Goal: Task Accomplishment & Management: Complete application form

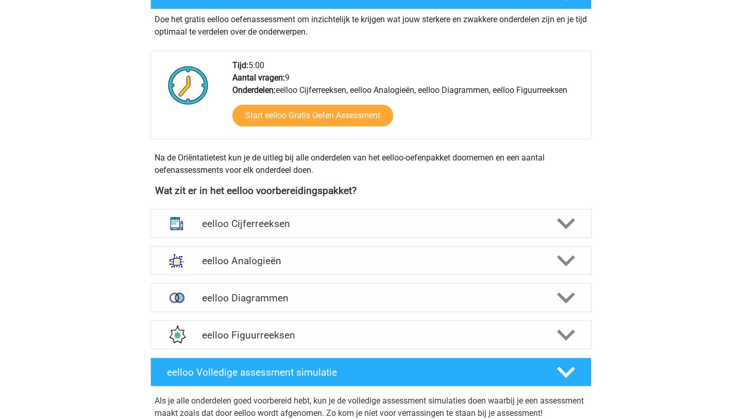
scroll to position [227, 0]
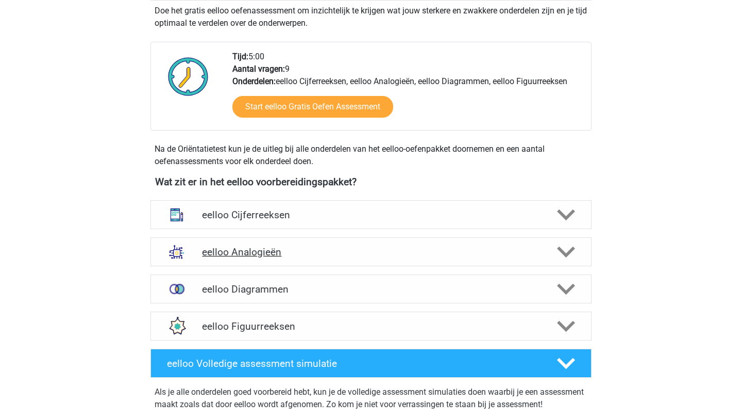
click at [567, 257] on icon at bounding box center [566, 252] width 18 height 18
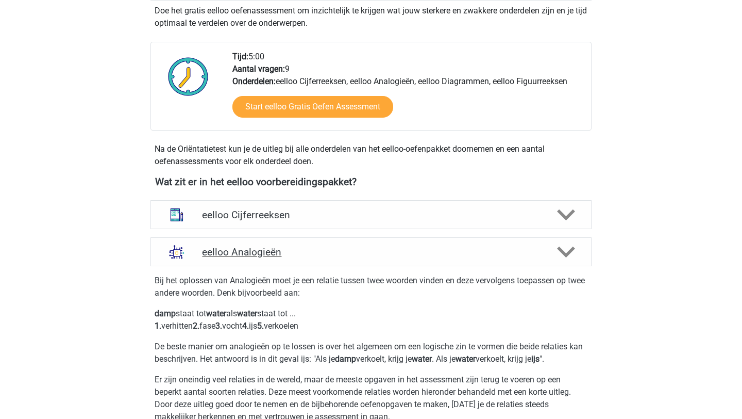
click at [567, 257] on icon at bounding box center [566, 252] width 18 height 18
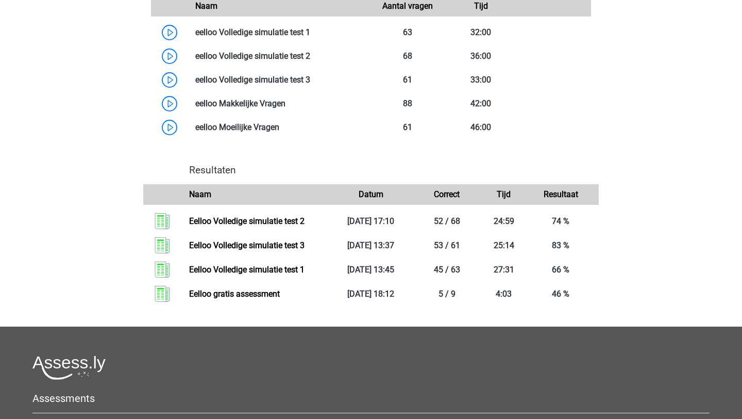
scroll to position [635, 0]
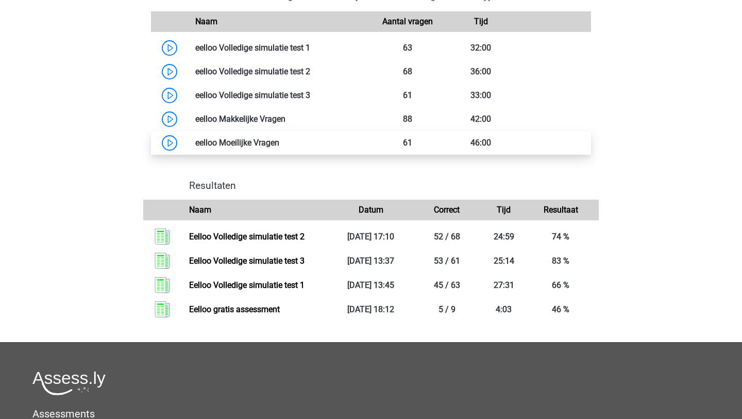
click at [279, 147] on link at bounding box center [279, 143] width 0 height 10
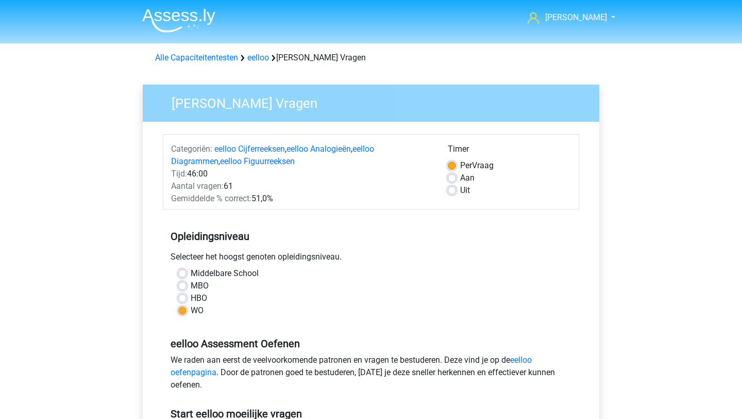
scroll to position [143, 0]
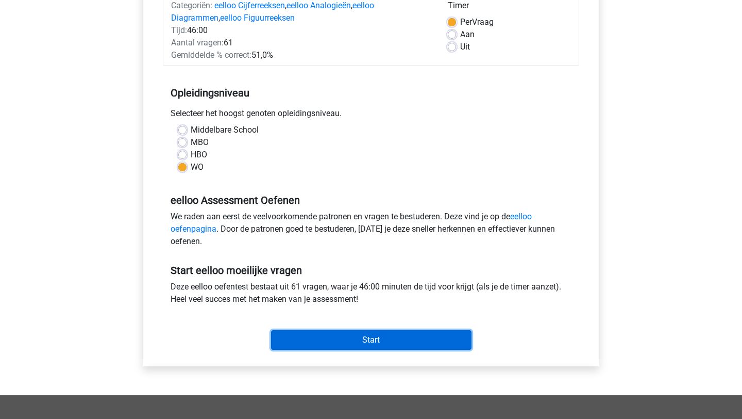
click at [383, 342] on input "Start" at bounding box center [371, 340] width 201 height 20
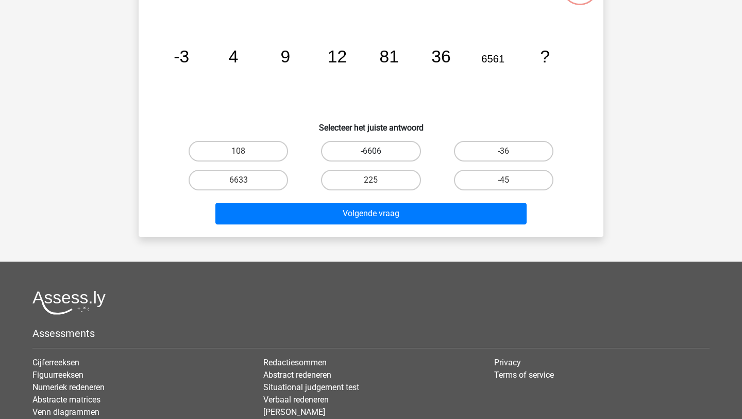
scroll to position [107, 0]
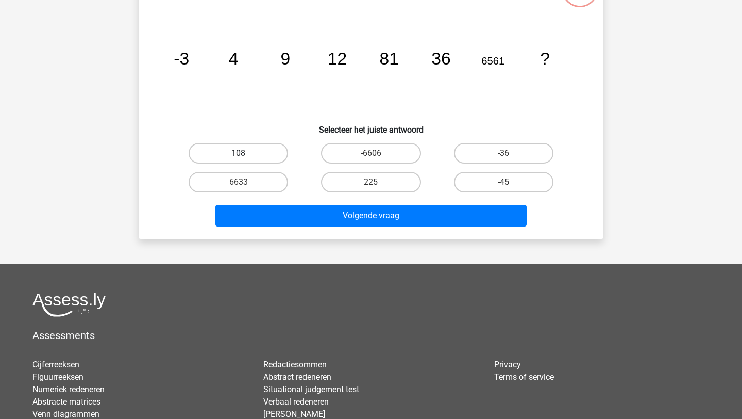
click at [230, 154] on label "108" at bounding box center [238, 153] width 99 height 21
click at [239, 154] on input "108" at bounding box center [242, 156] width 7 height 7
radio input "true"
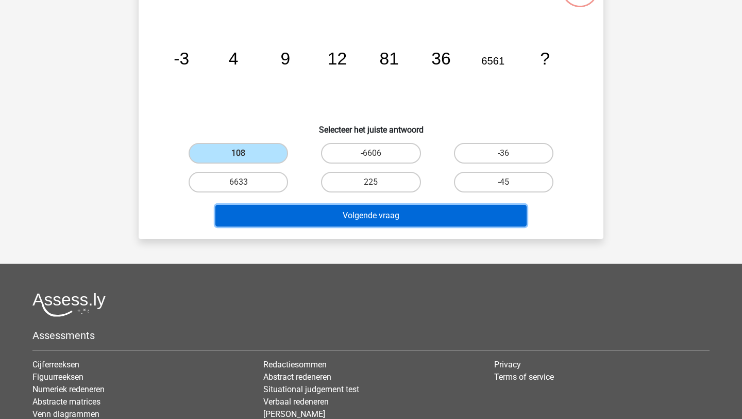
click at [393, 224] on button "Volgende vraag" at bounding box center [371, 216] width 312 height 22
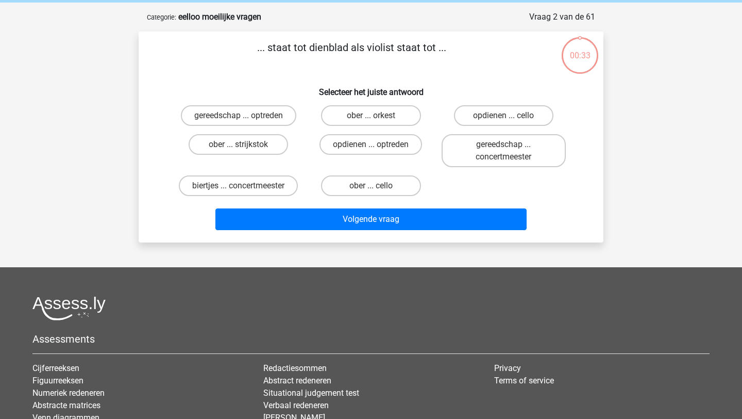
scroll to position [39, 0]
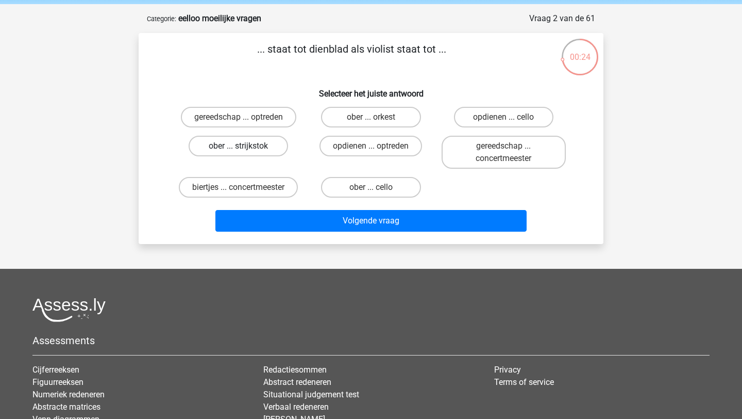
click at [244, 154] on label "ober ... strijkstok" at bounding box center [238, 146] width 99 height 21
click at [244, 153] on input "ober ... strijkstok" at bounding box center [242, 149] width 7 height 7
radio input "true"
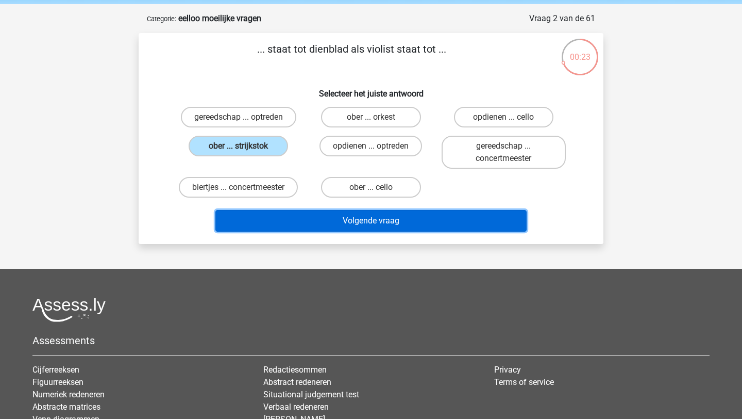
click at [341, 229] on button "Volgende vraag" at bounding box center [371, 221] width 312 height 22
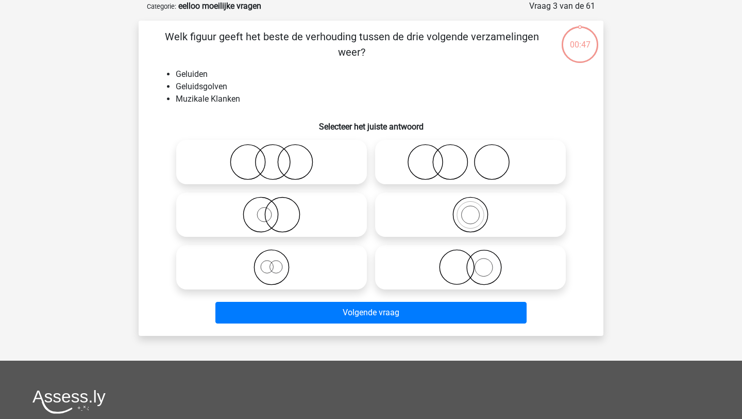
scroll to position [40, 0]
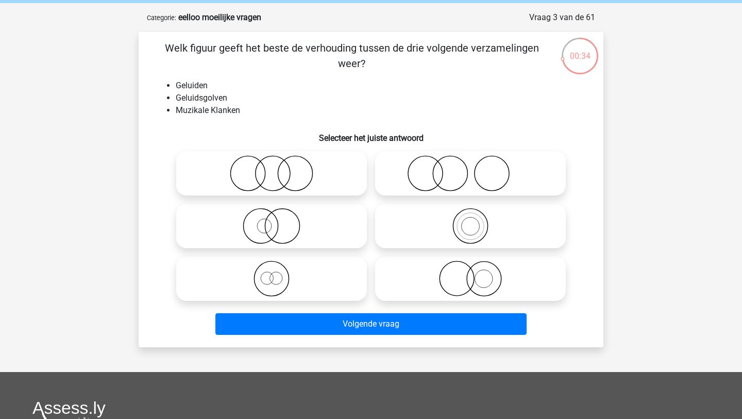
click at [477, 228] on icon at bounding box center [470, 226] width 182 height 36
click at [477, 221] on input "radio" at bounding box center [474, 217] width 7 height 7
radio input "true"
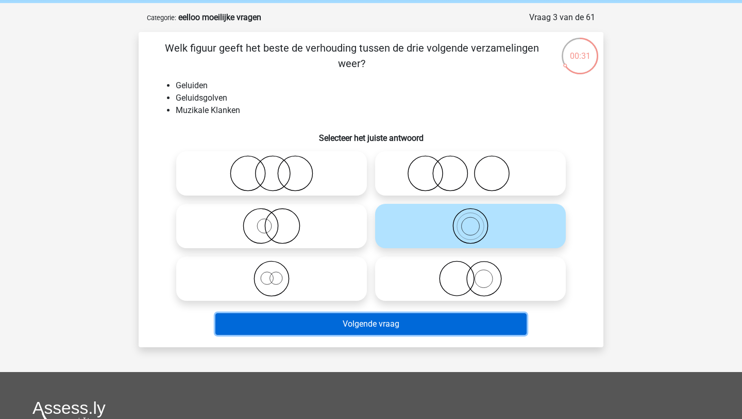
click at [425, 320] on button "Volgende vraag" at bounding box center [371, 324] width 312 height 22
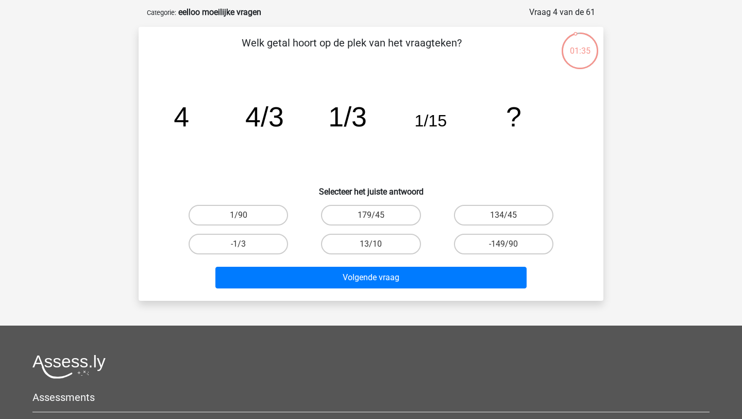
scroll to position [44, 0]
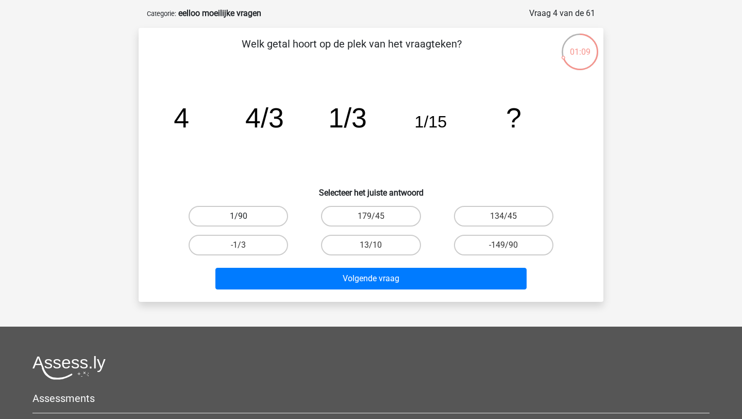
click at [251, 211] on label "1/90" at bounding box center [238, 216] width 99 height 21
click at [245, 216] on input "1/90" at bounding box center [242, 219] width 7 height 7
radio input "true"
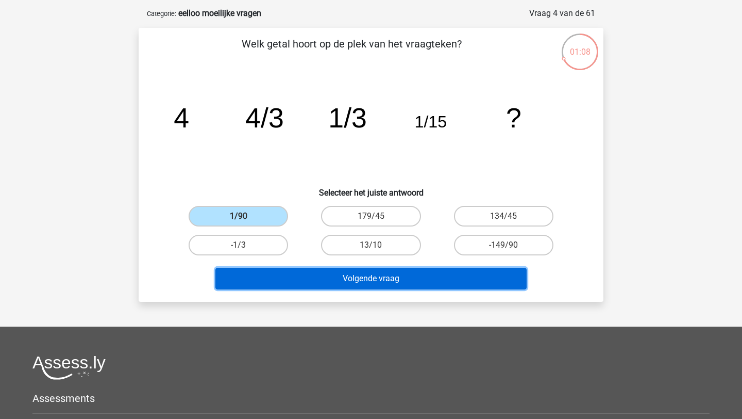
click at [316, 289] on button "Volgende vraag" at bounding box center [371, 279] width 312 height 22
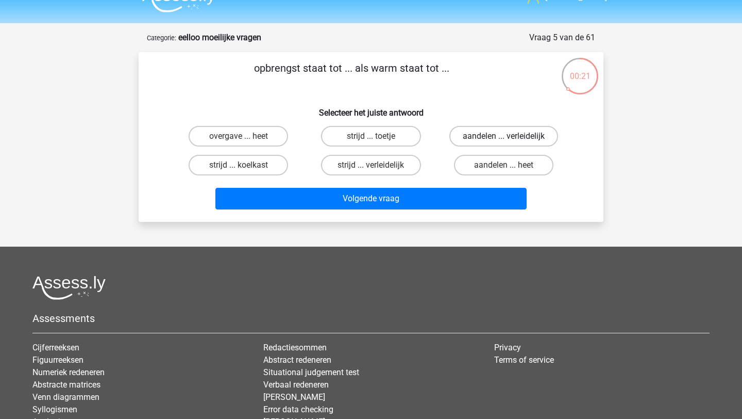
scroll to position [20, 0]
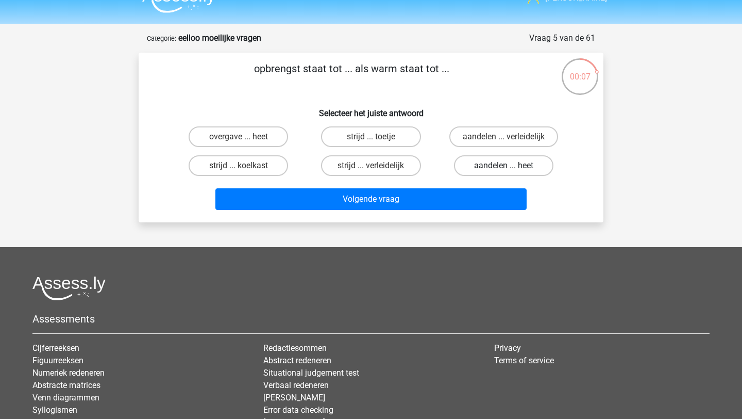
click at [516, 165] on label "aandelen ... heet" at bounding box center [503, 165] width 99 height 21
click at [510, 165] on input "aandelen ... heet" at bounding box center [507, 168] width 7 height 7
radio input "true"
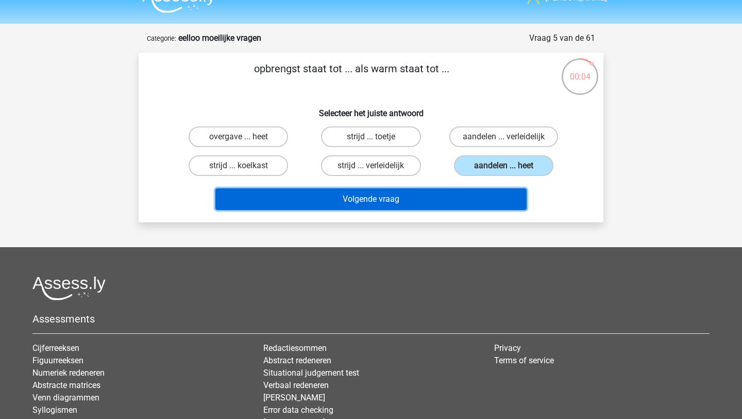
click at [407, 195] on button "Volgende vraag" at bounding box center [371, 199] width 312 height 22
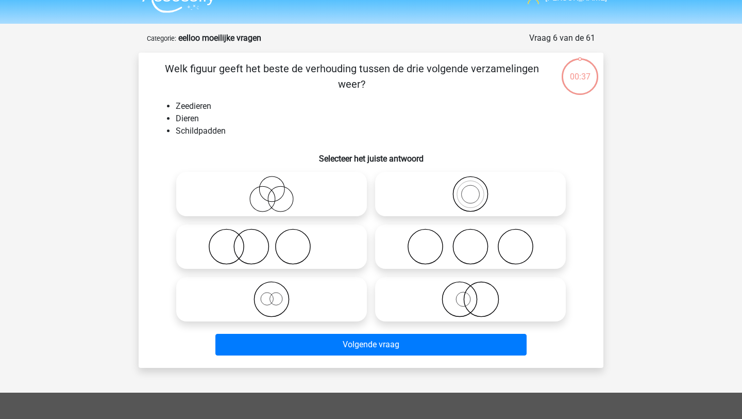
scroll to position [52, 0]
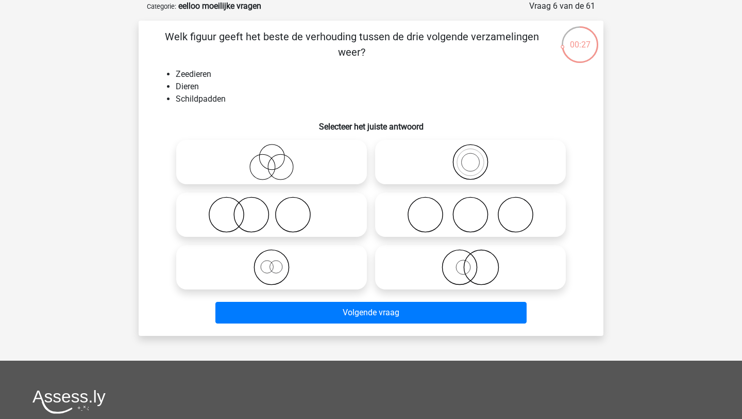
click at [464, 272] on icon at bounding box center [470, 267] width 182 height 36
click at [471, 262] on input "radio" at bounding box center [474, 258] width 7 height 7
radio input "true"
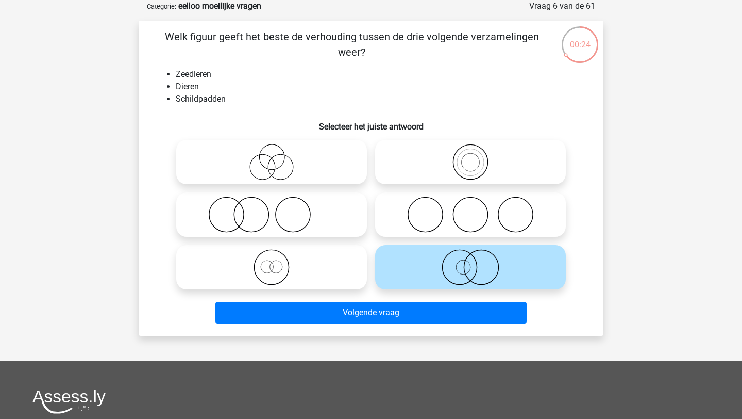
click at [304, 272] on icon at bounding box center [271, 267] width 182 height 36
click at [278, 262] on input "radio" at bounding box center [275, 258] width 7 height 7
radio input "true"
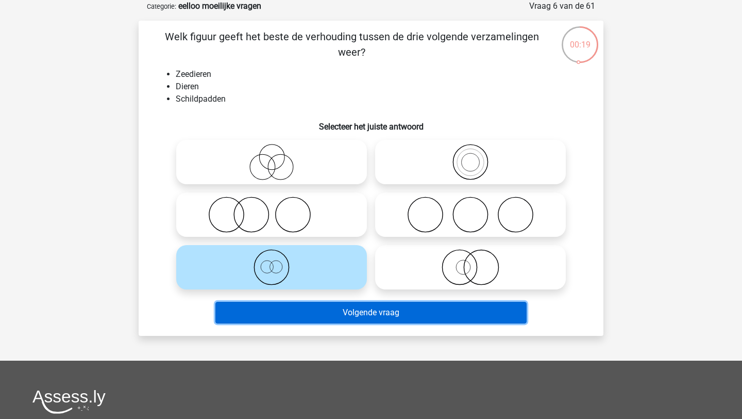
click at [289, 312] on button "Volgende vraag" at bounding box center [371, 313] width 312 height 22
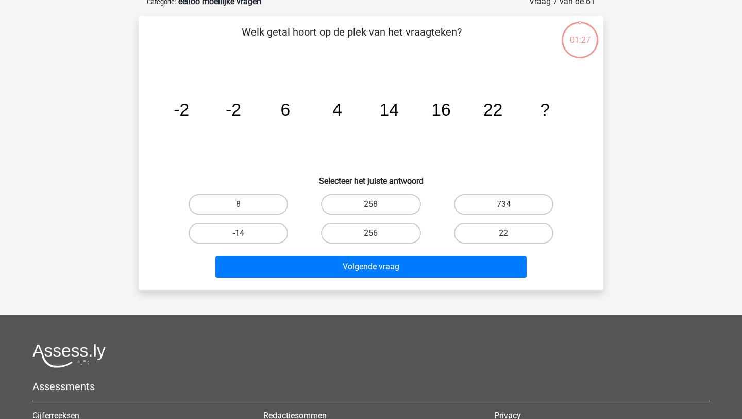
scroll to position [57, 0]
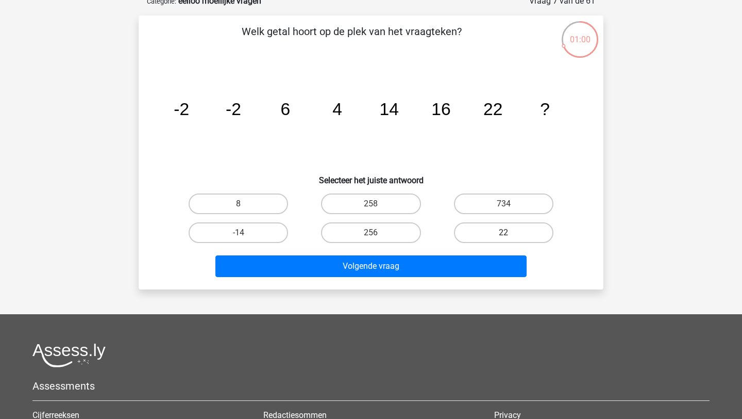
click at [479, 229] on label "22" at bounding box center [503, 232] width 99 height 21
click at [504, 232] on input "22" at bounding box center [507, 235] width 7 height 7
radio input "true"
click at [360, 234] on label "256" at bounding box center [370, 232] width 99 height 21
click at [371, 234] on input "256" at bounding box center [374, 235] width 7 height 7
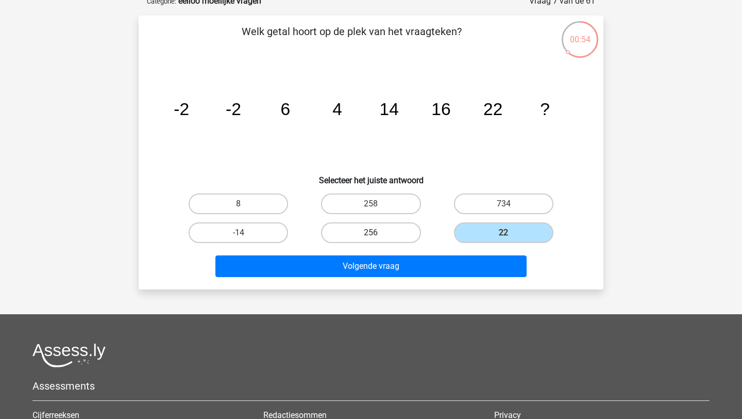
radio input "true"
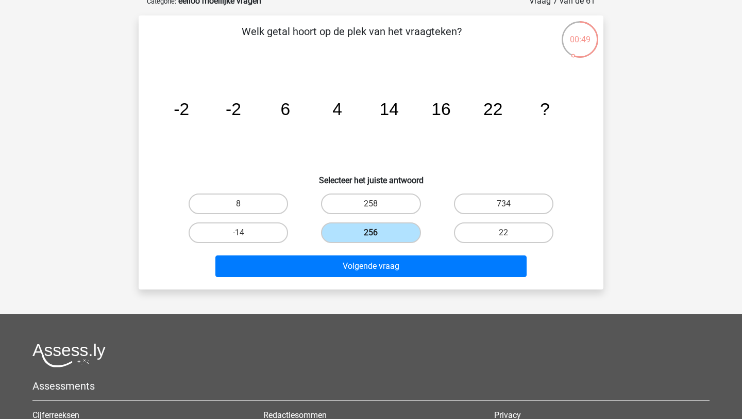
click at [360, 234] on label "256" at bounding box center [370, 232] width 99 height 21
click at [371, 234] on input "256" at bounding box center [374, 235] width 7 height 7
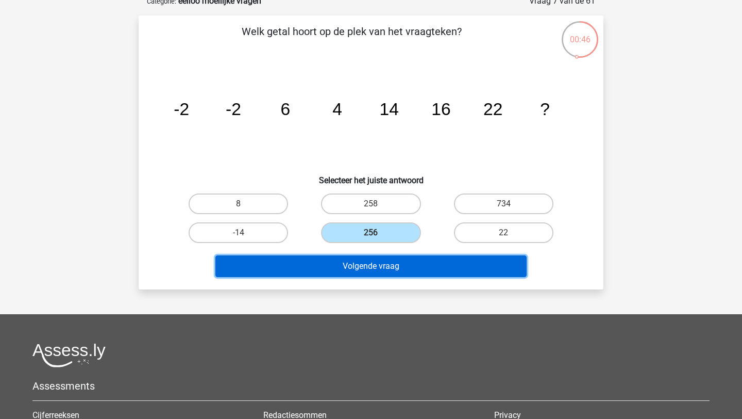
click at [359, 268] on button "Volgende vraag" at bounding box center [371, 266] width 312 height 22
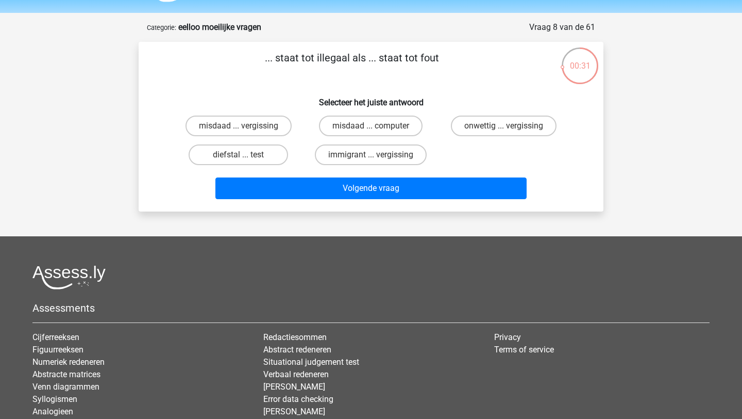
scroll to position [35, 0]
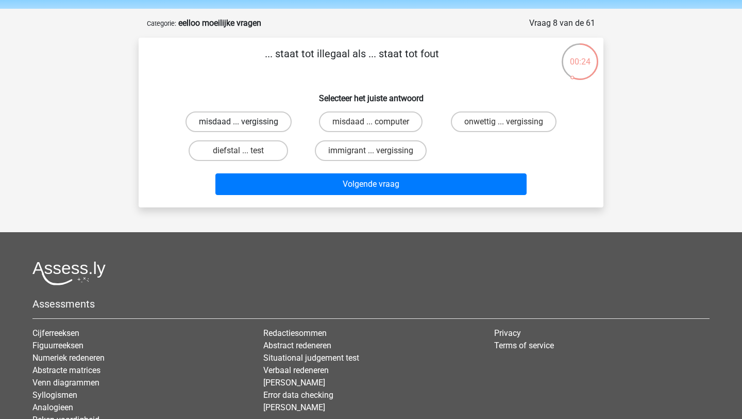
click at [269, 124] on label "misdaad ... vergissing" at bounding box center [239, 121] width 106 height 21
click at [245, 124] on input "misdaad ... vergissing" at bounding box center [242, 125] width 7 height 7
radio input "true"
click at [527, 113] on label "onwettig ... vergissing" at bounding box center [504, 121] width 106 height 21
click at [510, 122] on input "onwettig ... vergissing" at bounding box center [507, 125] width 7 height 7
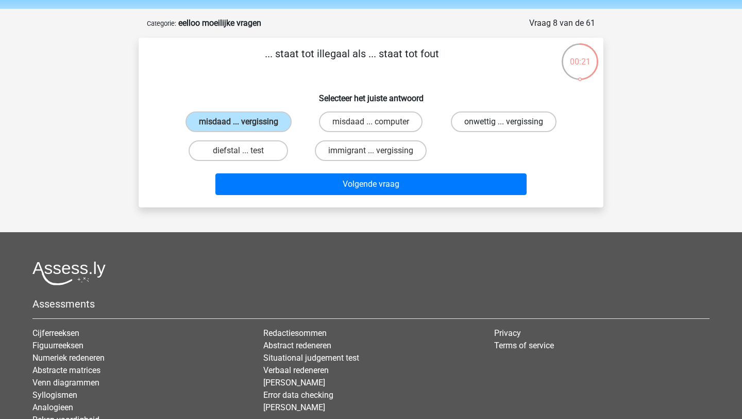
radio input "true"
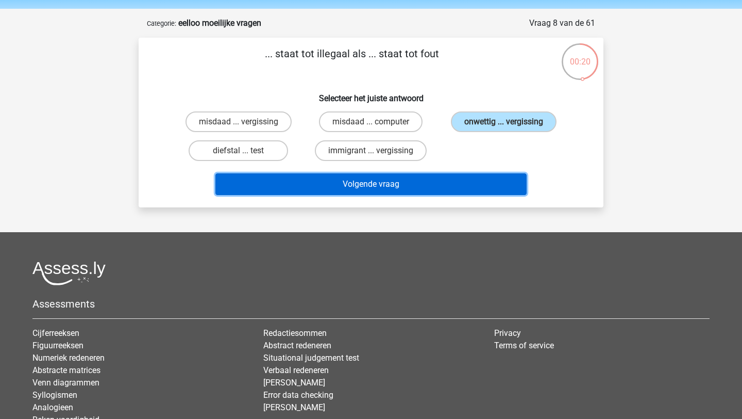
click at [457, 181] on button "Volgende vraag" at bounding box center [371, 184] width 312 height 22
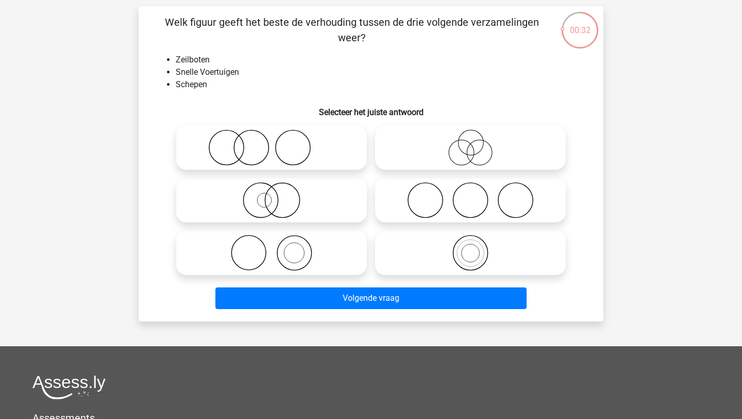
scroll to position [69, 0]
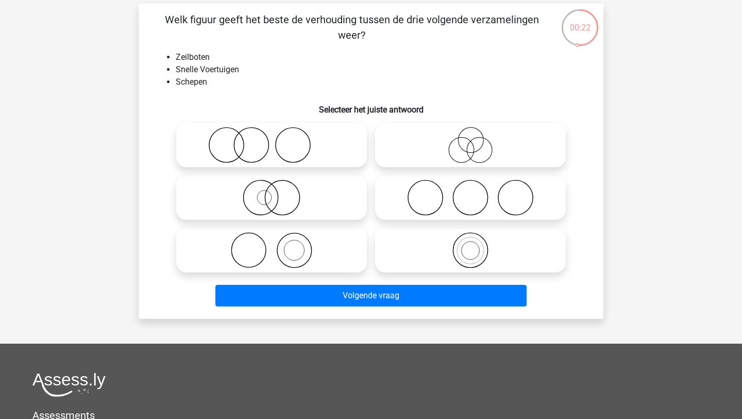
click at [276, 142] on circle at bounding box center [293, 145] width 35 height 35
click at [276, 140] on input "radio" at bounding box center [275, 136] width 7 height 7
radio input "true"
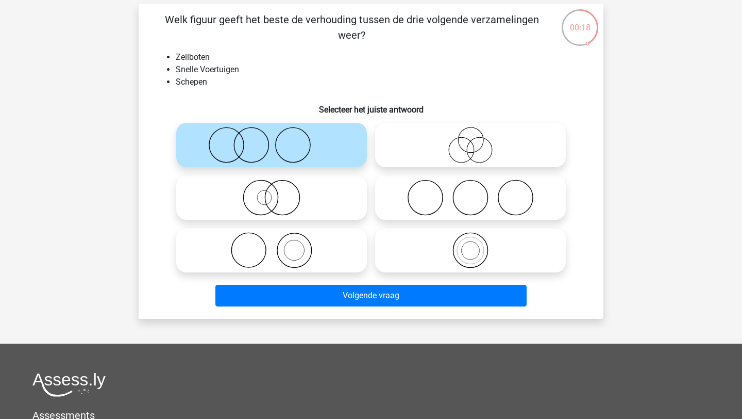
click at [314, 199] on icon at bounding box center [271, 197] width 182 height 36
click at [278, 192] on input "radio" at bounding box center [275, 189] width 7 height 7
radio input "true"
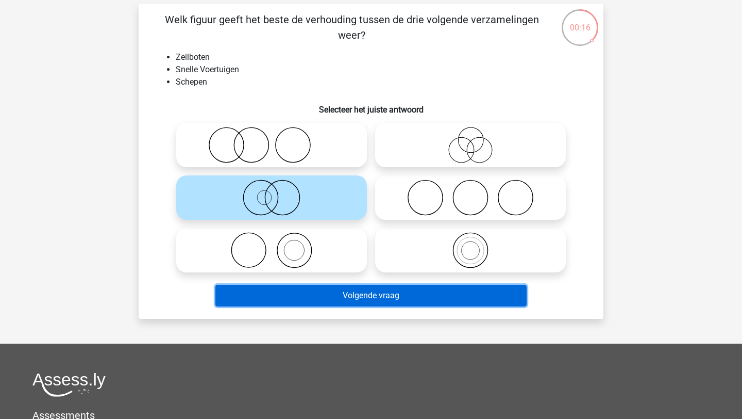
click at [300, 295] on button "Volgende vraag" at bounding box center [371, 296] width 312 height 22
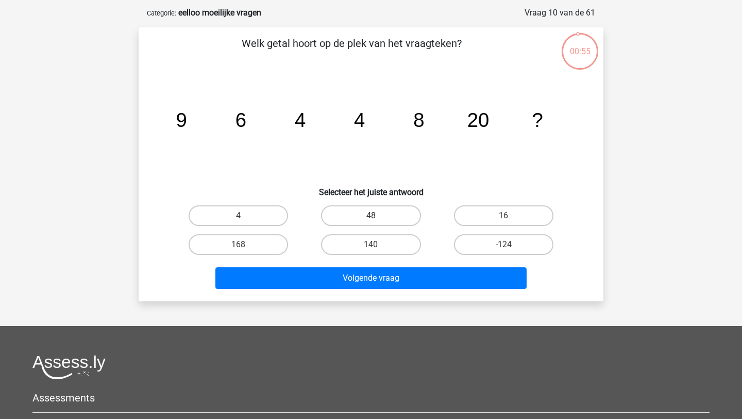
scroll to position [40, 0]
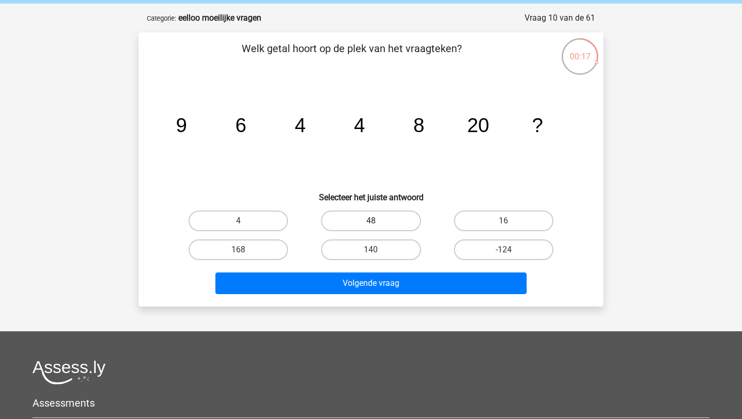
click at [377, 219] on label "48" at bounding box center [370, 220] width 99 height 21
click at [377, 221] on input "48" at bounding box center [374, 224] width 7 height 7
radio input "true"
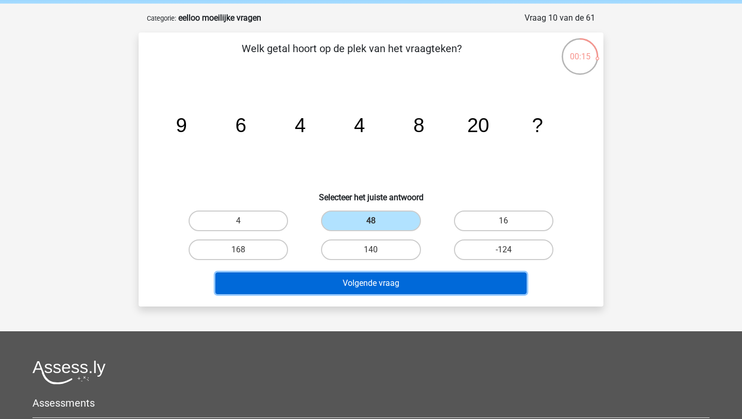
click at [359, 288] on button "Volgende vraag" at bounding box center [371, 283] width 312 height 22
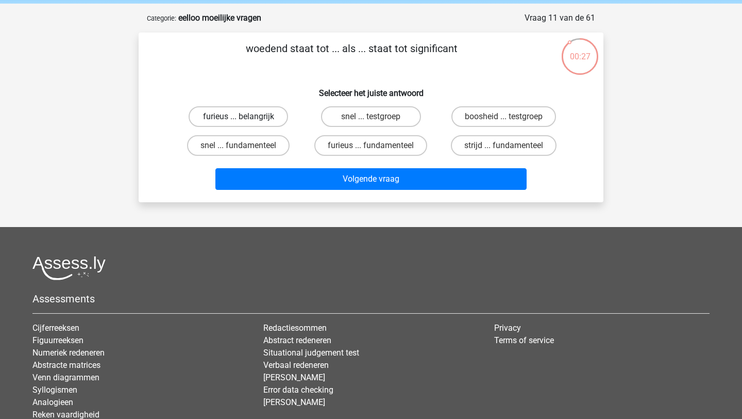
click at [269, 125] on label "furieus ... belangrijk" at bounding box center [238, 116] width 99 height 21
click at [245, 123] on input "furieus ... belangrijk" at bounding box center [242, 120] width 7 height 7
radio input "true"
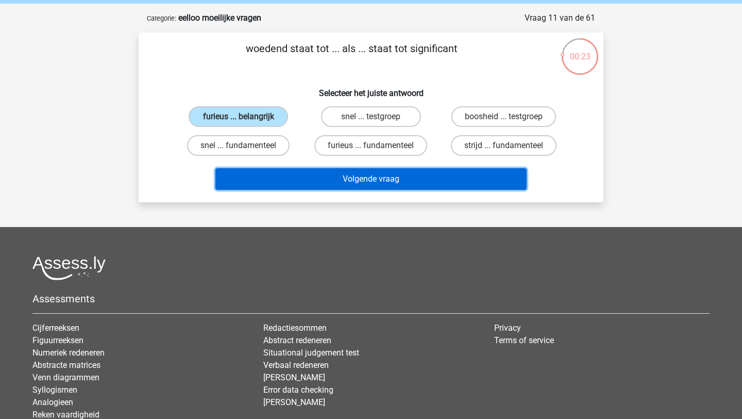
click at [336, 176] on button "Volgende vraag" at bounding box center [371, 179] width 312 height 22
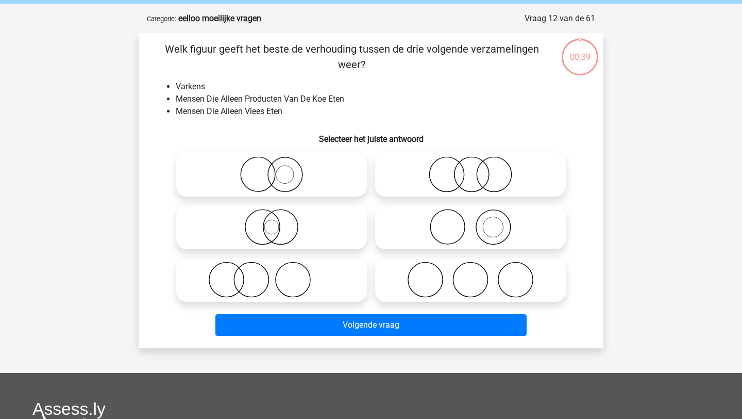
scroll to position [36, 0]
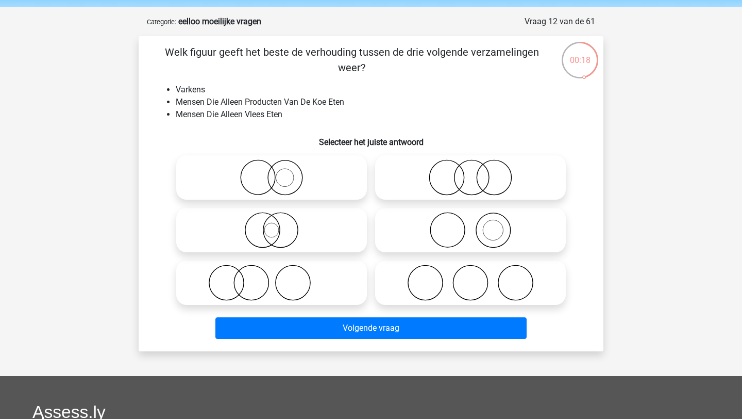
click at [284, 282] on icon at bounding box center [271, 282] width 182 height 36
click at [278, 277] on input "radio" at bounding box center [275, 274] width 7 height 7
radio input "true"
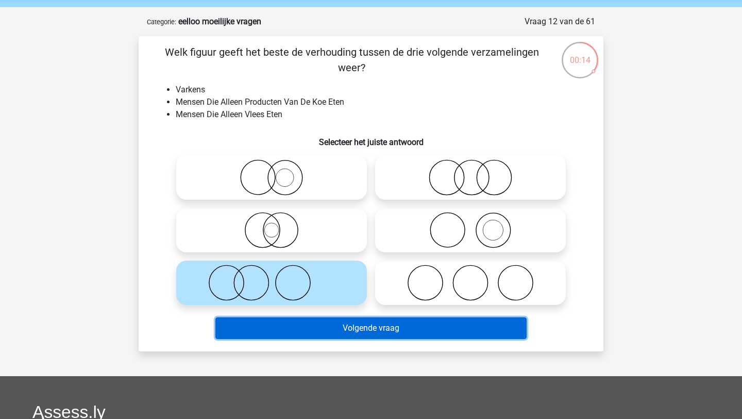
click at [345, 326] on button "Volgende vraag" at bounding box center [371, 328] width 312 height 22
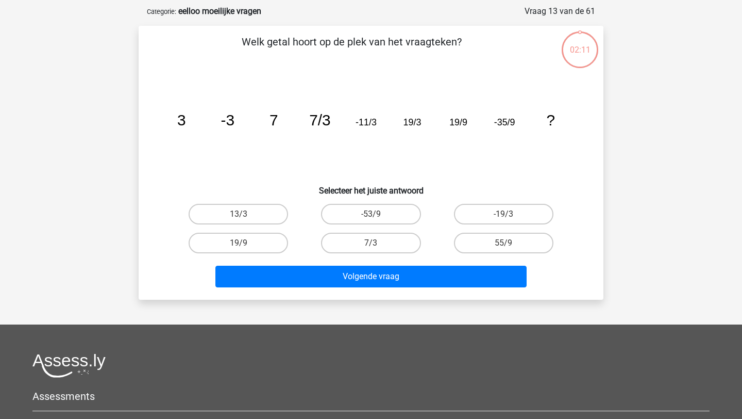
scroll to position [46, 0]
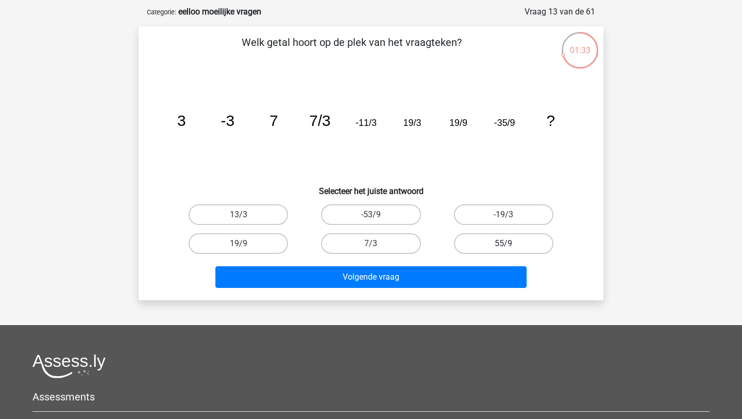
click at [487, 244] on label "55/9" at bounding box center [503, 243] width 99 height 21
click at [504, 244] on input "55/9" at bounding box center [507, 246] width 7 height 7
radio input "true"
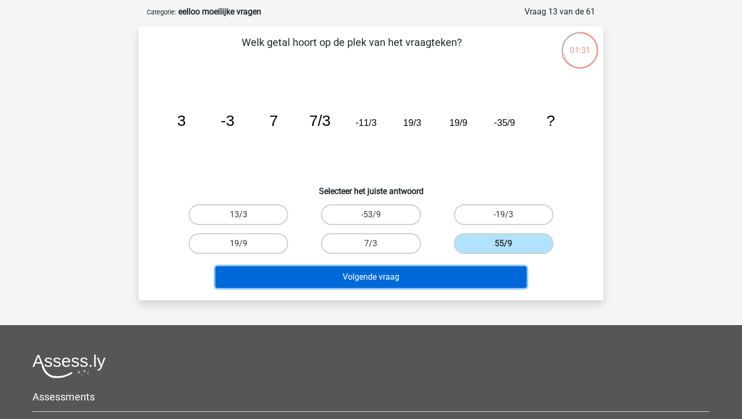
click at [466, 277] on button "Volgende vraag" at bounding box center [371, 277] width 312 height 22
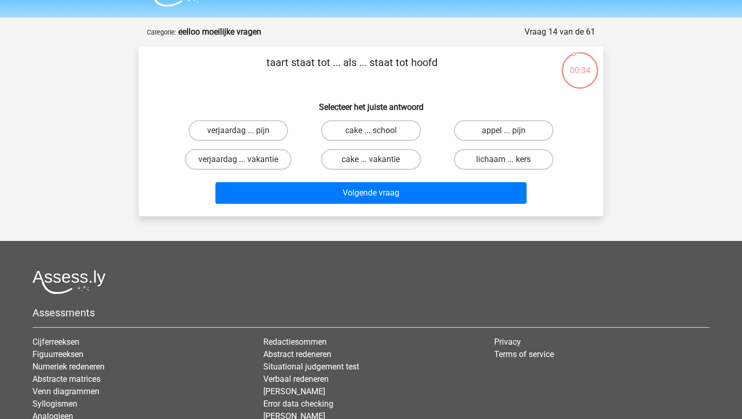
scroll to position [25, 0]
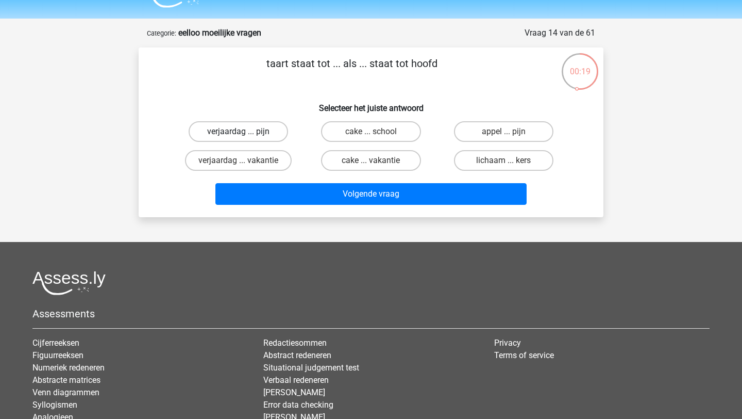
click at [256, 130] on label "verjaardag ... pijn" at bounding box center [238, 131] width 99 height 21
click at [245, 131] on input "verjaardag ... pijn" at bounding box center [242, 134] width 7 height 7
radio input "true"
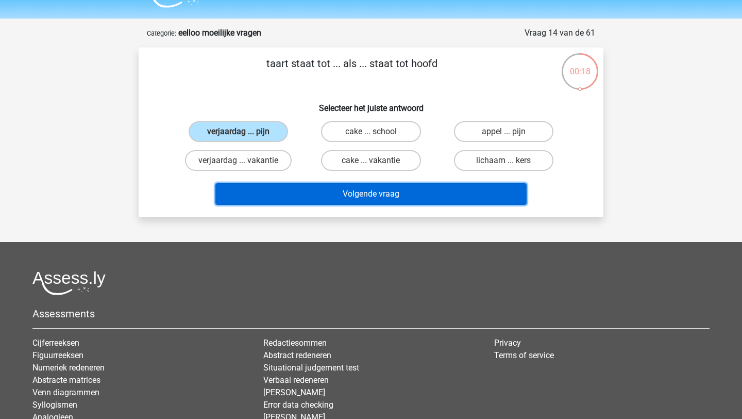
click at [351, 192] on button "Volgende vraag" at bounding box center [371, 194] width 312 height 22
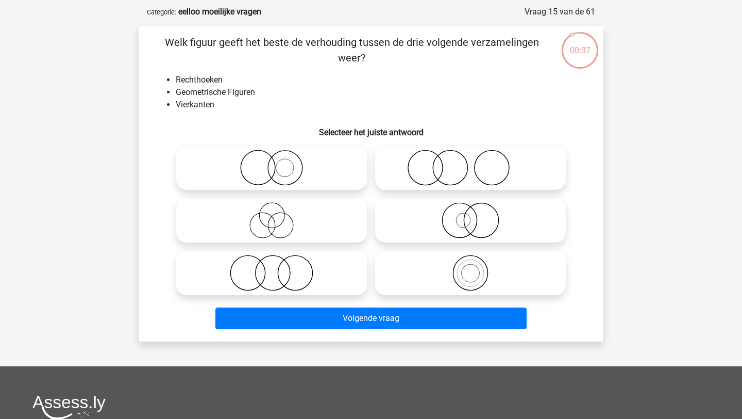
scroll to position [52, 0]
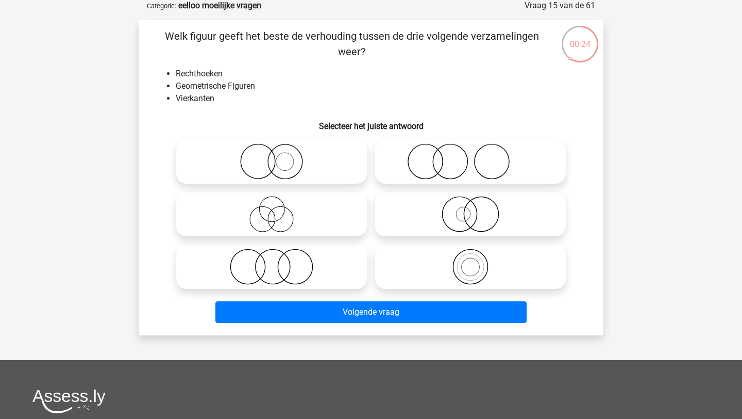
click at [478, 271] on icon at bounding box center [470, 266] width 182 height 36
click at [477, 261] on input "radio" at bounding box center [474, 258] width 7 height 7
radio input "true"
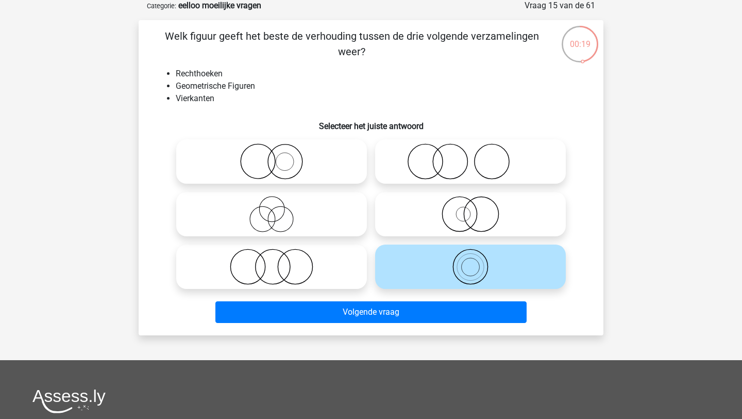
click at [316, 261] on icon at bounding box center [271, 266] width 182 height 36
click at [278, 261] on input "radio" at bounding box center [275, 258] width 7 height 7
radio input "true"
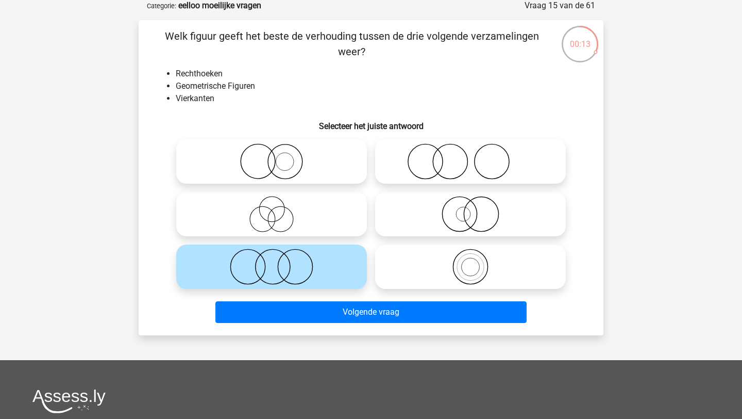
click at [439, 268] on icon at bounding box center [470, 266] width 182 height 36
click at [471, 261] on input "radio" at bounding box center [474, 258] width 7 height 7
radio input "true"
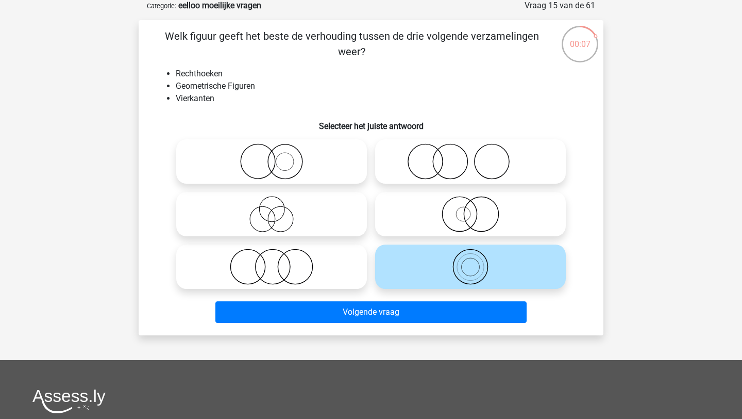
click at [319, 258] on icon at bounding box center [271, 266] width 182 height 36
click at [278, 258] on input "radio" at bounding box center [275, 258] width 7 height 7
radio input "true"
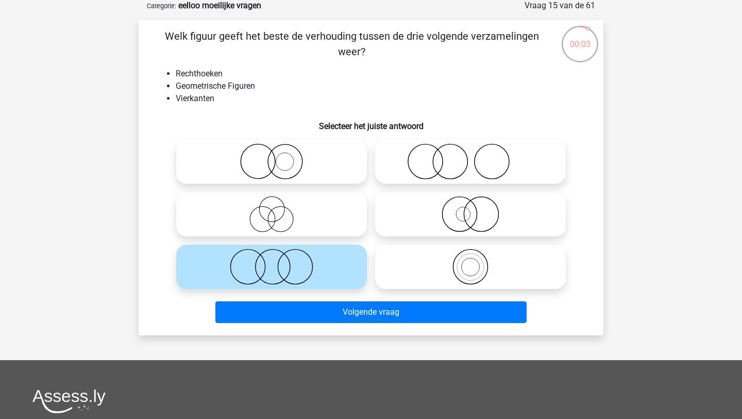
click at [296, 165] on icon at bounding box center [271, 161] width 182 height 36
click at [278, 156] on input "radio" at bounding box center [275, 152] width 7 height 7
radio input "true"
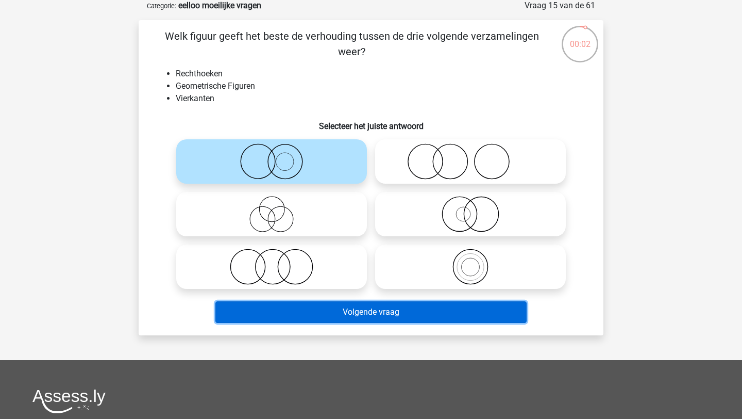
click at [308, 305] on button "Volgende vraag" at bounding box center [371, 312] width 312 height 22
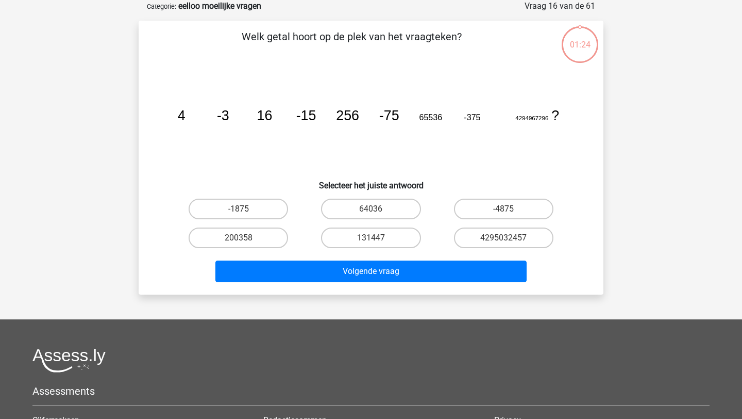
scroll to position [45, 0]
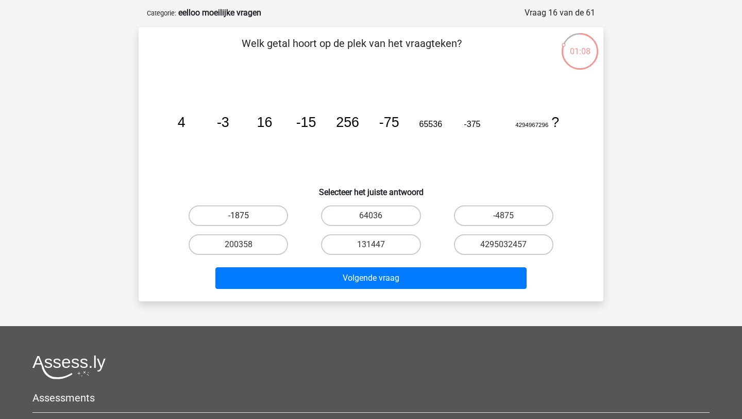
click at [246, 217] on label "-1875" at bounding box center [238, 215] width 99 height 21
click at [245, 217] on input "-1875" at bounding box center [242, 218] width 7 height 7
radio input "true"
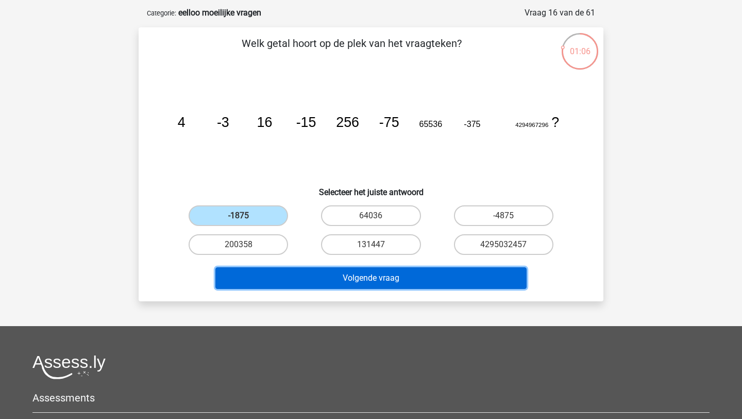
click at [369, 277] on button "Volgende vraag" at bounding box center [371, 278] width 312 height 22
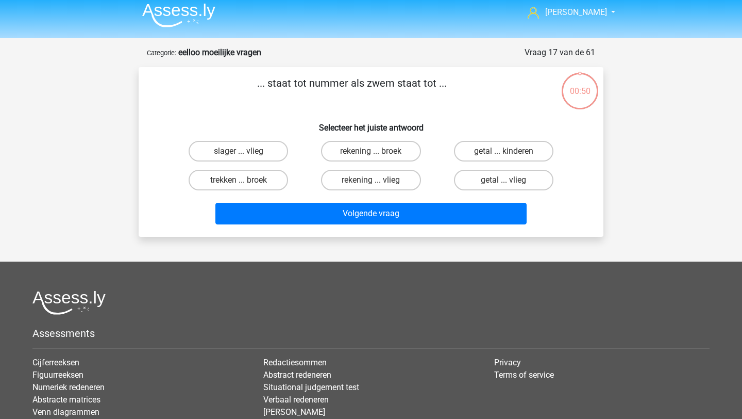
scroll to position [0, 0]
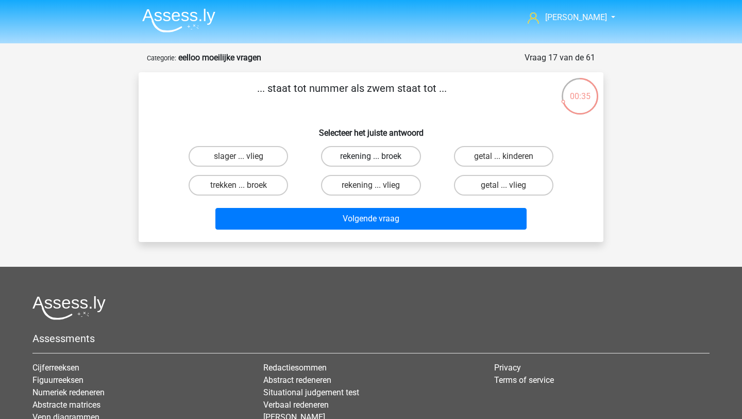
click at [364, 161] on label "rekening ... broek" at bounding box center [370, 156] width 99 height 21
click at [371, 161] on input "rekening ... broek" at bounding box center [374, 159] width 7 height 7
radio input "true"
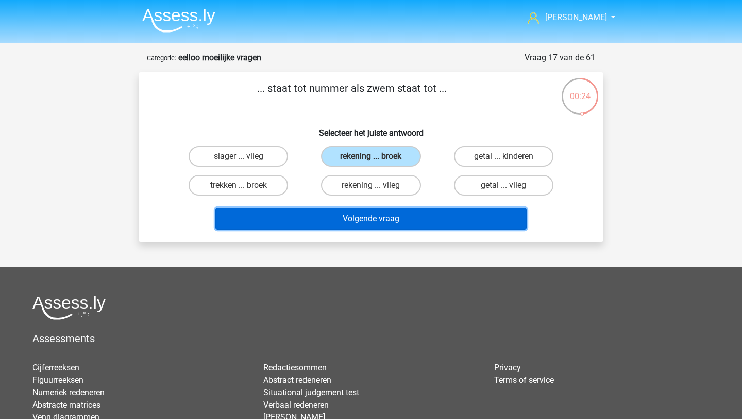
click at [377, 224] on button "Volgende vraag" at bounding box center [371, 219] width 312 height 22
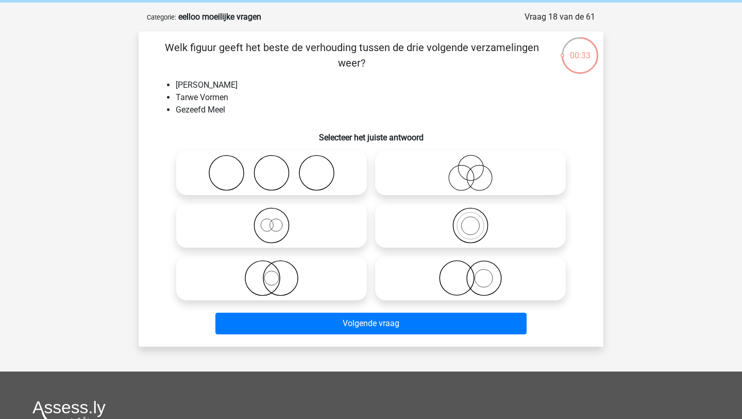
scroll to position [36, 0]
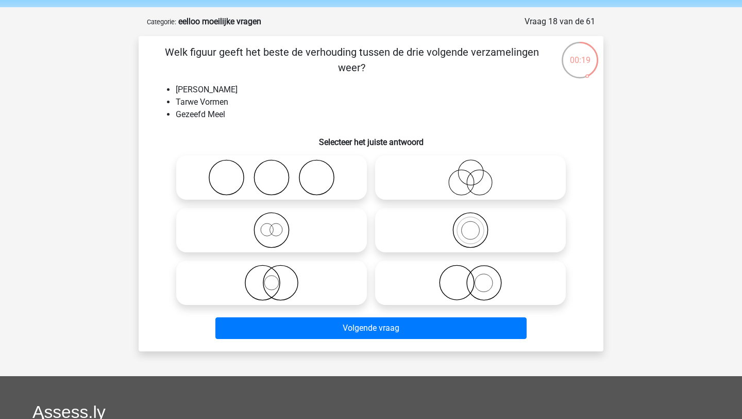
click at [312, 178] on icon at bounding box center [271, 177] width 182 height 36
click at [278, 172] on input "radio" at bounding box center [275, 168] width 7 height 7
radio input "true"
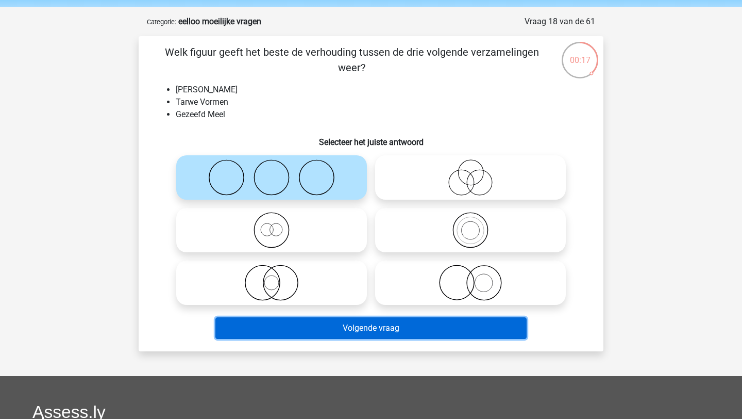
click at [353, 332] on button "Volgende vraag" at bounding box center [371, 328] width 312 height 22
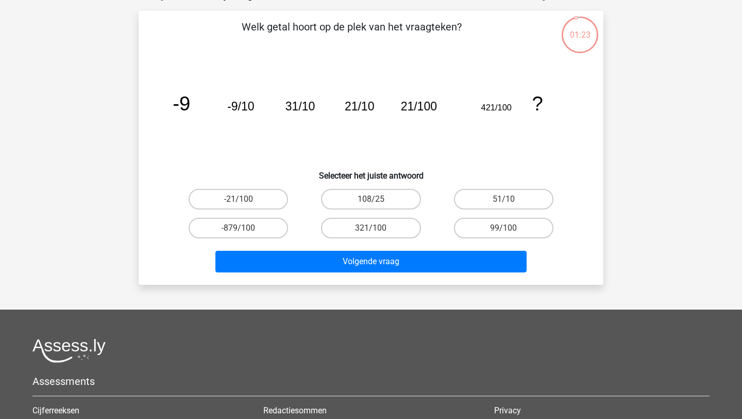
scroll to position [60, 0]
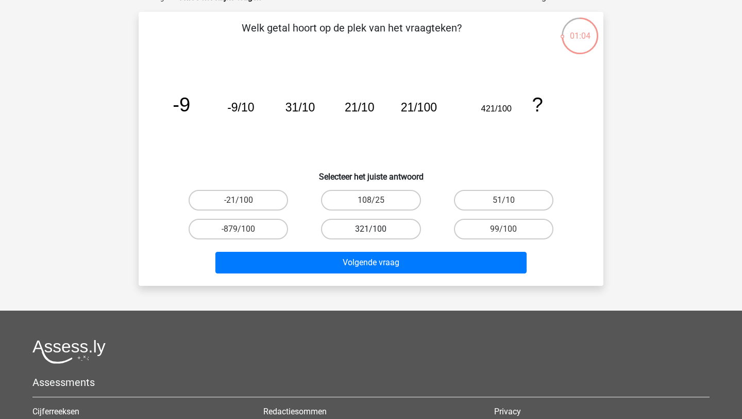
click at [370, 228] on label "321/100" at bounding box center [370, 229] width 99 height 21
click at [371, 229] on input "321/100" at bounding box center [374, 232] width 7 height 7
radio input "true"
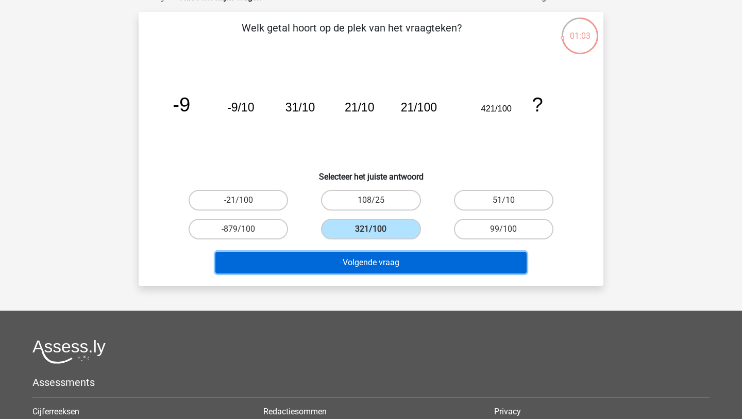
click at [372, 261] on button "Volgende vraag" at bounding box center [371, 263] width 312 height 22
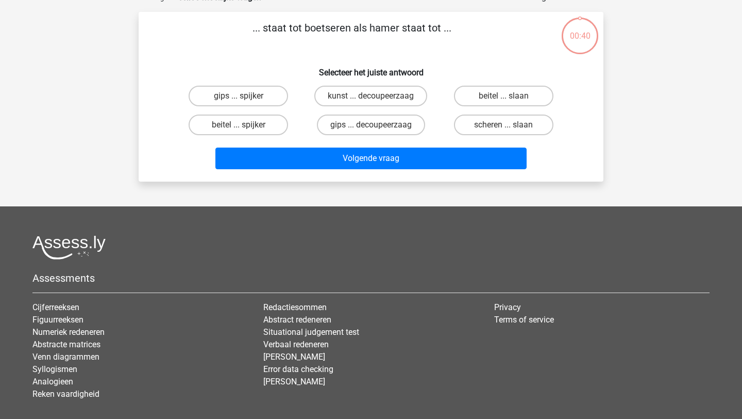
scroll to position [52, 0]
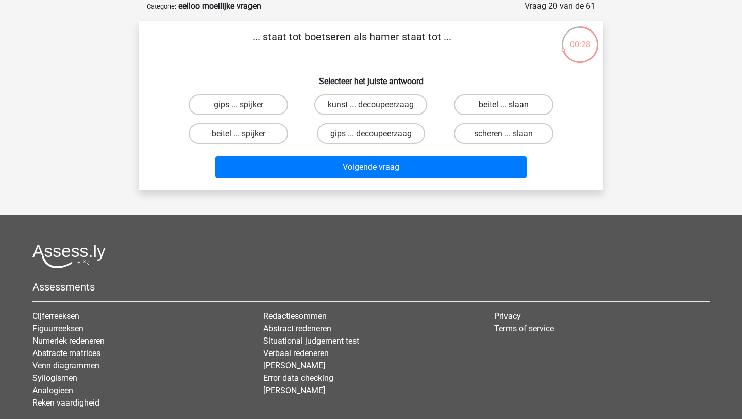
click at [481, 106] on label "beitel ... slaan" at bounding box center [503, 104] width 99 height 21
click at [504, 106] on input "beitel ... slaan" at bounding box center [507, 108] width 7 height 7
radio input "true"
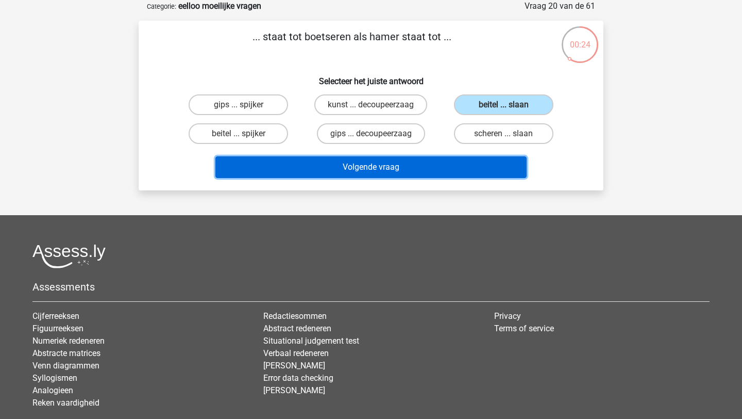
click at [426, 164] on button "Volgende vraag" at bounding box center [371, 167] width 312 height 22
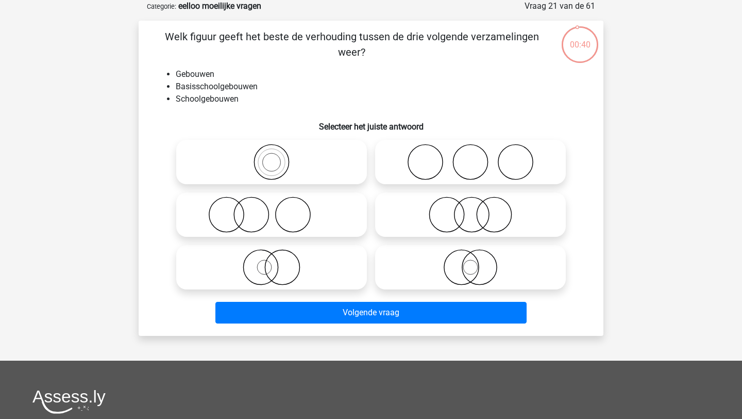
scroll to position [46, 0]
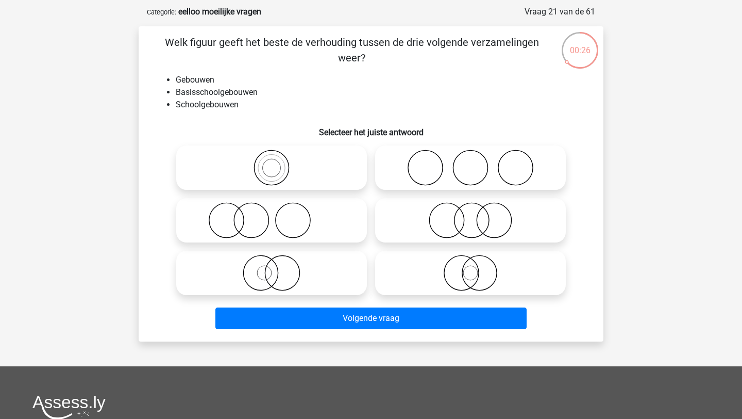
click at [299, 168] on icon at bounding box center [271, 167] width 182 height 36
click at [278, 162] on input "radio" at bounding box center [275, 159] width 7 height 7
radio input "true"
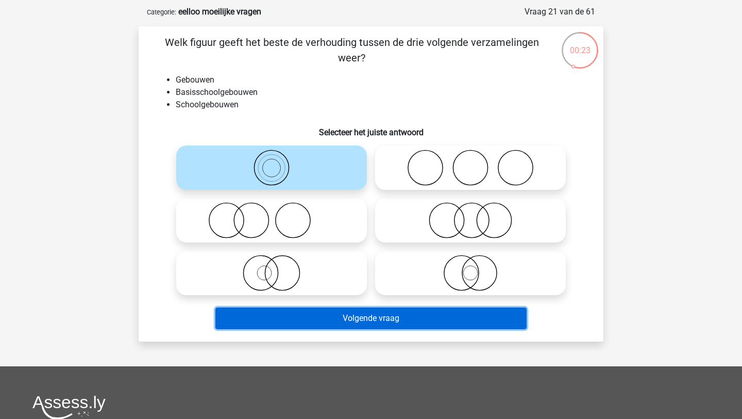
click at [302, 318] on button "Volgende vraag" at bounding box center [371, 318] width 312 height 22
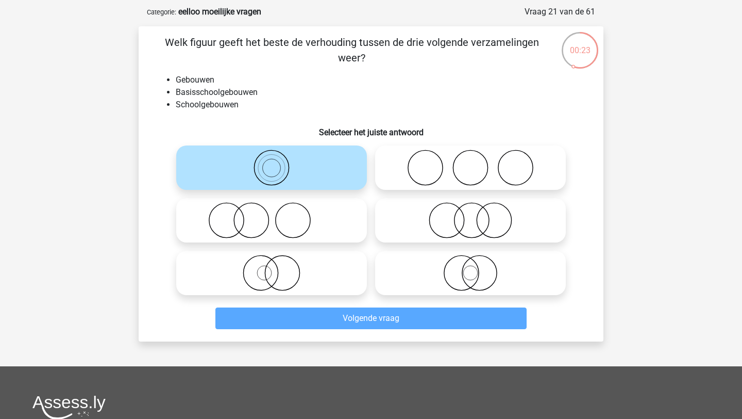
scroll to position [52, 0]
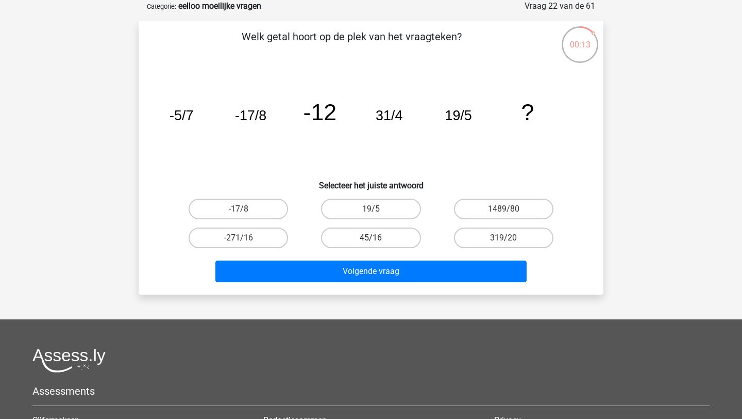
click at [383, 238] on label "45/16" at bounding box center [370, 237] width 99 height 21
click at [378, 238] on input "45/16" at bounding box center [374, 241] width 7 height 7
radio input "true"
click at [260, 202] on label "-17/8" at bounding box center [238, 208] width 99 height 21
click at [245, 209] on input "-17/8" at bounding box center [242, 212] width 7 height 7
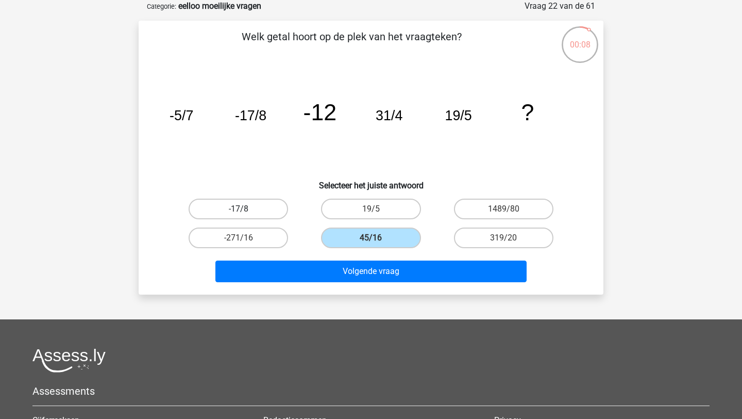
radio input "true"
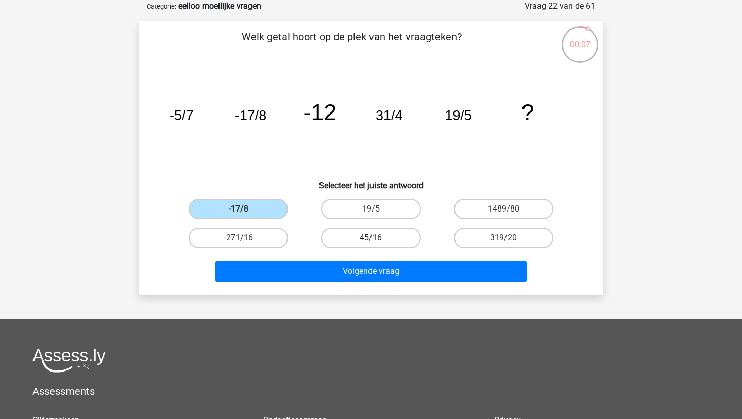
click at [352, 236] on label "45/16" at bounding box center [370, 237] width 99 height 21
click at [371, 238] on input "45/16" at bounding box center [374, 241] width 7 height 7
radio input "true"
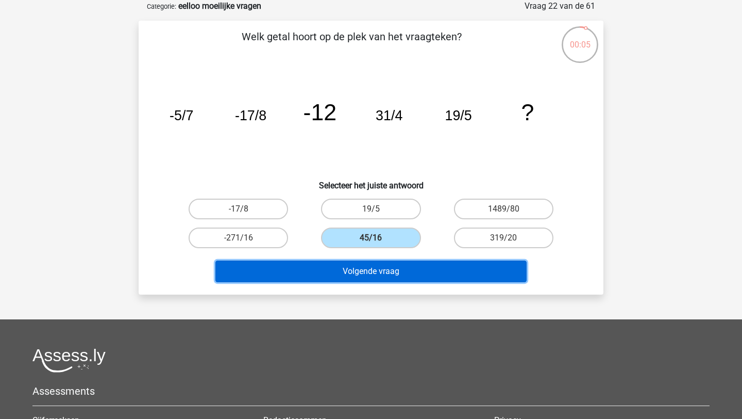
click at [350, 278] on button "Volgende vraag" at bounding box center [371, 271] width 312 height 22
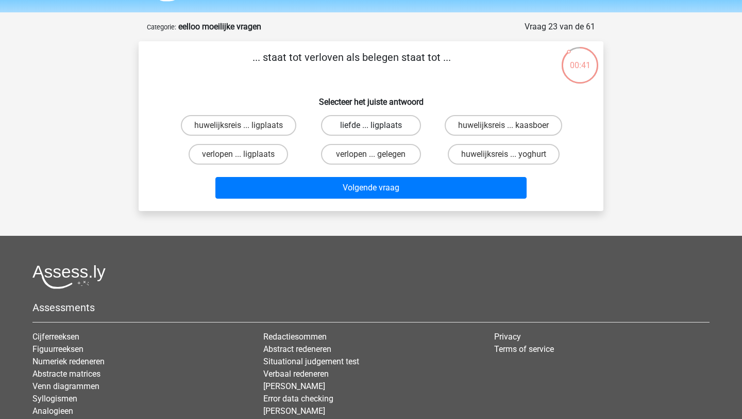
scroll to position [30, 0]
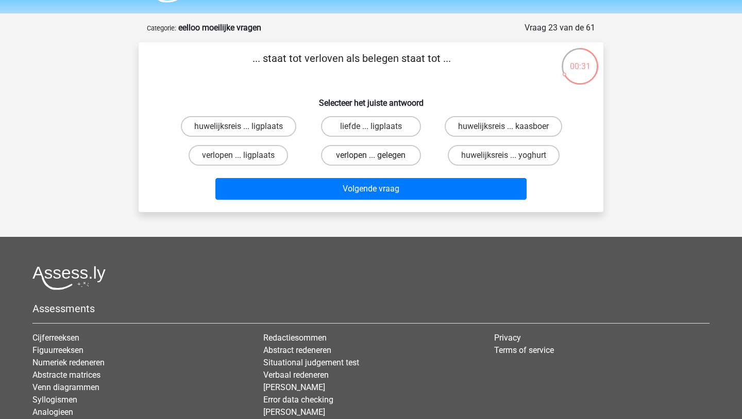
click at [370, 155] on label "verlopen ... gelegen" at bounding box center [370, 155] width 99 height 21
click at [371, 155] on input "verlopen ... gelegen" at bounding box center [374, 158] width 7 height 7
radio input "true"
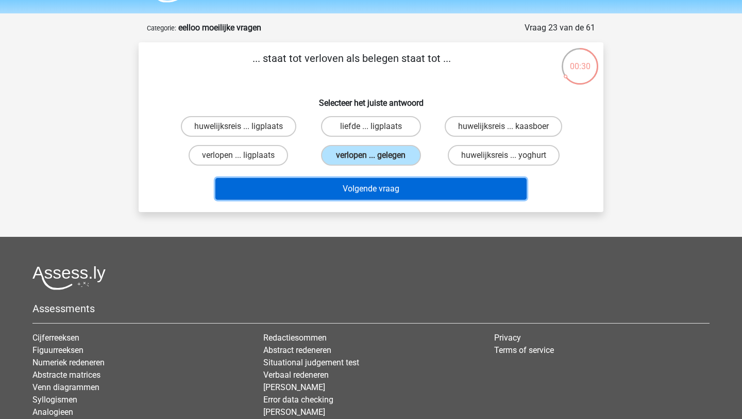
click at [367, 192] on button "Volgende vraag" at bounding box center [371, 189] width 312 height 22
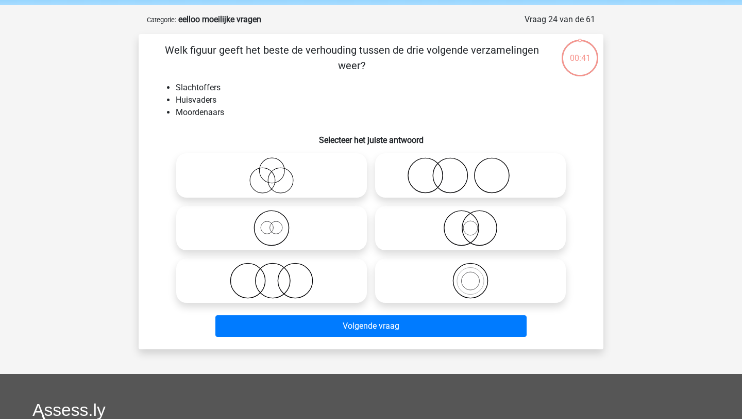
scroll to position [37, 0]
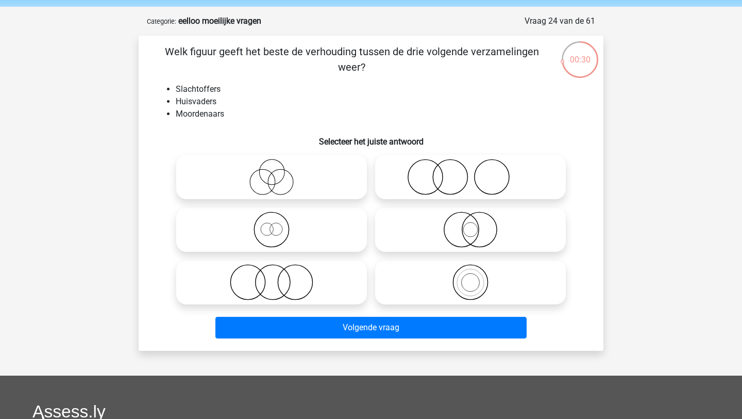
click at [291, 276] on icon at bounding box center [271, 282] width 182 height 36
click at [278, 276] on input "radio" at bounding box center [275, 273] width 7 height 7
radio input "true"
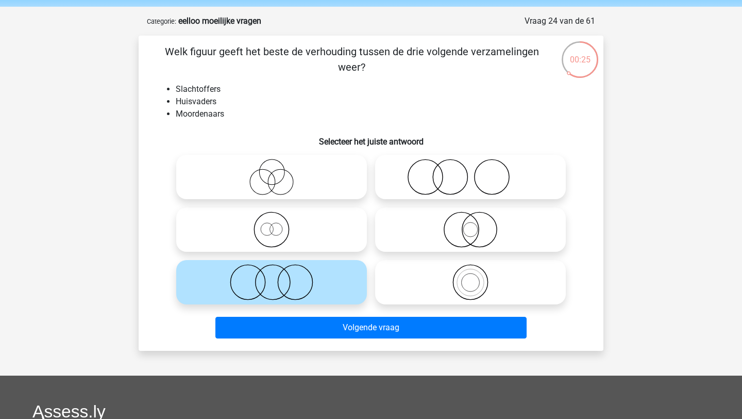
click at [291, 172] on icon at bounding box center [271, 177] width 182 height 36
click at [278, 172] on input "radio" at bounding box center [275, 168] width 7 height 7
radio input "true"
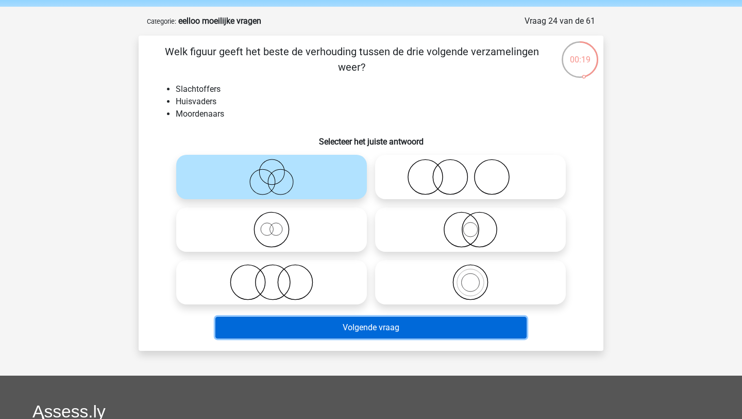
click at [337, 332] on button "Volgende vraag" at bounding box center [371, 328] width 312 height 22
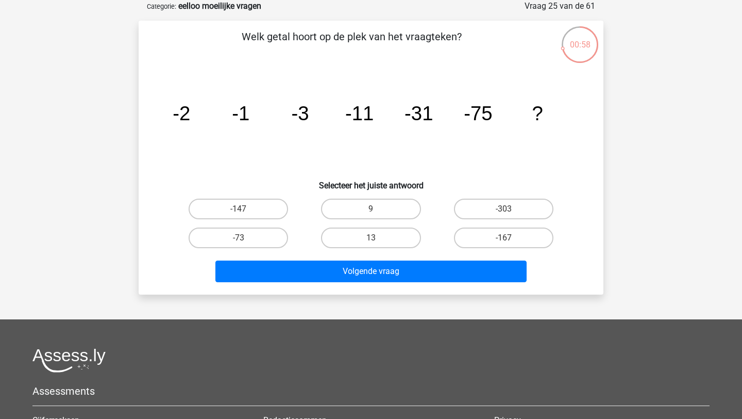
scroll to position [47, 0]
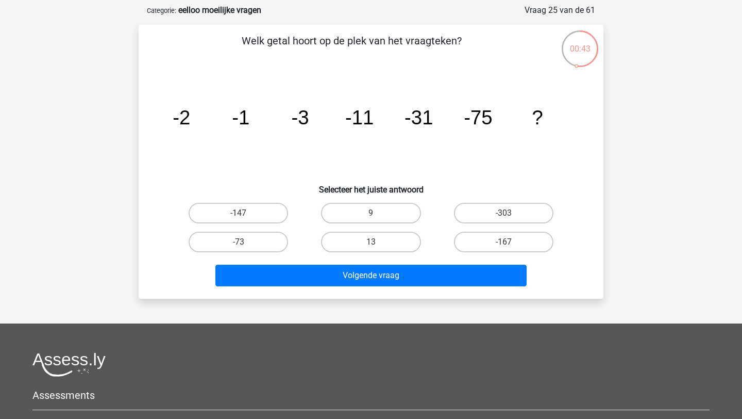
click at [339, 151] on icon "image/svg+xml -2 -1 -3 -11 -31 -75 ?" at bounding box center [370, 124] width 415 height 104
click at [504, 242] on input "-167" at bounding box center [507, 245] width 7 height 7
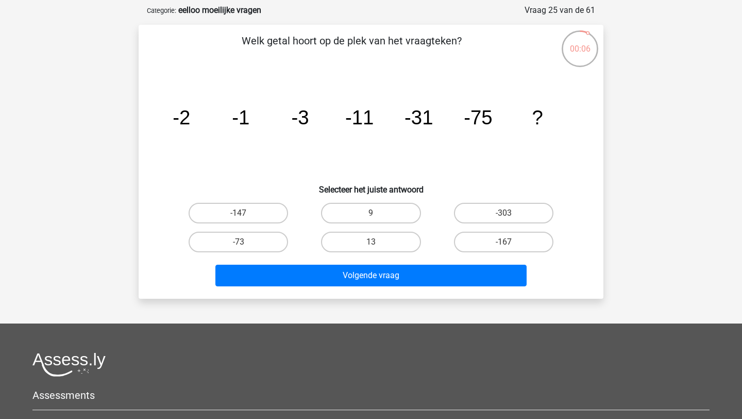
radio input "true"
click at [241, 209] on label "-147" at bounding box center [238, 213] width 99 height 21
click at [241, 213] on input "-147" at bounding box center [242, 216] width 7 height 7
radio input "true"
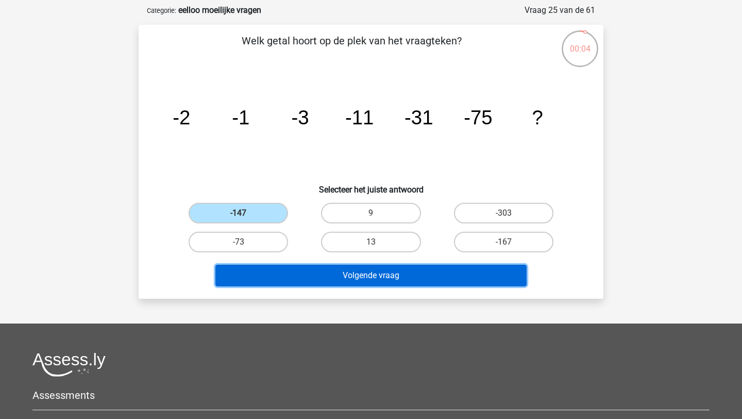
click at [307, 282] on button "Volgende vraag" at bounding box center [371, 275] width 312 height 22
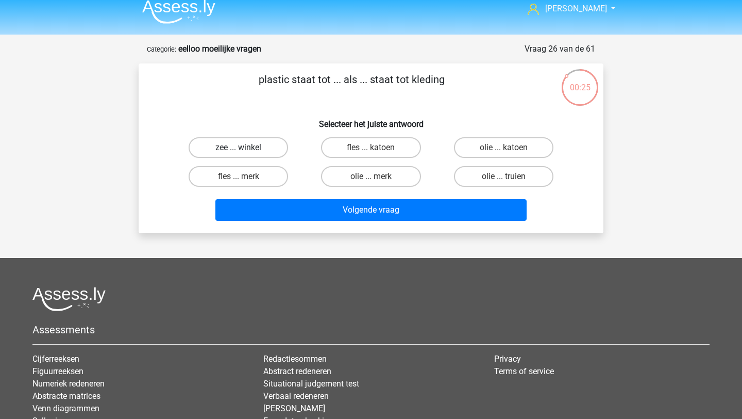
scroll to position [10, 0]
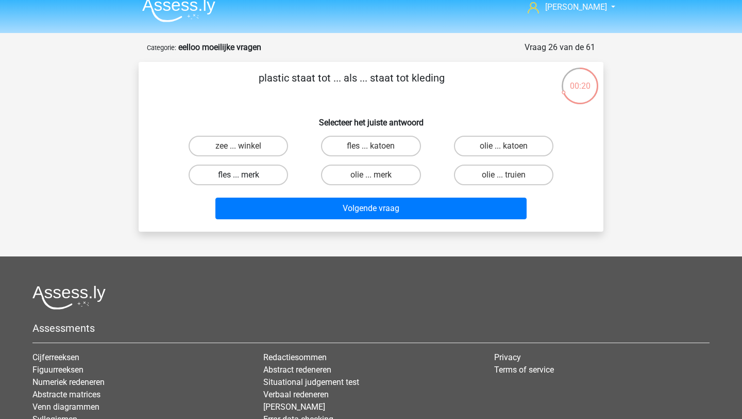
click at [262, 177] on label "fles ... merk" at bounding box center [238, 174] width 99 height 21
click at [245, 177] on input "fles ... merk" at bounding box center [242, 178] width 7 height 7
radio input "true"
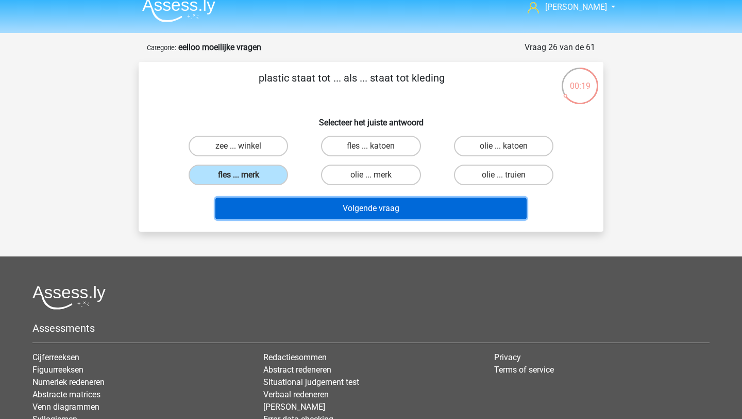
click at [326, 213] on button "Volgende vraag" at bounding box center [371, 208] width 312 height 22
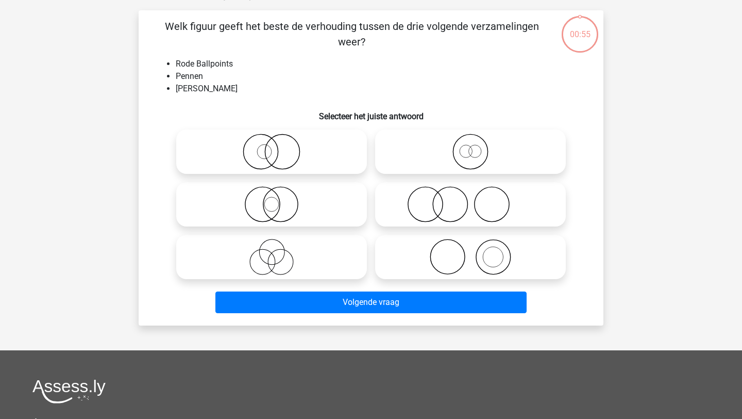
scroll to position [65, 0]
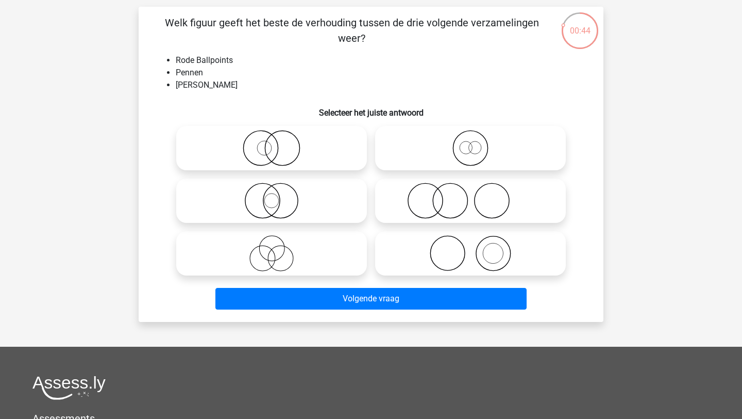
click at [289, 144] on icon at bounding box center [271, 148] width 182 height 36
click at [278, 143] on input "radio" at bounding box center [275, 139] width 7 height 7
radio input "true"
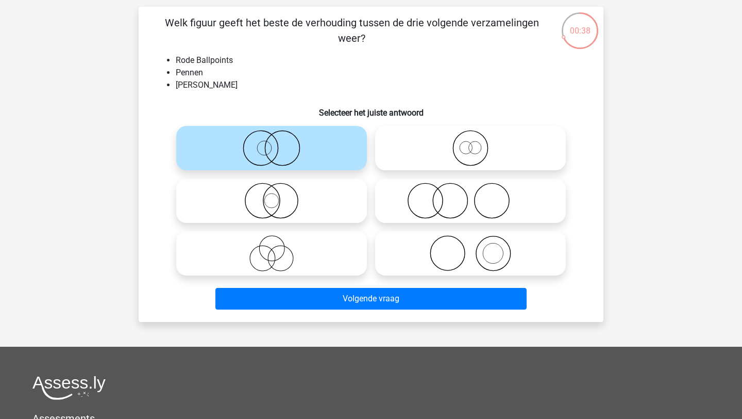
click at [319, 204] on icon at bounding box center [271, 200] width 182 height 36
click at [278, 195] on input "radio" at bounding box center [275, 192] width 7 height 7
radio input "true"
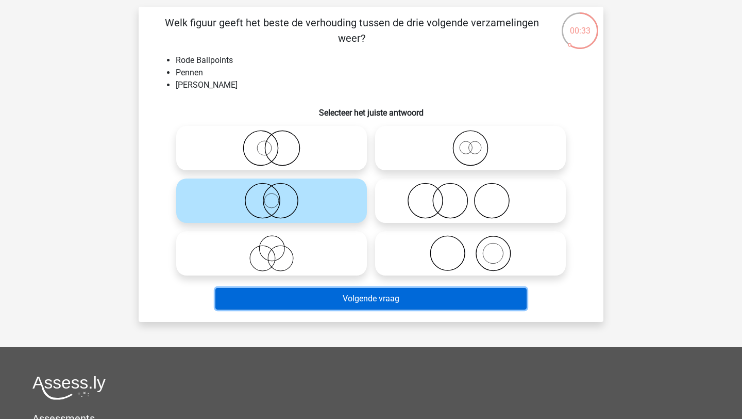
click at [311, 300] on button "Volgende vraag" at bounding box center [371, 299] width 312 height 22
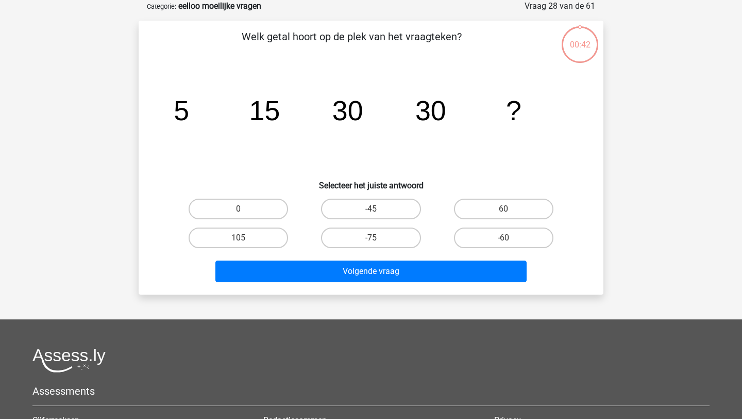
scroll to position [44, 0]
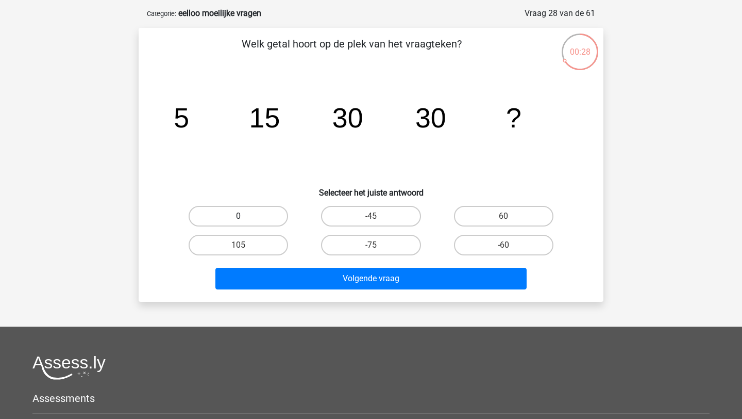
click at [255, 221] on label "0" at bounding box center [238, 216] width 99 height 21
click at [245, 221] on input "0" at bounding box center [242, 219] width 7 height 7
radio input "true"
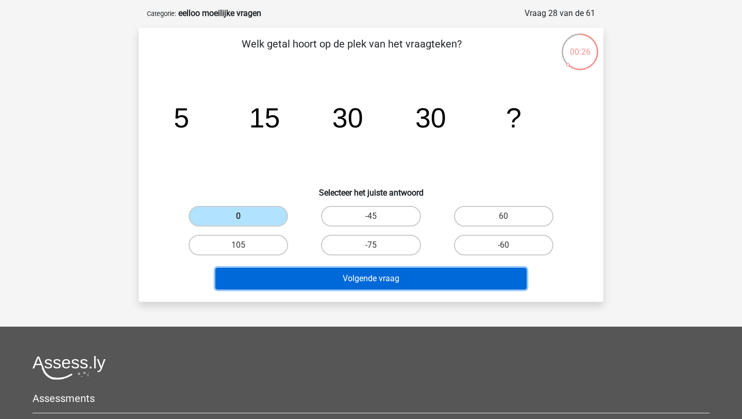
click at [374, 289] on button "Volgende vraag" at bounding box center [371, 279] width 312 height 22
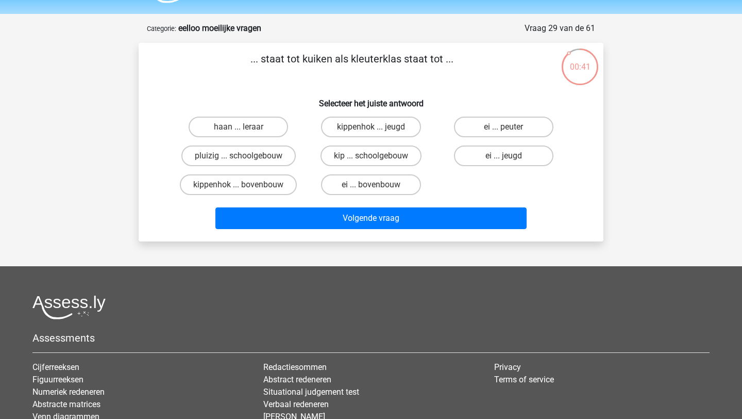
scroll to position [29, 0]
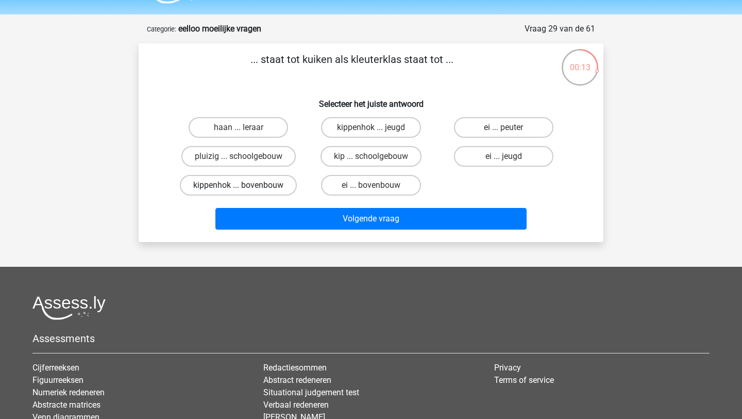
click at [284, 183] on label "kippenhok ... bovenbouw" at bounding box center [238, 185] width 117 height 21
click at [245, 185] on input "kippenhok ... bovenbouw" at bounding box center [242, 188] width 7 height 7
radio input "true"
click at [523, 133] on label "ei ... peuter" at bounding box center [503, 127] width 99 height 21
click at [510, 133] on input "ei ... peuter" at bounding box center [507, 130] width 7 height 7
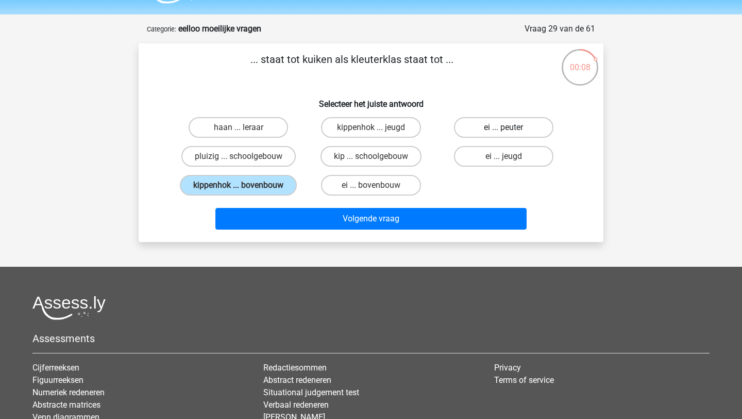
radio input "true"
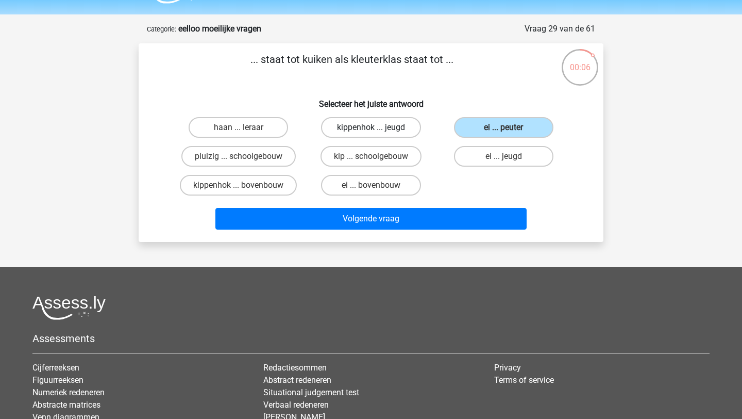
click at [402, 133] on label "kippenhok ... jeugd" at bounding box center [370, 127] width 99 height 21
click at [378, 133] on input "kippenhok ... jeugd" at bounding box center [374, 130] width 7 height 7
radio input "true"
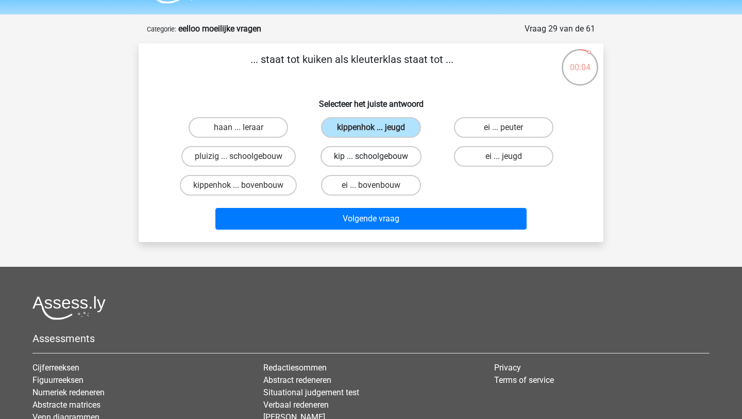
click at [386, 161] on label "kip ... schoolgebouw" at bounding box center [371, 156] width 101 height 21
click at [378, 161] on input "kip ... schoolgebouw" at bounding box center [374, 159] width 7 height 7
radio input "true"
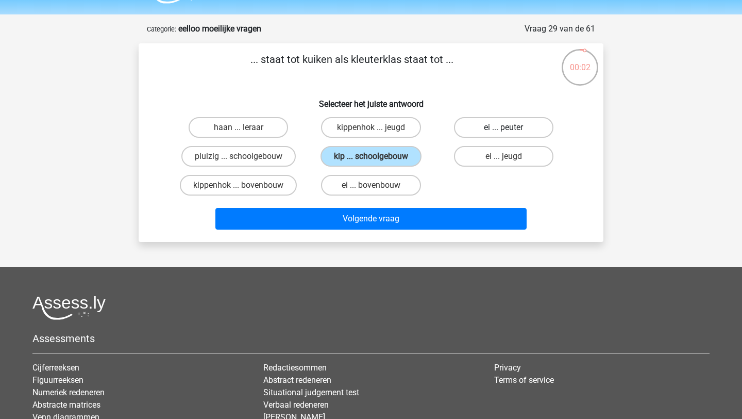
click at [503, 124] on label "ei ... peuter" at bounding box center [503, 127] width 99 height 21
click at [504, 127] on input "ei ... peuter" at bounding box center [507, 130] width 7 height 7
radio input "true"
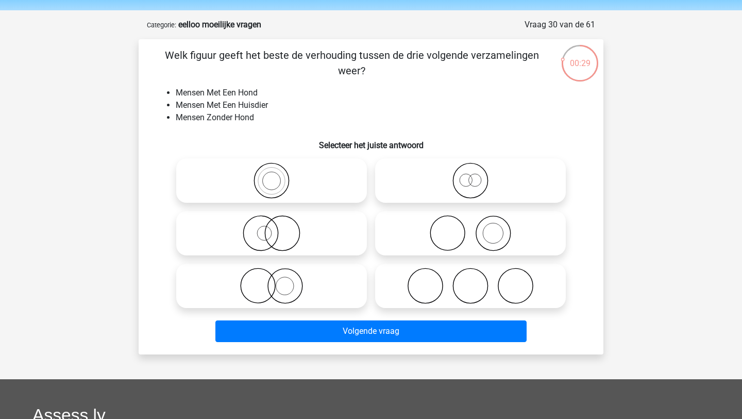
scroll to position [34, 0]
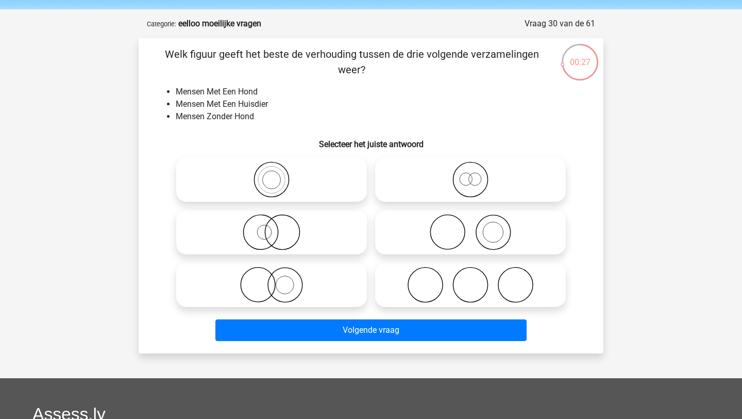
click at [446, 225] on icon at bounding box center [470, 232] width 182 height 36
click at [471, 225] on input "radio" at bounding box center [474, 223] width 7 height 7
radio input "true"
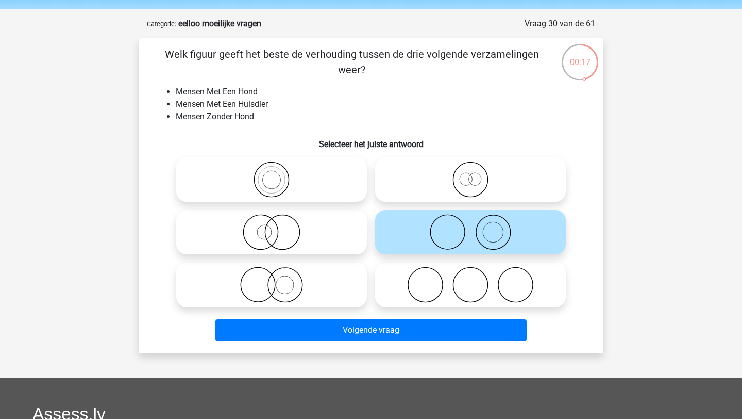
click at [302, 284] on circle at bounding box center [285, 285] width 35 height 35
click at [278, 279] on input "radio" at bounding box center [275, 276] width 7 height 7
radio input "true"
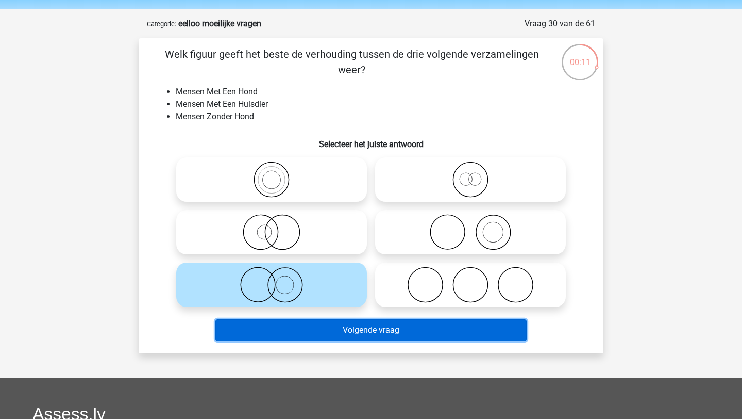
click at [339, 334] on button "Volgende vraag" at bounding box center [371, 330] width 312 height 22
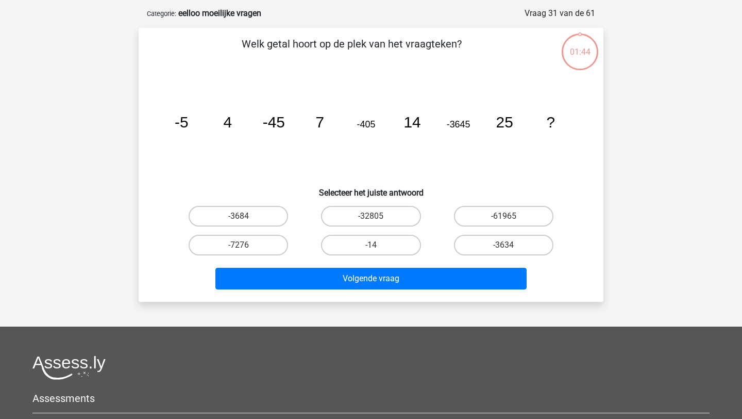
scroll to position [43, 0]
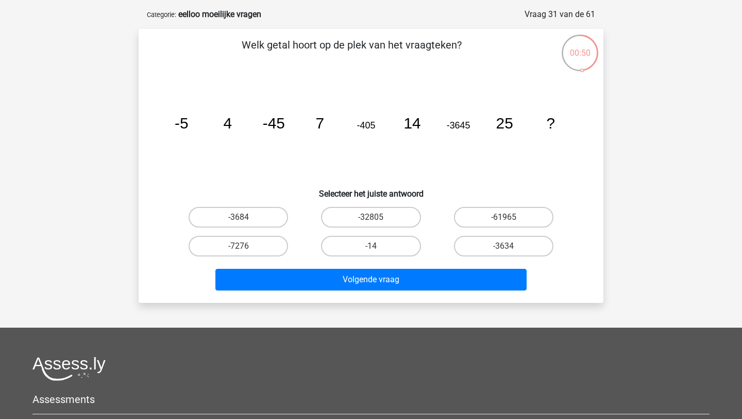
click at [373, 218] on input "-32805" at bounding box center [374, 220] width 7 height 7
radio input "true"
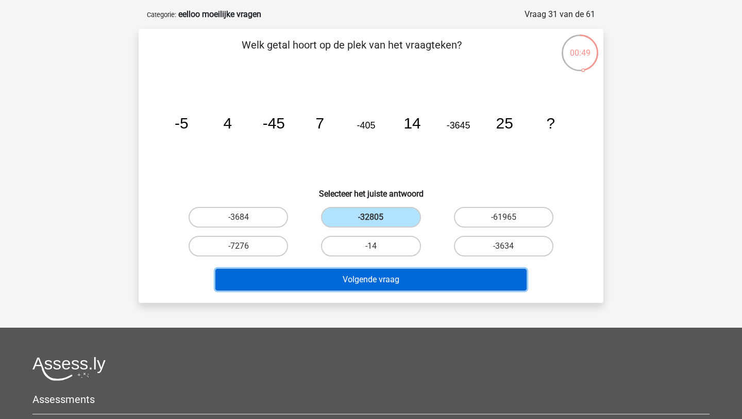
click at [370, 282] on button "Volgende vraag" at bounding box center [371, 280] width 312 height 22
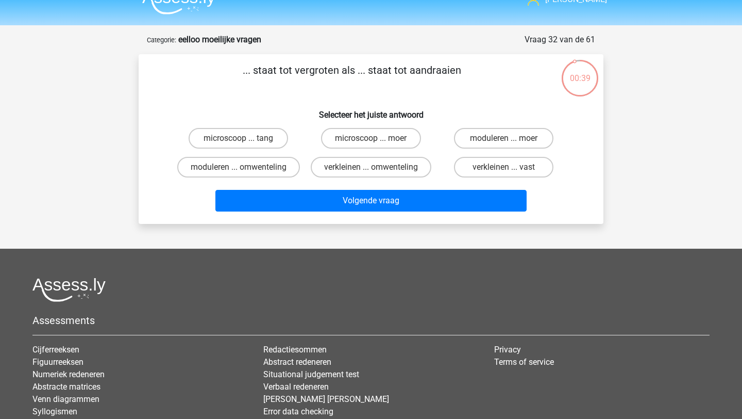
scroll to position [17, 0]
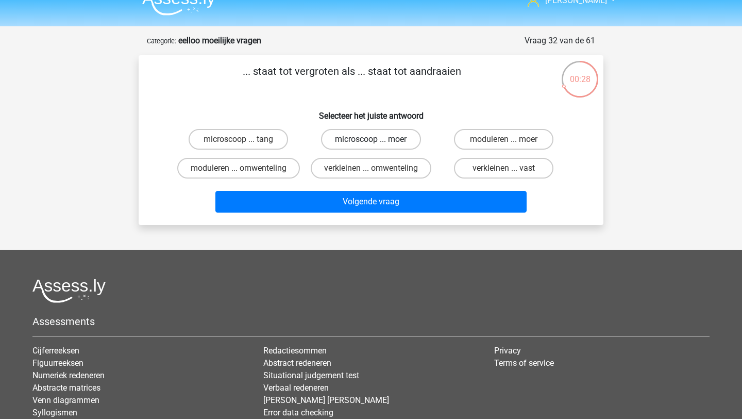
click at [365, 144] on label "microscoop ... moer" at bounding box center [370, 139] width 99 height 21
click at [371, 144] on input "microscoop ... moer" at bounding box center [374, 142] width 7 height 7
radio input "true"
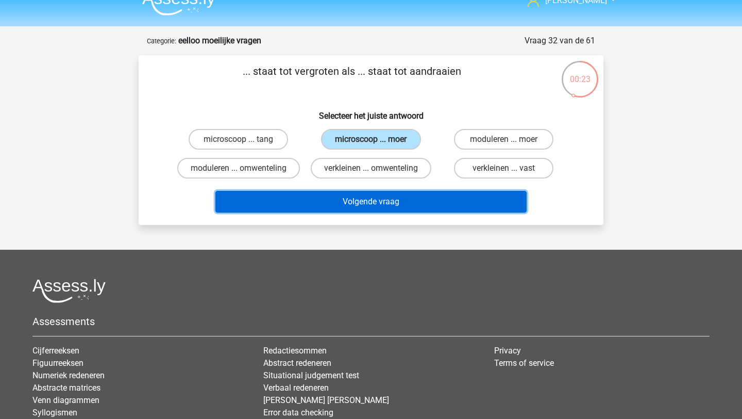
click at [355, 198] on button "Volgende vraag" at bounding box center [371, 202] width 312 height 22
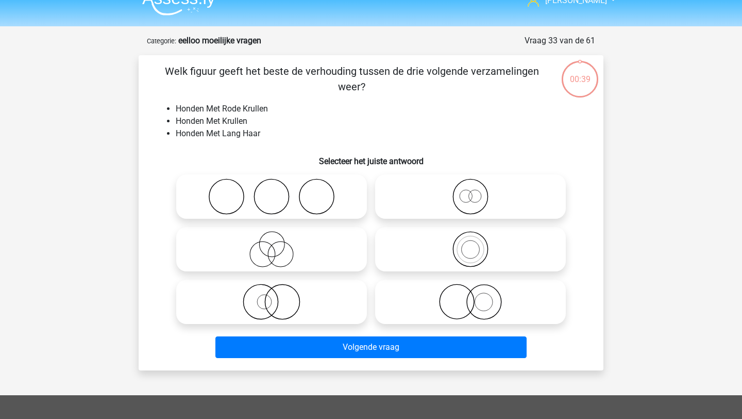
scroll to position [52, 0]
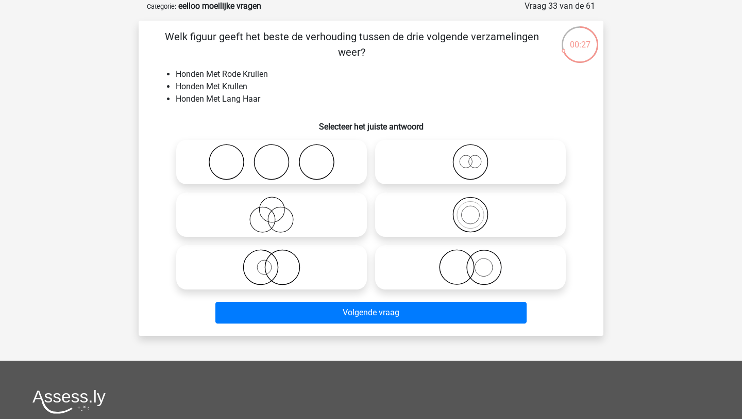
click at [310, 261] on icon at bounding box center [271, 267] width 182 height 36
click at [278, 261] on input "radio" at bounding box center [275, 258] width 7 height 7
radio input "true"
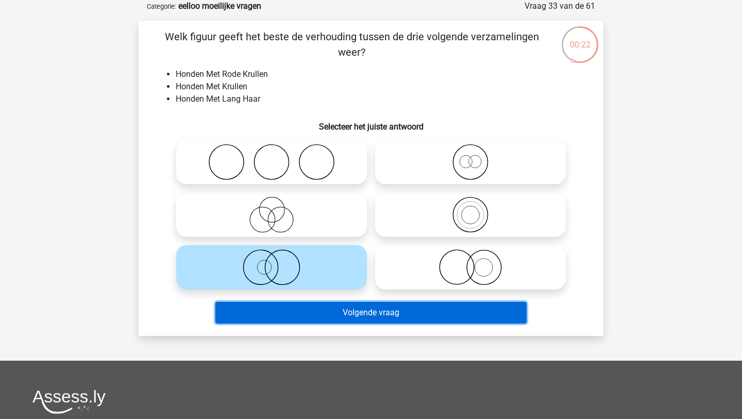
click at [297, 309] on button "Volgende vraag" at bounding box center [371, 313] width 312 height 22
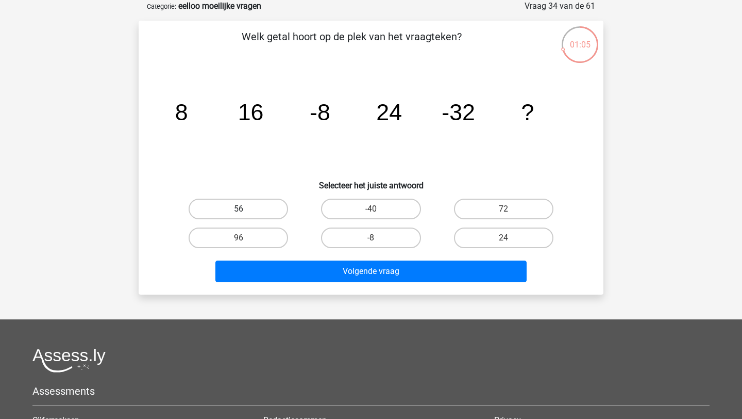
click at [255, 205] on label "56" at bounding box center [238, 208] width 99 height 21
click at [245, 209] on input "56" at bounding box center [242, 212] width 7 height 7
radio input "true"
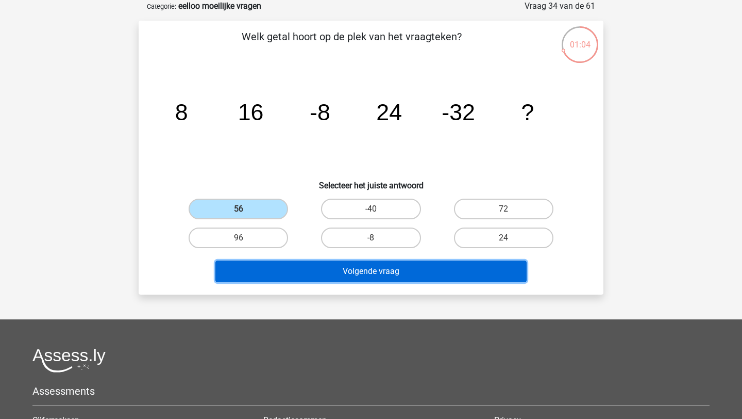
click at [289, 272] on button "Volgende vraag" at bounding box center [371, 271] width 312 height 22
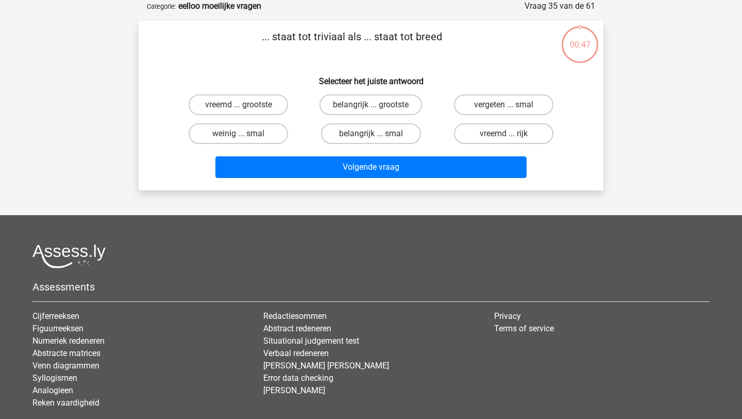
scroll to position [40, 0]
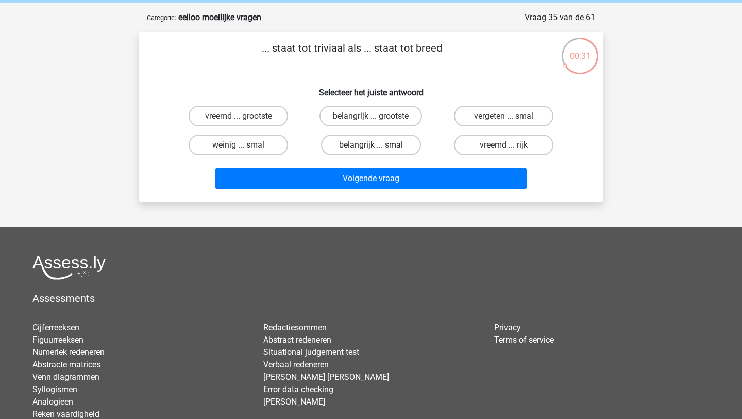
click at [360, 151] on label "belangrijk ... smal" at bounding box center [370, 145] width 99 height 21
click at [371, 151] on input "belangrijk ... smal" at bounding box center [374, 148] width 7 height 7
radio input "true"
click at [472, 121] on label "vergeten ... smal" at bounding box center [503, 116] width 99 height 21
click at [504, 121] on input "vergeten ... smal" at bounding box center [507, 119] width 7 height 7
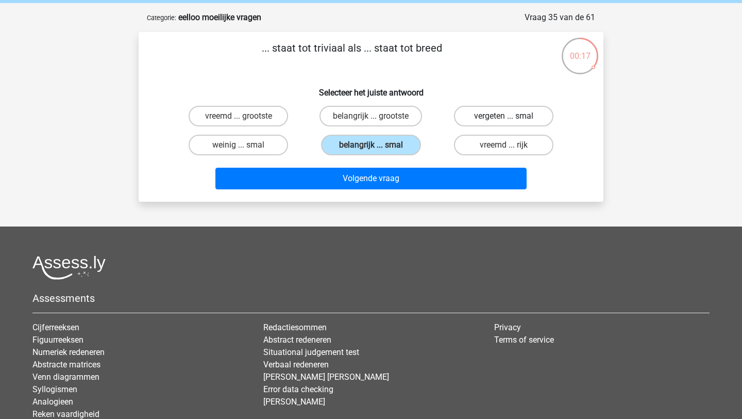
radio input "true"
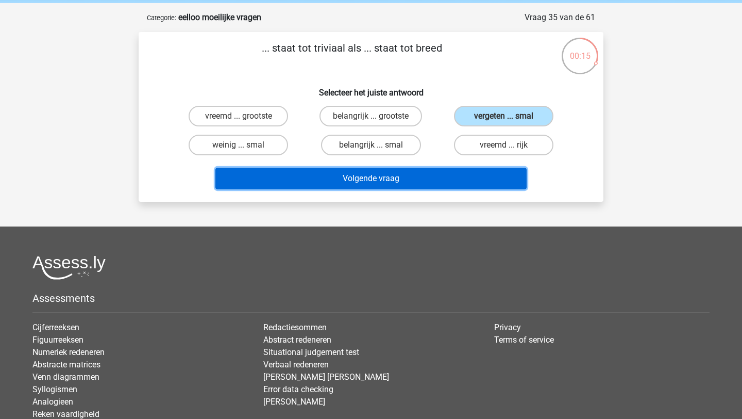
click at [384, 181] on button "Volgende vraag" at bounding box center [371, 179] width 312 height 22
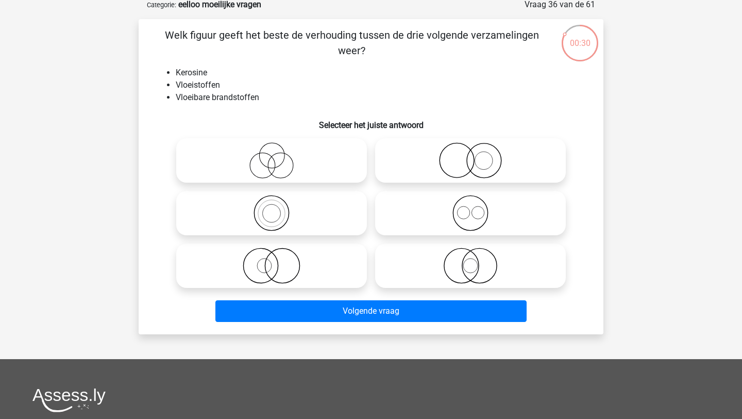
scroll to position [62, 0]
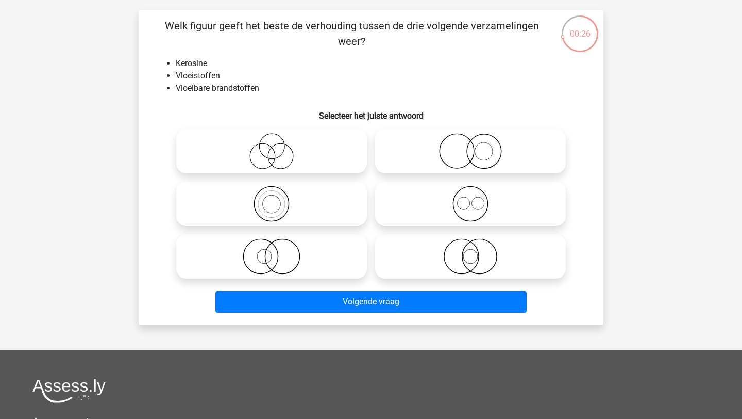
click at [309, 207] on icon at bounding box center [271, 204] width 182 height 36
click at [278, 198] on input "radio" at bounding box center [275, 195] width 7 height 7
radio input "true"
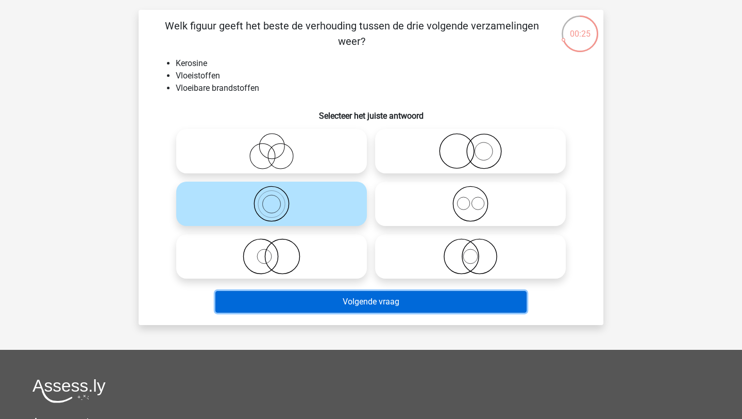
click at [313, 302] on button "Volgende vraag" at bounding box center [371, 302] width 312 height 22
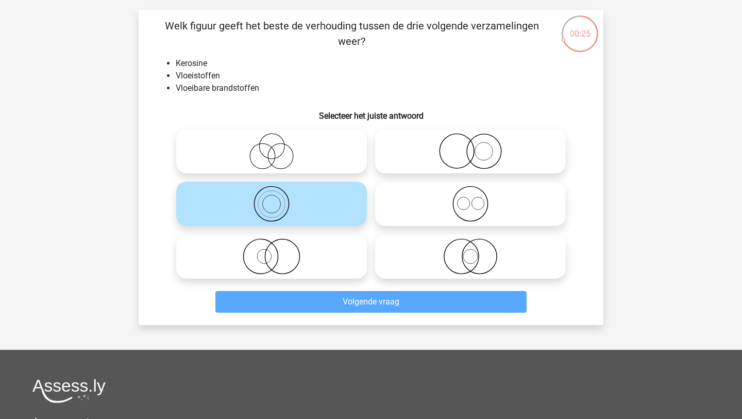
scroll to position [52, 0]
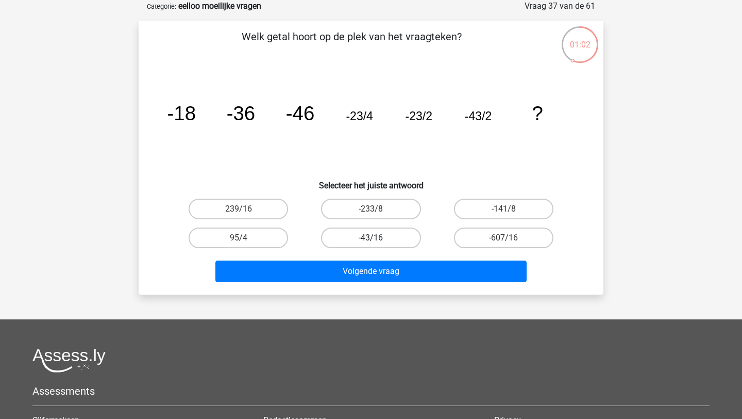
click at [388, 230] on label "-43/16" at bounding box center [370, 237] width 99 height 21
click at [378, 238] on input "-43/16" at bounding box center [374, 241] width 7 height 7
radio input "true"
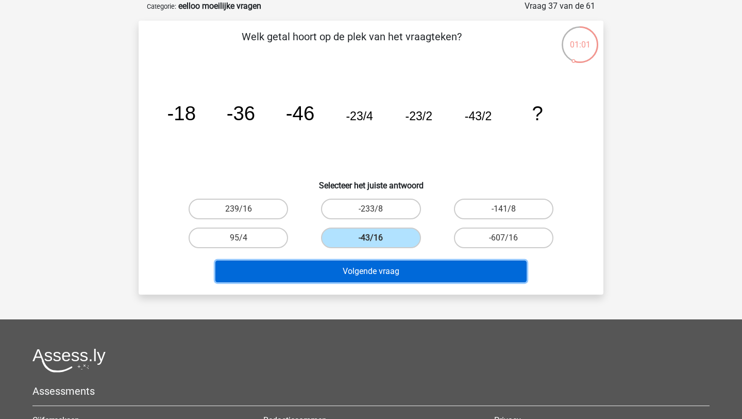
click at [386, 271] on button "Volgende vraag" at bounding box center [371, 271] width 312 height 22
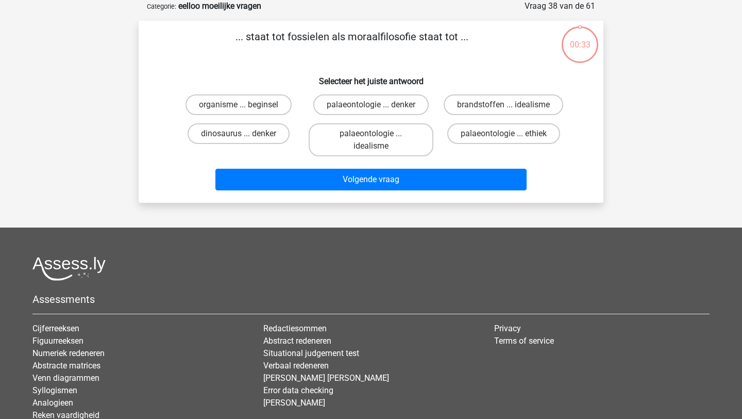
scroll to position [34, 0]
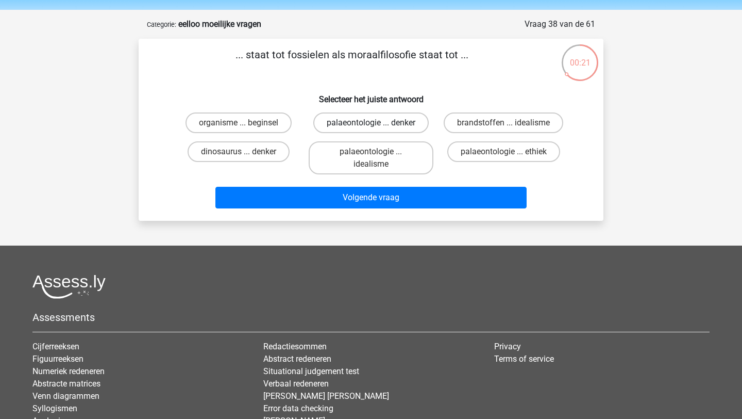
click at [362, 124] on label "palaeontologie ... denker" at bounding box center [370, 122] width 115 height 21
click at [371, 124] on input "palaeontologie ... denker" at bounding box center [374, 126] width 7 height 7
radio input "true"
click at [479, 153] on label "palaeontologie ... ethiek" at bounding box center [503, 151] width 113 height 21
click at [504, 153] on input "palaeontologie ... ethiek" at bounding box center [507, 155] width 7 height 7
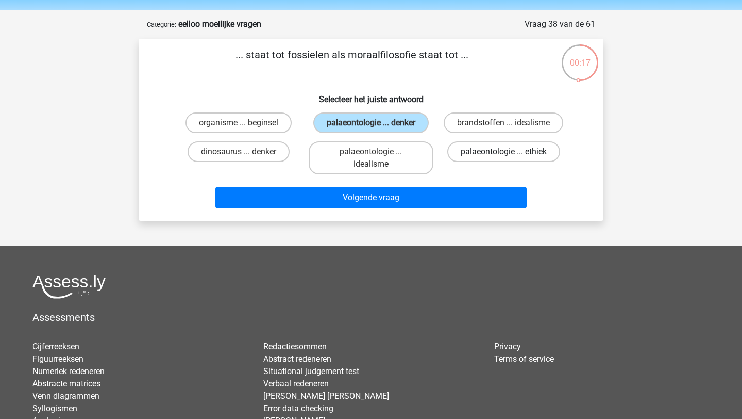
radio input "true"
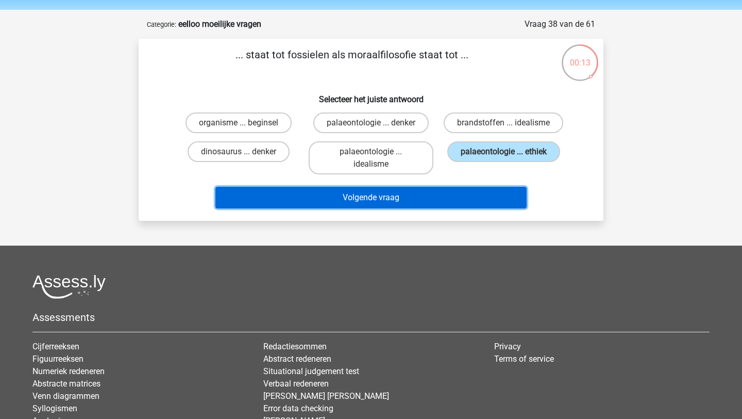
click at [429, 201] on button "Volgende vraag" at bounding box center [371, 198] width 312 height 22
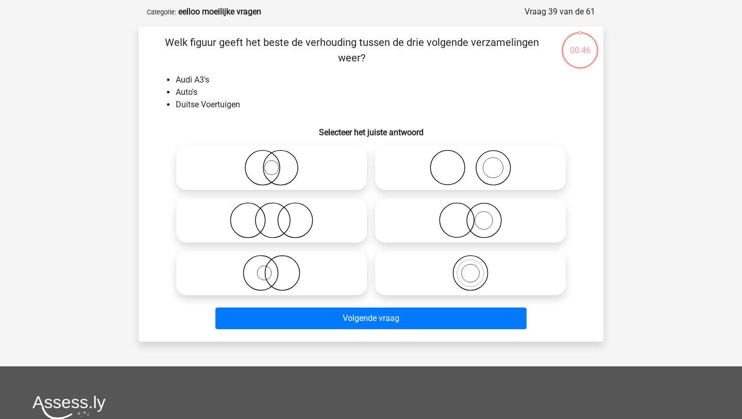
scroll to position [45, 0]
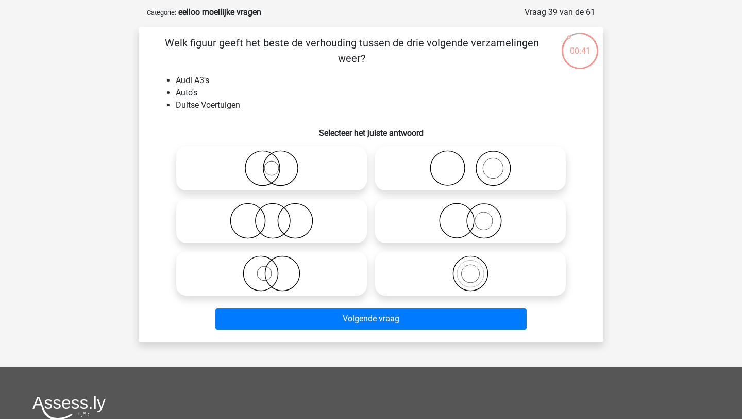
click at [473, 279] on icon at bounding box center [470, 273] width 182 height 36
click at [473, 268] on input "radio" at bounding box center [474, 264] width 7 height 7
radio input "true"
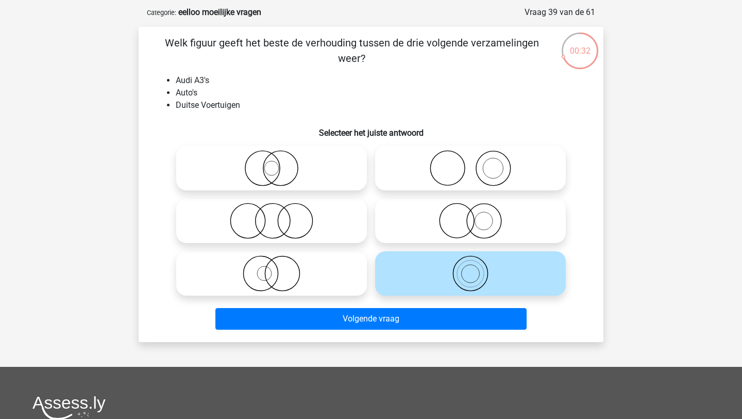
click at [280, 165] on icon at bounding box center [271, 168] width 182 height 36
click at [278, 163] on input "radio" at bounding box center [275, 159] width 7 height 7
radio input "true"
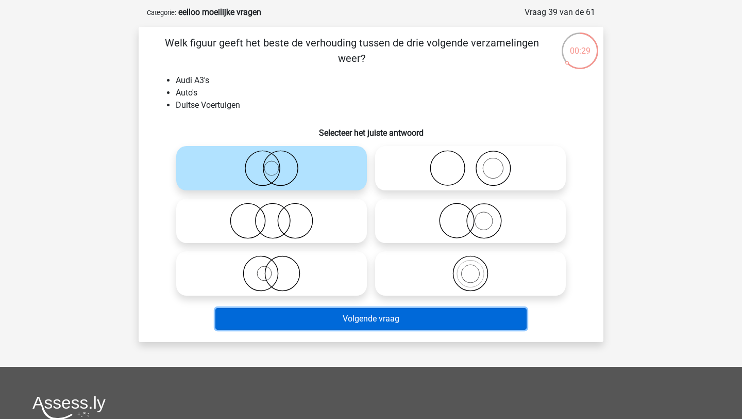
click at [320, 322] on button "Volgende vraag" at bounding box center [371, 319] width 312 height 22
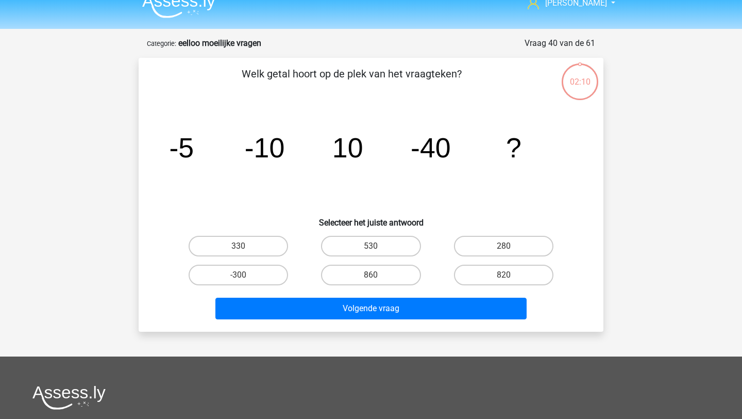
scroll to position [13, 0]
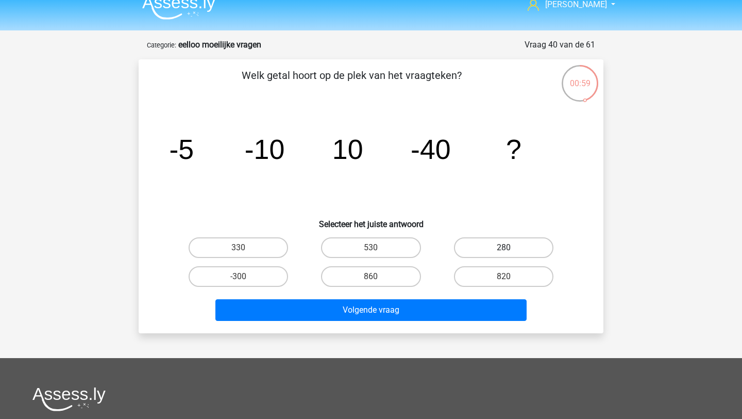
click at [486, 248] on label "280" at bounding box center [503, 247] width 99 height 21
click at [504, 248] on input "280" at bounding box center [507, 250] width 7 height 7
radio input "true"
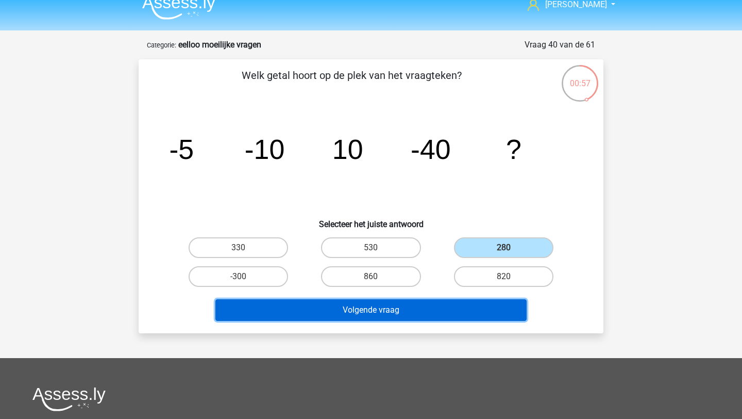
click at [383, 310] on button "Volgende vraag" at bounding box center [371, 310] width 312 height 22
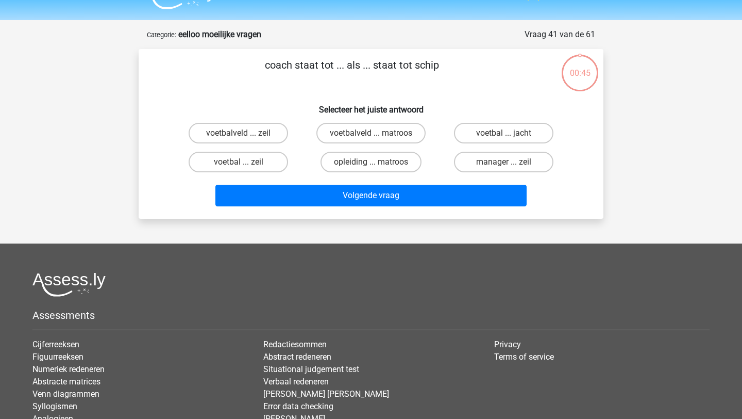
scroll to position [22, 0]
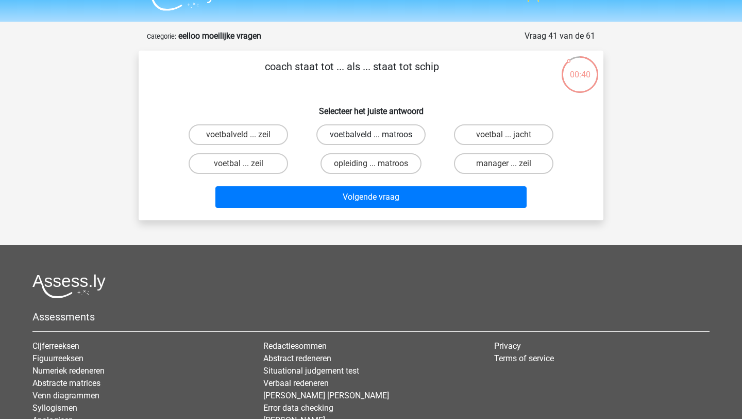
click at [359, 137] on label "voetbalveld ... matroos" at bounding box center [371, 134] width 109 height 21
click at [371, 137] on input "voetbalveld ... matroos" at bounding box center [374, 138] width 7 height 7
radio input "true"
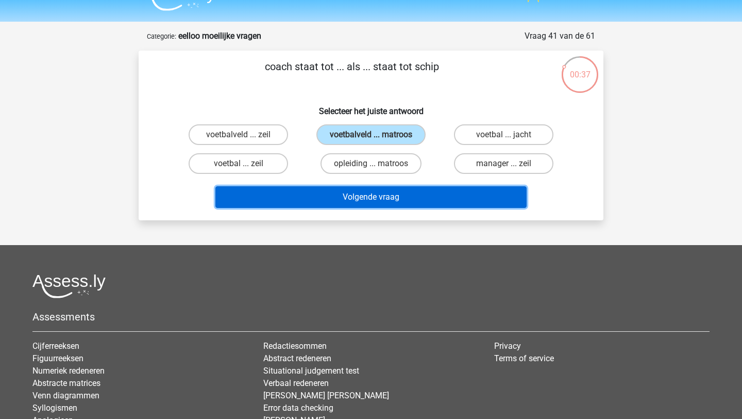
click at [371, 202] on button "Volgende vraag" at bounding box center [371, 197] width 312 height 22
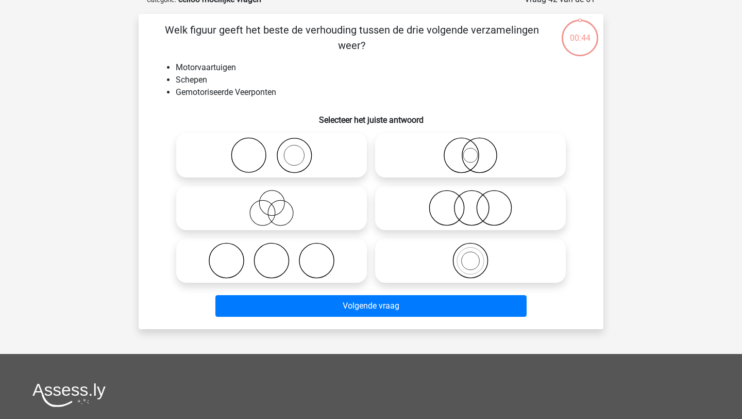
scroll to position [58, 0]
click at [451, 158] on icon at bounding box center [470, 156] width 182 height 36
click at [471, 151] on input "radio" at bounding box center [474, 147] width 7 height 7
radio input "true"
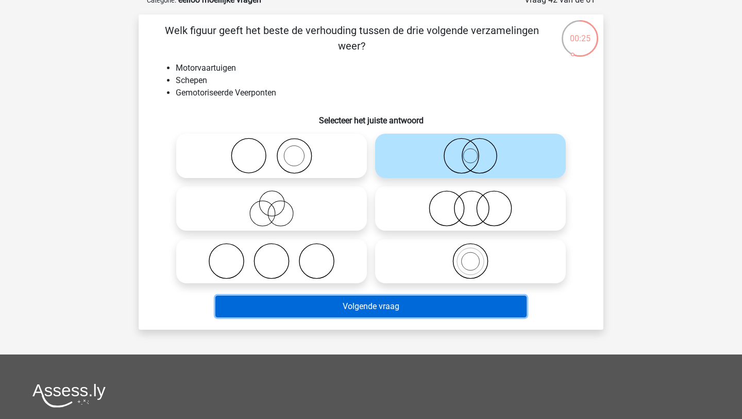
click at [390, 307] on button "Volgende vraag" at bounding box center [371, 306] width 312 height 22
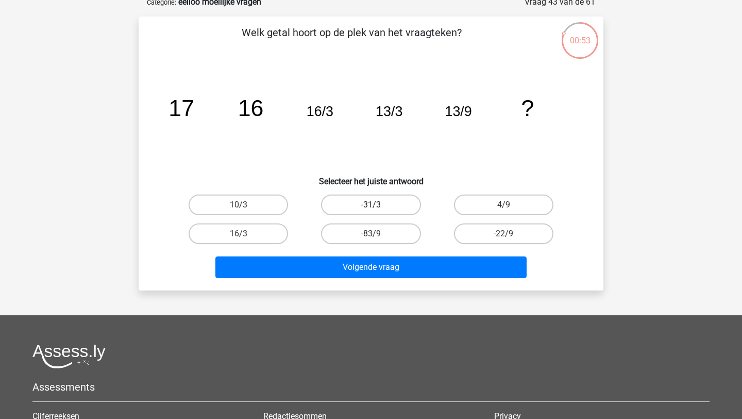
scroll to position [57, 0]
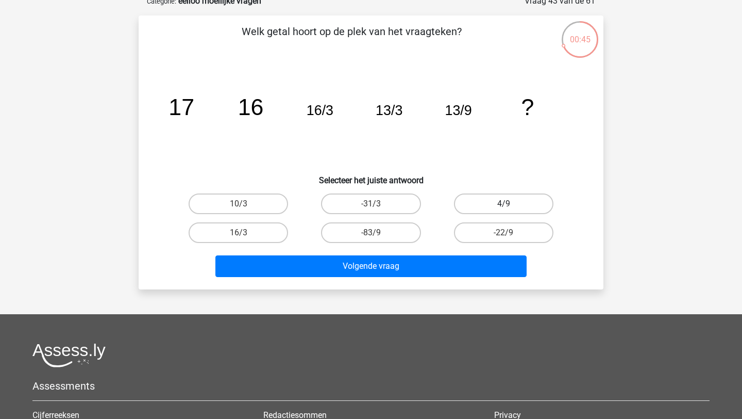
click at [515, 204] on label "4/9" at bounding box center [503, 203] width 99 height 21
click at [510, 204] on input "4/9" at bounding box center [507, 207] width 7 height 7
radio input "true"
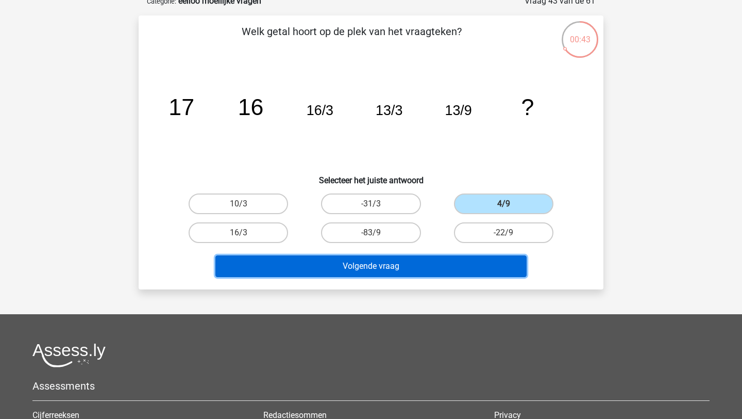
click at [386, 264] on button "Volgende vraag" at bounding box center [371, 266] width 312 height 22
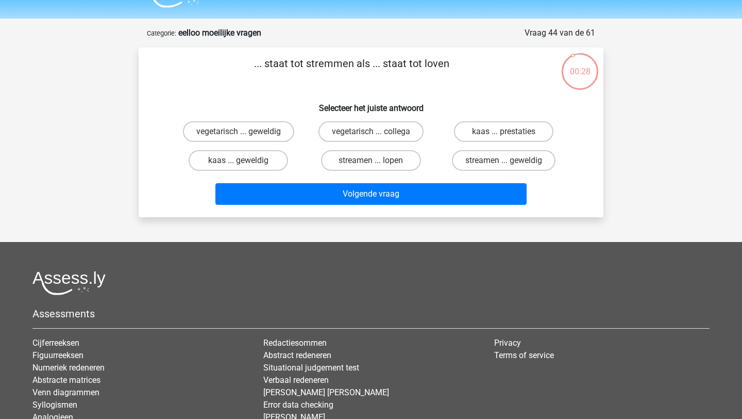
scroll to position [24, 0]
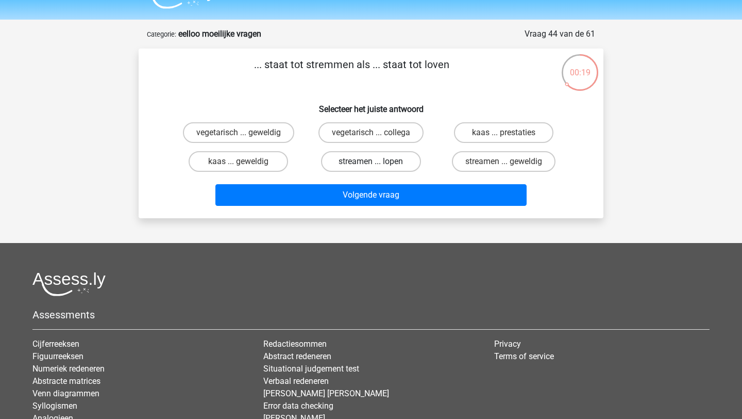
click at [363, 160] on label "streamen ... lopen" at bounding box center [370, 161] width 99 height 21
click at [371, 161] on input "streamen ... lopen" at bounding box center [374, 164] width 7 height 7
radio input "true"
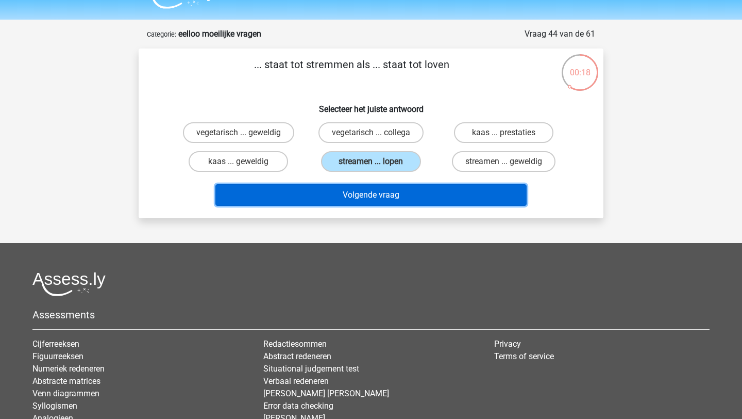
click at [362, 197] on button "Volgende vraag" at bounding box center [371, 195] width 312 height 22
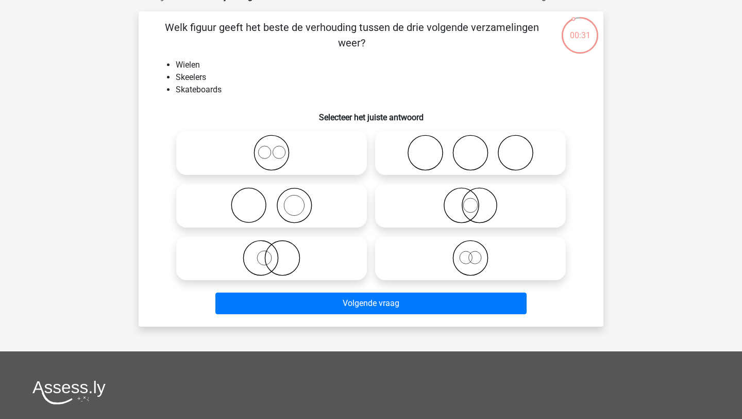
scroll to position [63, 0]
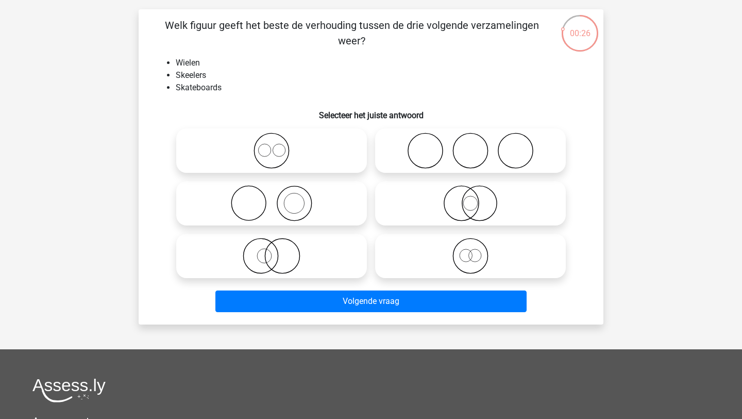
click at [467, 163] on icon at bounding box center [470, 150] width 182 height 36
click at [471, 145] on input "radio" at bounding box center [474, 142] width 7 height 7
radio input "true"
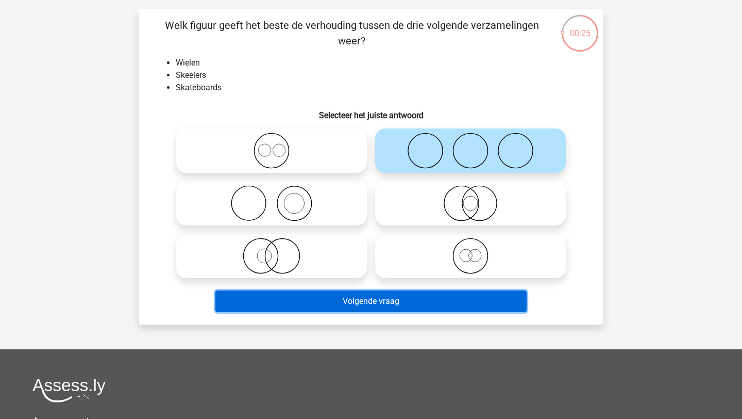
click at [360, 301] on button "Volgende vraag" at bounding box center [371, 301] width 312 height 22
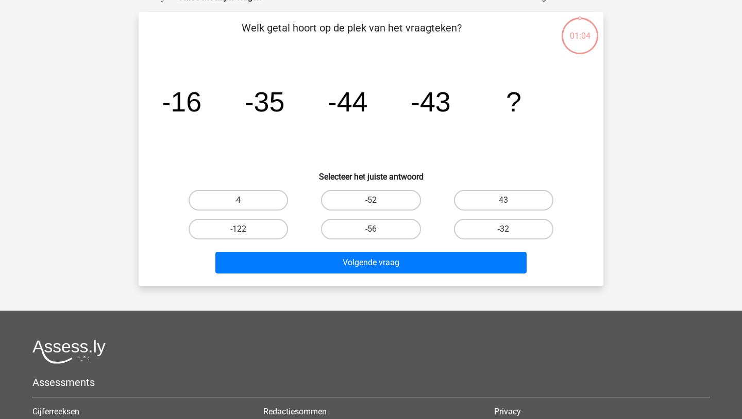
scroll to position [61, 0]
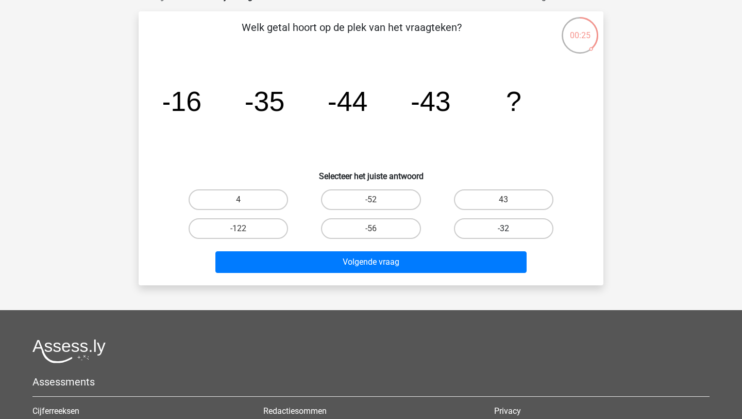
click at [482, 225] on label "-32" at bounding box center [503, 228] width 99 height 21
click at [504, 228] on input "-32" at bounding box center [507, 231] width 7 height 7
radio input "true"
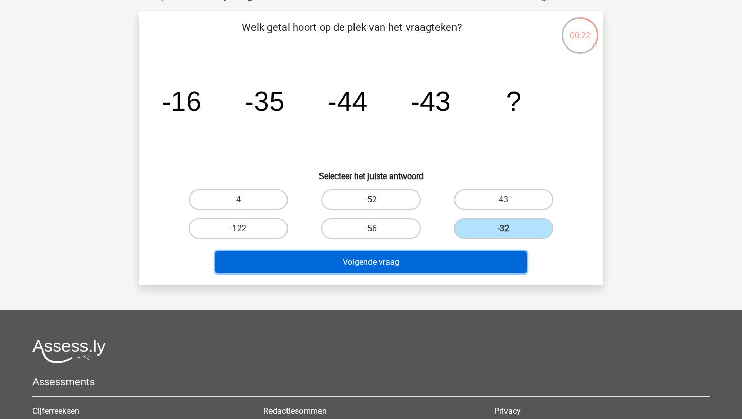
click at [398, 259] on button "Volgende vraag" at bounding box center [371, 262] width 312 height 22
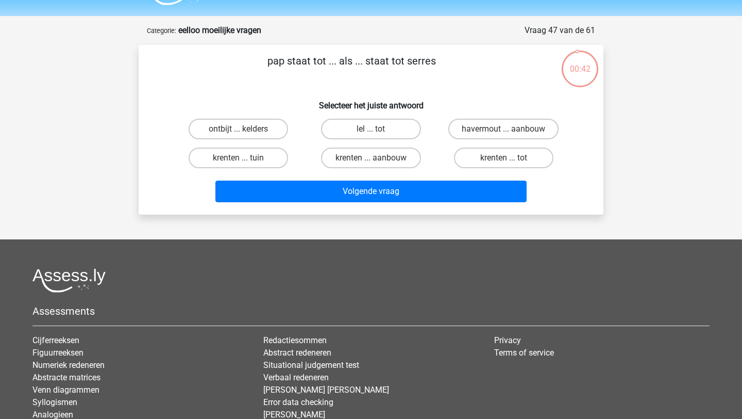
scroll to position [26, 0]
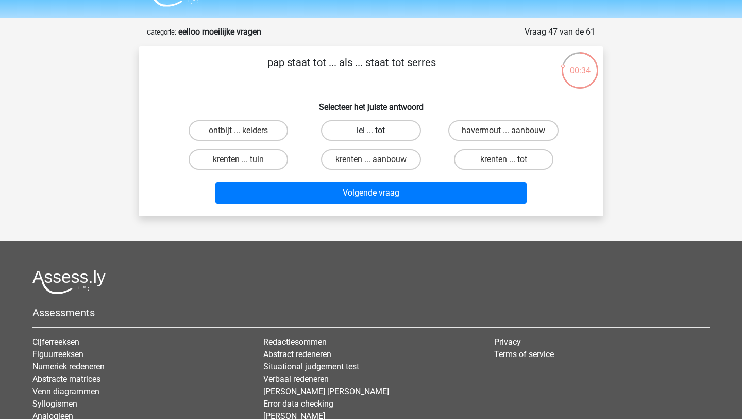
click at [392, 129] on label "lel ... tot" at bounding box center [370, 130] width 99 height 21
click at [378, 130] on input "lel ... tot" at bounding box center [374, 133] width 7 height 7
radio input "true"
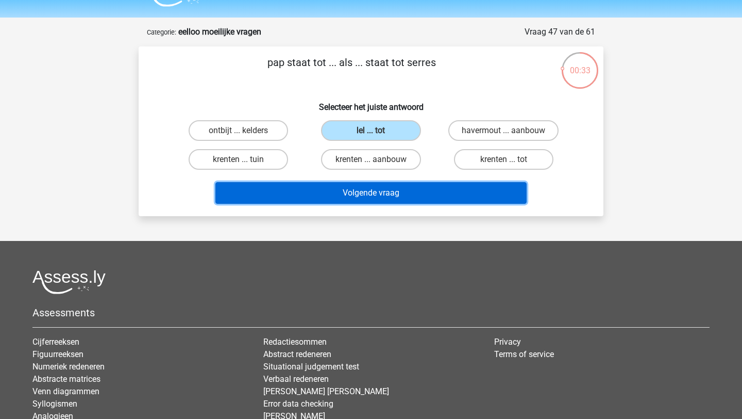
click at [398, 194] on button "Volgende vraag" at bounding box center [371, 193] width 312 height 22
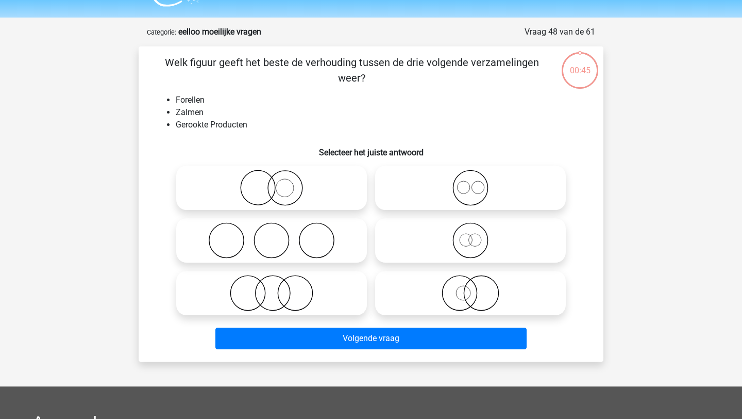
scroll to position [52, 0]
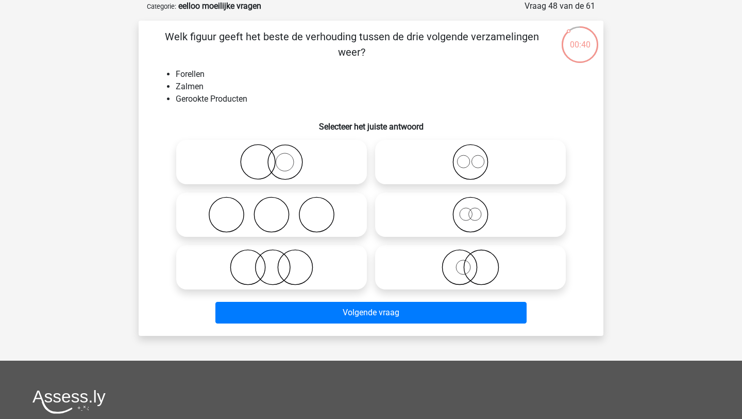
click at [322, 215] on icon at bounding box center [271, 214] width 182 height 36
click at [278, 209] on input "radio" at bounding box center [275, 206] width 7 height 7
radio input "true"
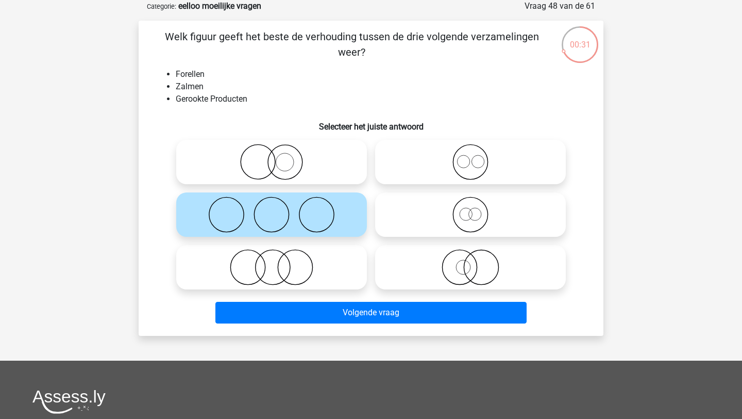
click at [470, 167] on icon at bounding box center [470, 162] width 182 height 36
click at [471, 157] on input "radio" at bounding box center [474, 153] width 7 height 7
radio input "true"
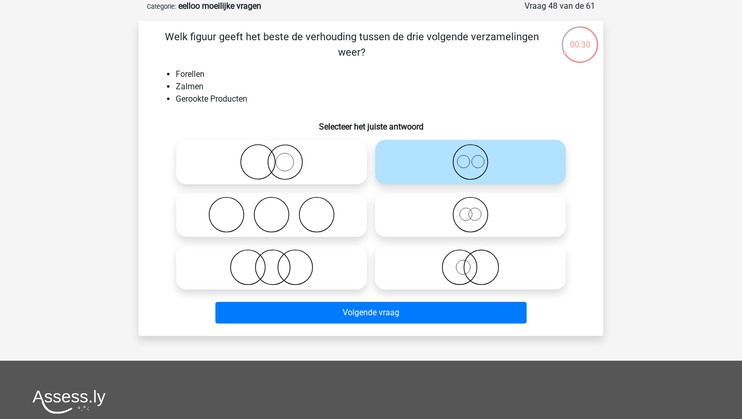
click at [304, 200] on icon at bounding box center [271, 214] width 182 height 36
click at [278, 203] on input "radio" at bounding box center [275, 206] width 7 height 7
radio input "true"
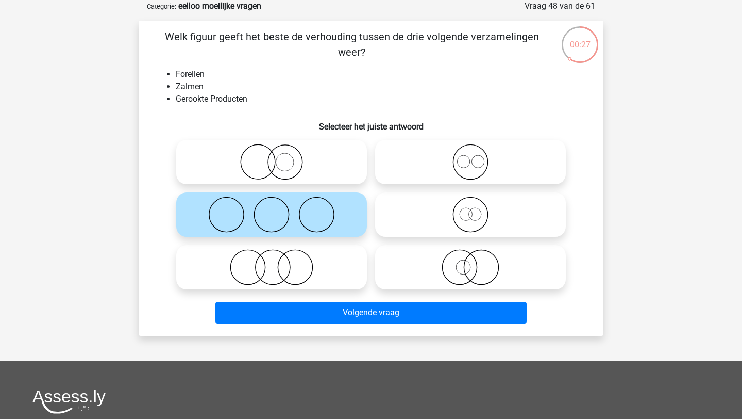
click at [304, 264] on icon at bounding box center [271, 267] width 182 height 36
click at [278, 262] on input "radio" at bounding box center [275, 258] width 7 height 7
radio input "true"
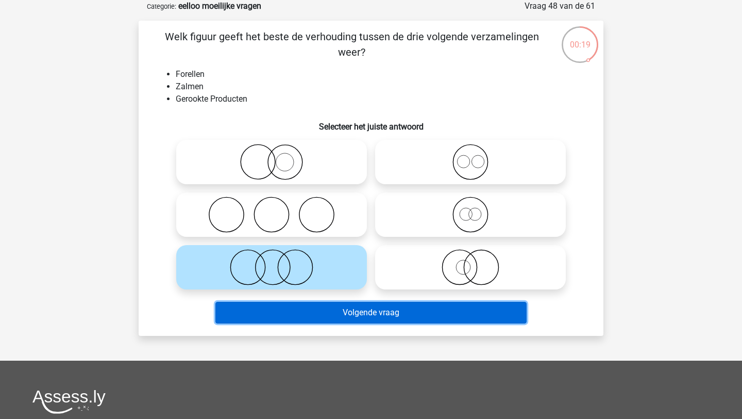
click at [310, 314] on button "Volgende vraag" at bounding box center [371, 313] width 312 height 22
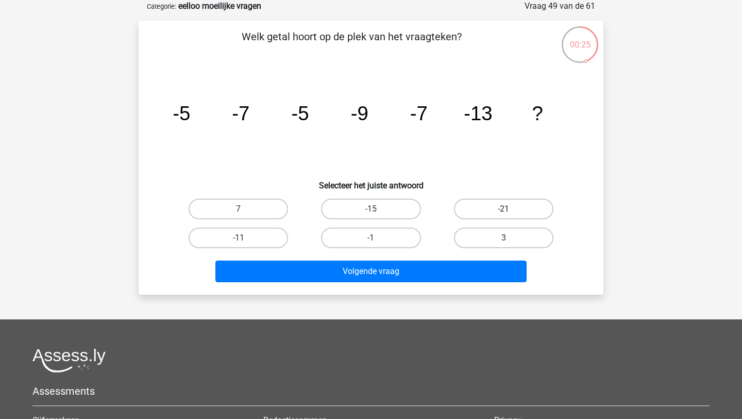
click at [489, 204] on label "-21" at bounding box center [503, 208] width 99 height 21
click at [504, 209] on input "-21" at bounding box center [507, 212] width 7 height 7
radio input "true"
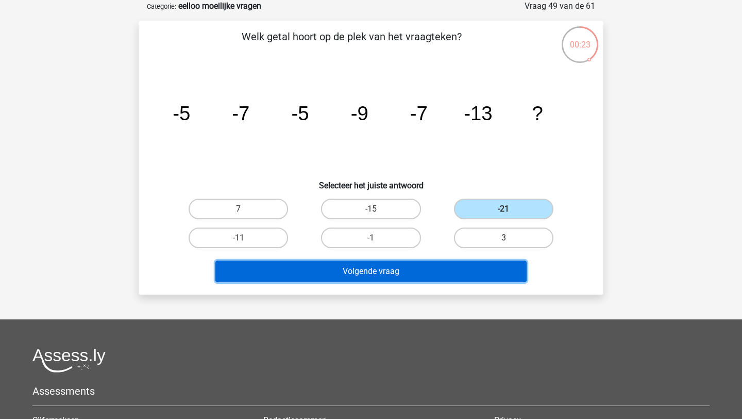
click at [421, 272] on button "Volgende vraag" at bounding box center [371, 271] width 312 height 22
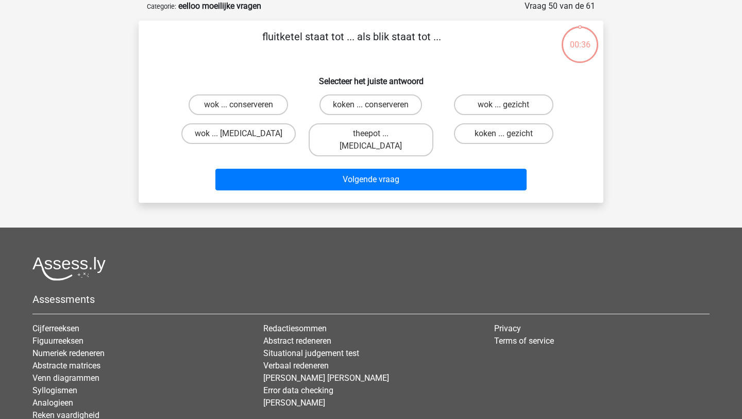
scroll to position [29, 0]
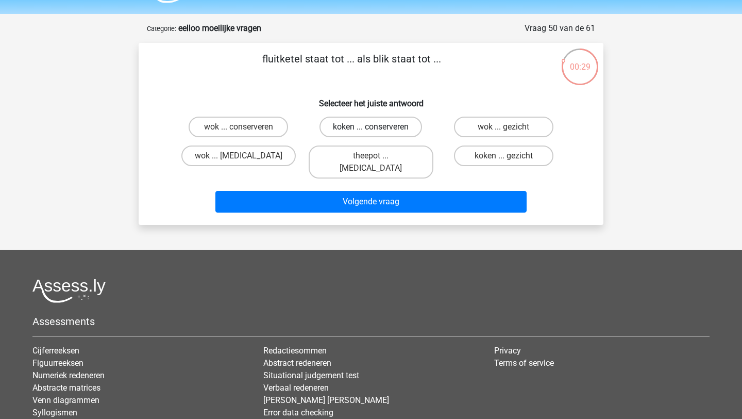
click at [369, 125] on label "koken ... conserveren" at bounding box center [371, 127] width 103 height 21
click at [371, 127] on input "koken ... conserveren" at bounding box center [374, 130] width 7 height 7
radio input "true"
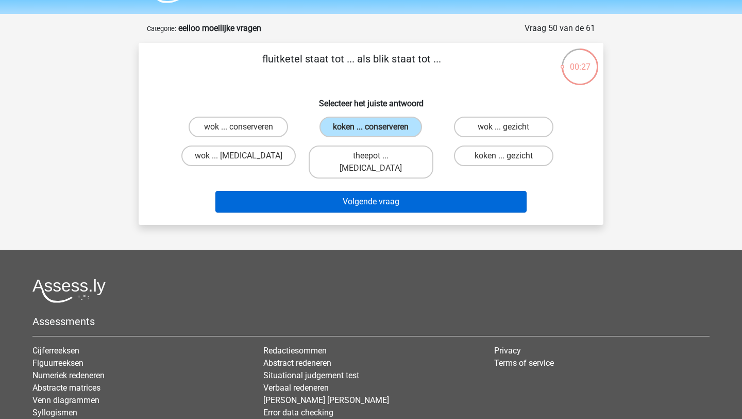
scroll to position [39, 0]
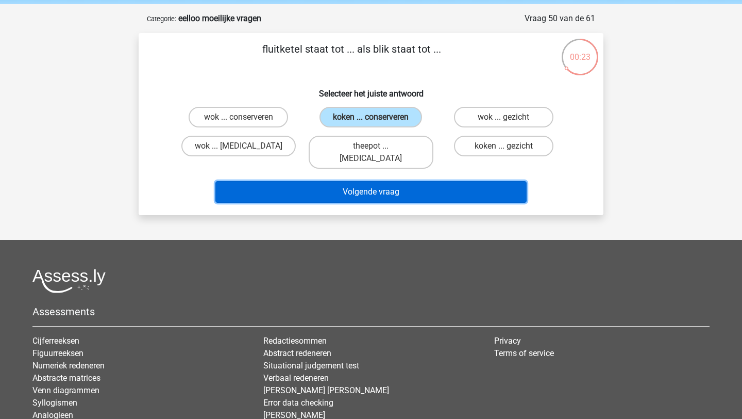
click at [376, 181] on button "Volgende vraag" at bounding box center [371, 192] width 312 height 22
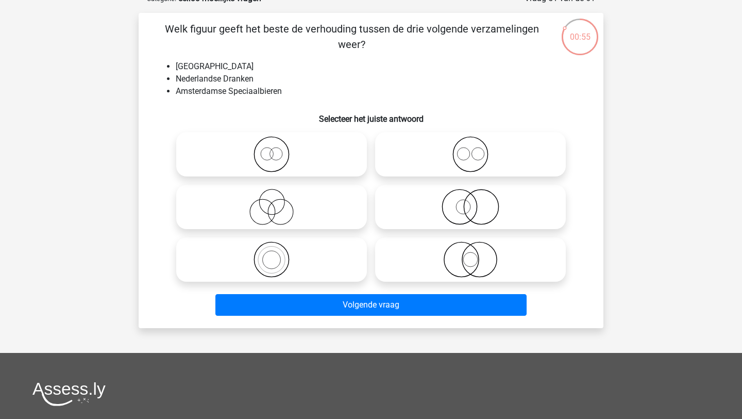
scroll to position [61, 0]
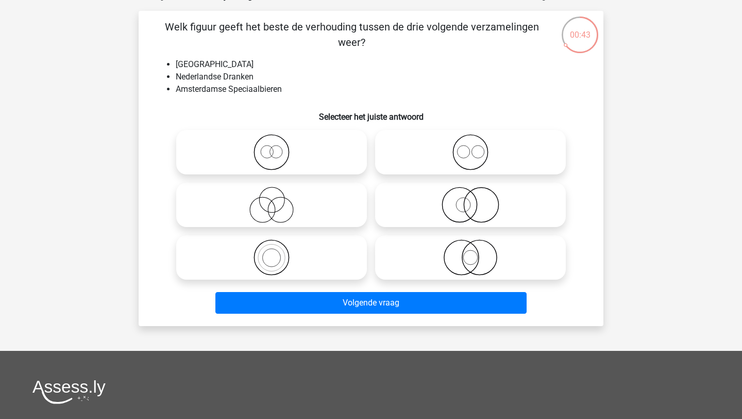
click at [460, 254] on icon at bounding box center [470, 257] width 182 height 36
click at [471, 252] on input "radio" at bounding box center [474, 248] width 7 height 7
radio input "true"
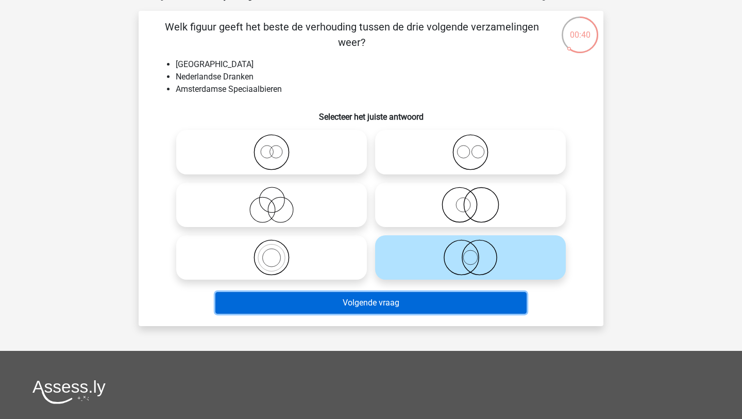
click at [377, 304] on button "Volgende vraag" at bounding box center [371, 303] width 312 height 22
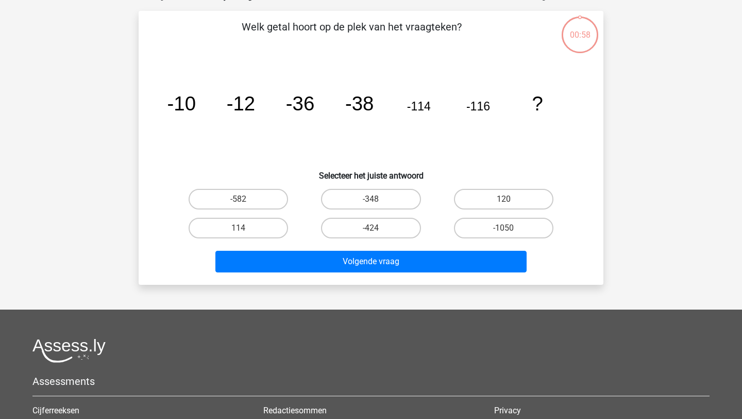
scroll to position [52, 0]
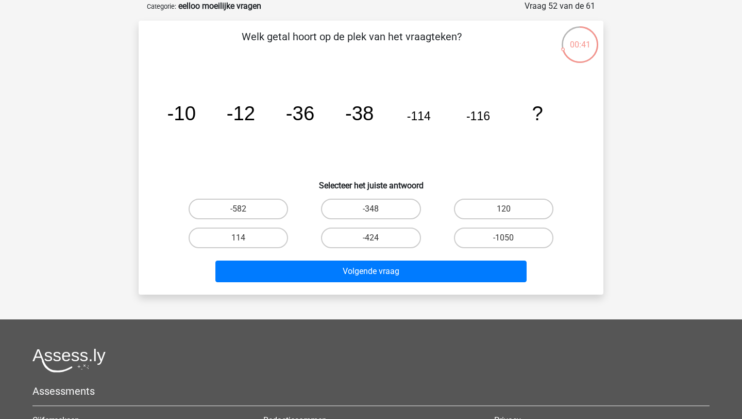
click at [372, 209] on input "-348" at bounding box center [374, 212] width 7 height 7
radio input "true"
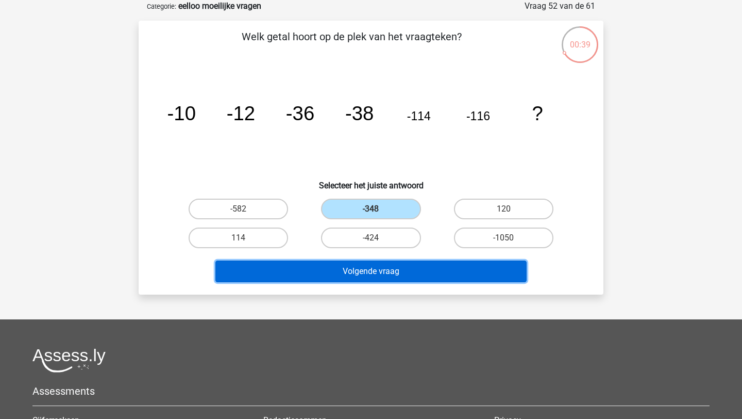
click at [390, 265] on button "Volgende vraag" at bounding box center [371, 271] width 312 height 22
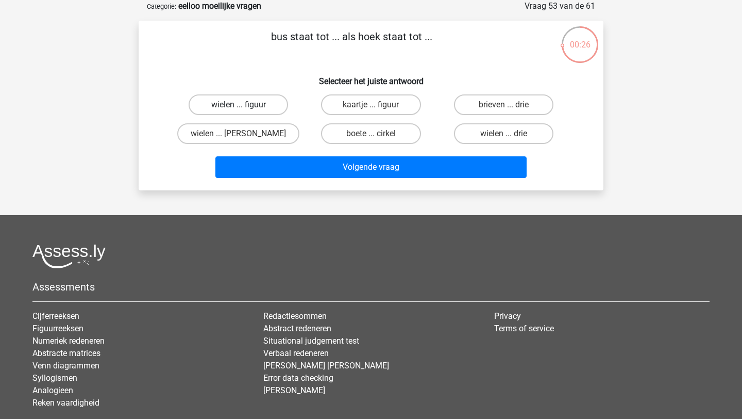
scroll to position [55, 0]
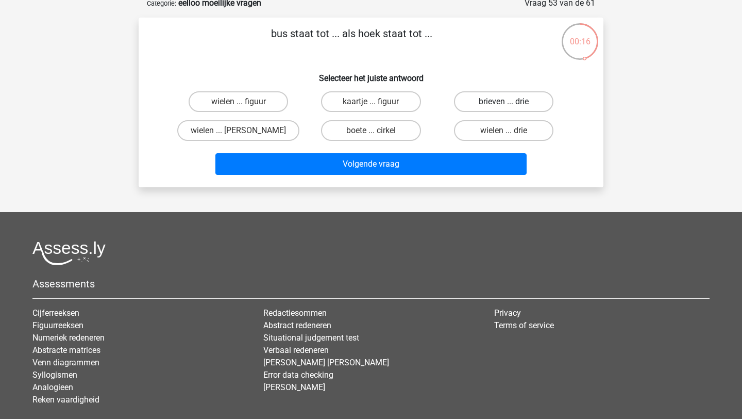
click at [498, 98] on label "brieven ... drie" at bounding box center [503, 101] width 99 height 21
click at [504, 102] on input "brieven ... drie" at bounding box center [507, 105] width 7 height 7
radio input "true"
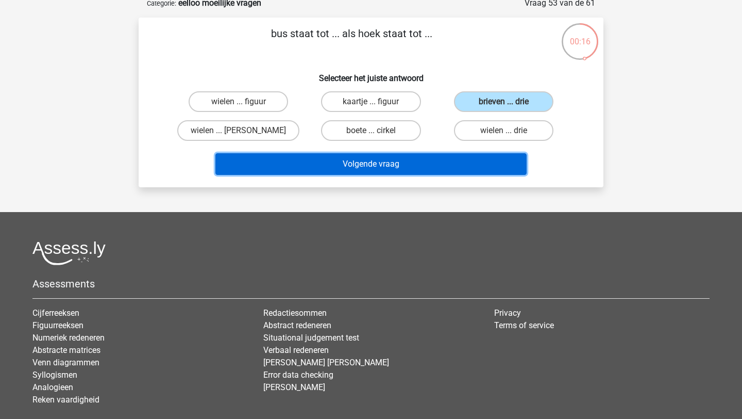
click at [412, 160] on button "Volgende vraag" at bounding box center [371, 164] width 312 height 22
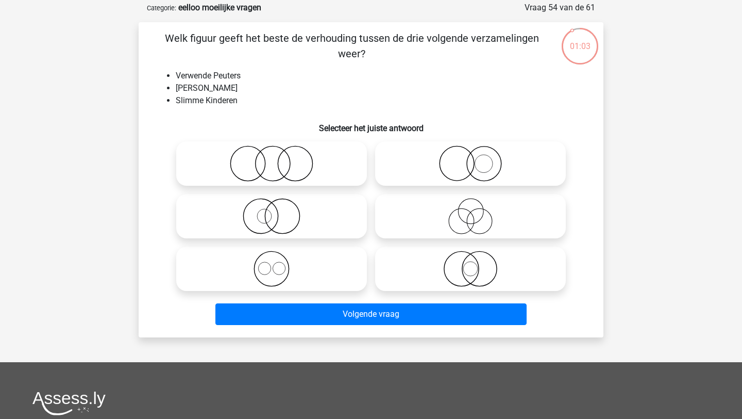
scroll to position [54, 0]
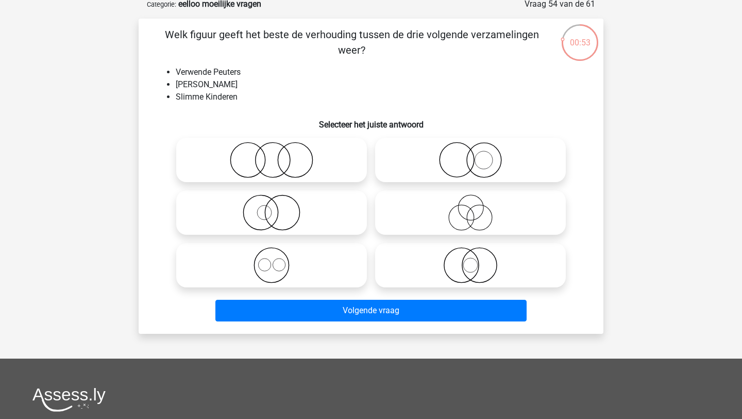
click at [462, 216] on circle at bounding box center [470, 207] width 25 height 25
click at [471, 207] on input "radio" at bounding box center [474, 204] width 7 height 7
radio input "true"
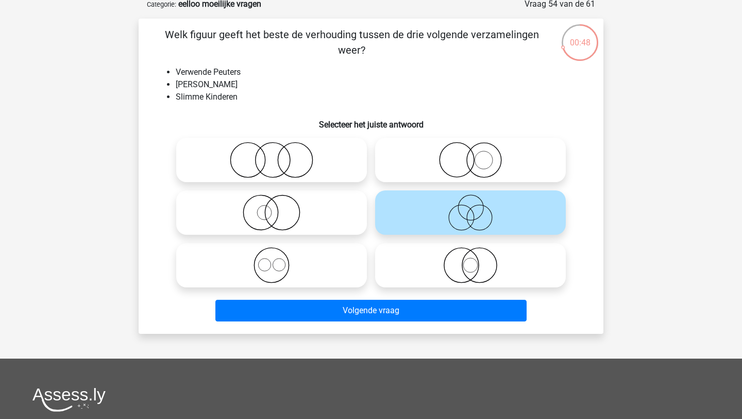
click at [293, 148] on icon at bounding box center [271, 160] width 182 height 36
click at [278, 148] on input "radio" at bounding box center [275, 151] width 7 height 7
radio input "true"
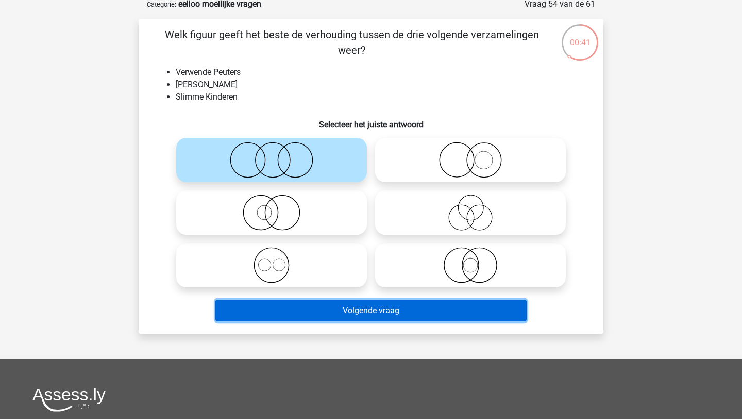
click at [303, 313] on button "Volgende vraag" at bounding box center [371, 311] width 312 height 22
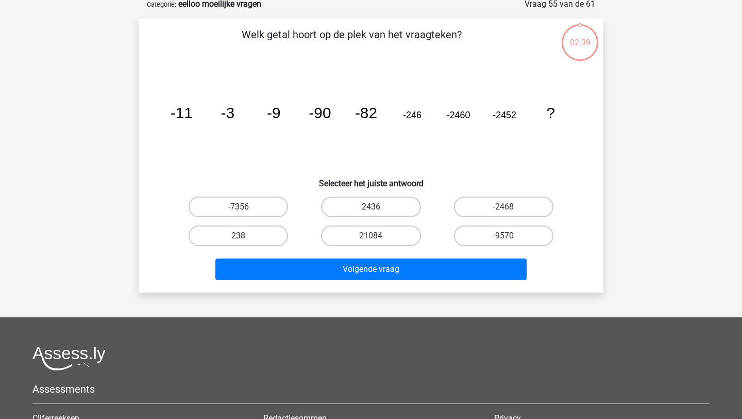
scroll to position [52, 0]
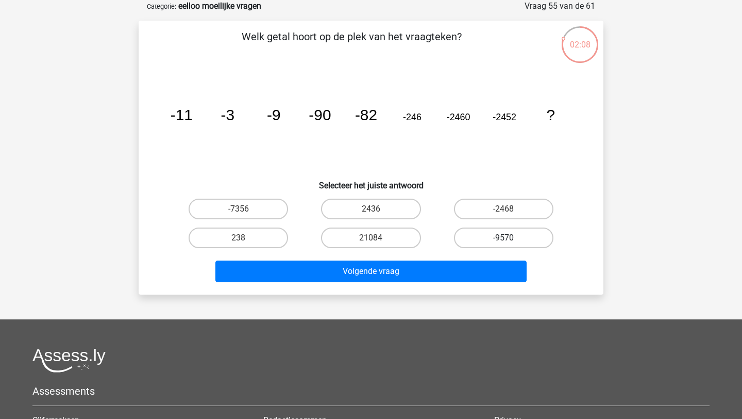
click at [466, 236] on label "-9570" at bounding box center [503, 237] width 99 height 21
click at [504, 238] on input "-9570" at bounding box center [507, 241] width 7 height 7
radio input "true"
click at [261, 203] on label "-7356" at bounding box center [238, 208] width 99 height 21
click at [245, 209] on input "-7356" at bounding box center [242, 212] width 7 height 7
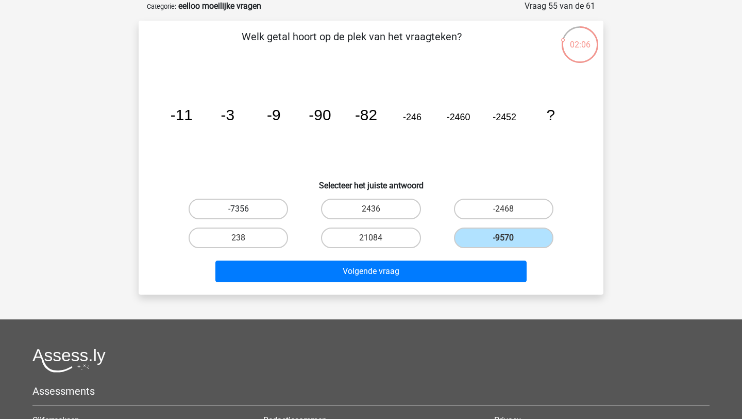
radio input "true"
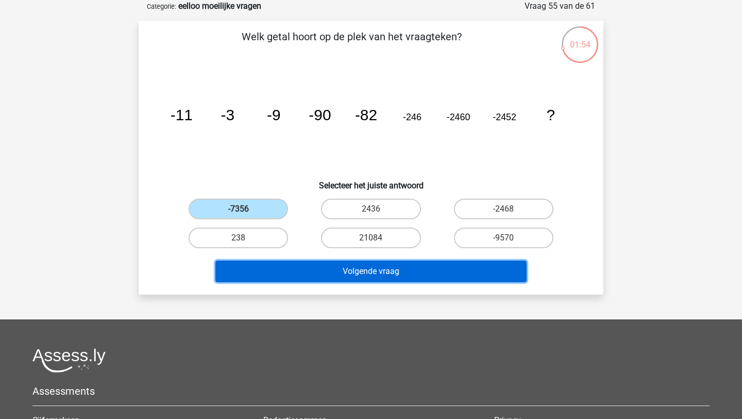
click at [311, 268] on button "Volgende vraag" at bounding box center [371, 271] width 312 height 22
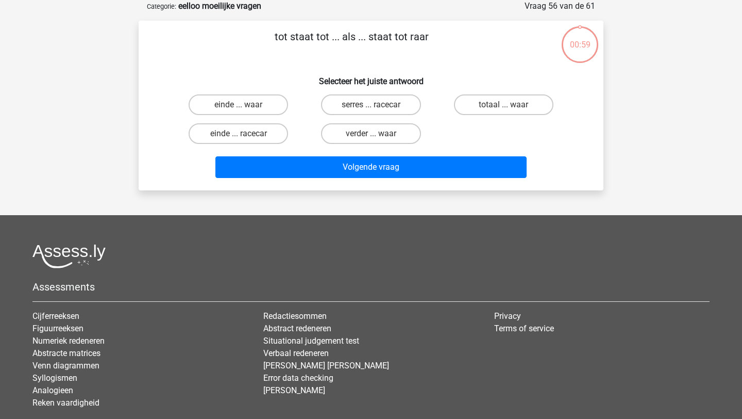
scroll to position [45, 0]
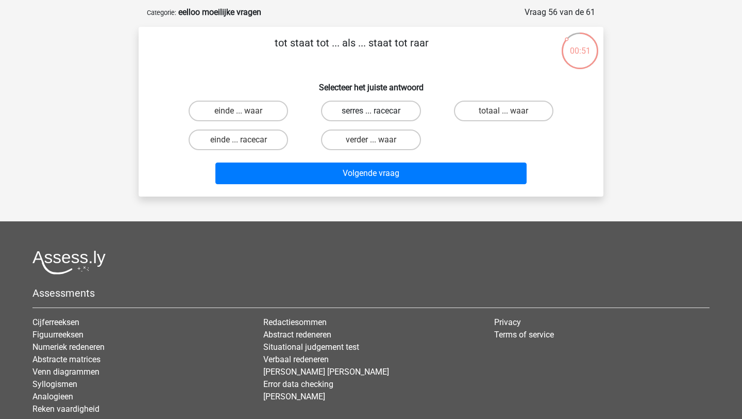
click at [393, 112] on label "serres ... racecar" at bounding box center [370, 111] width 99 height 21
click at [378, 112] on input "serres ... racecar" at bounding box center [374, 114] width 7 height 7
radio input "true"
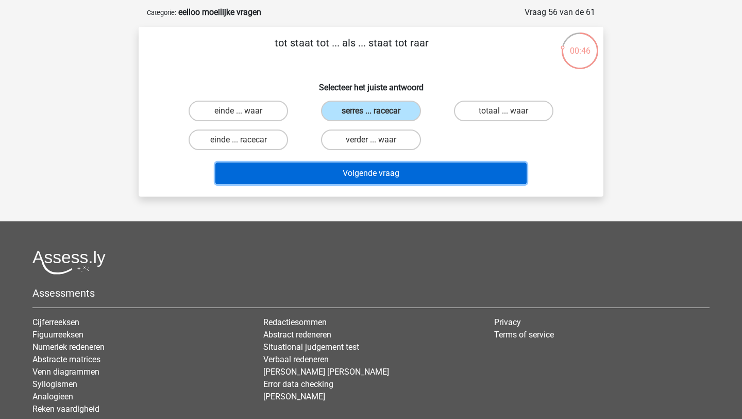
click at [385, 173] on button "Volgende vraag" at bounding box center [371, 173] width 312 height 22
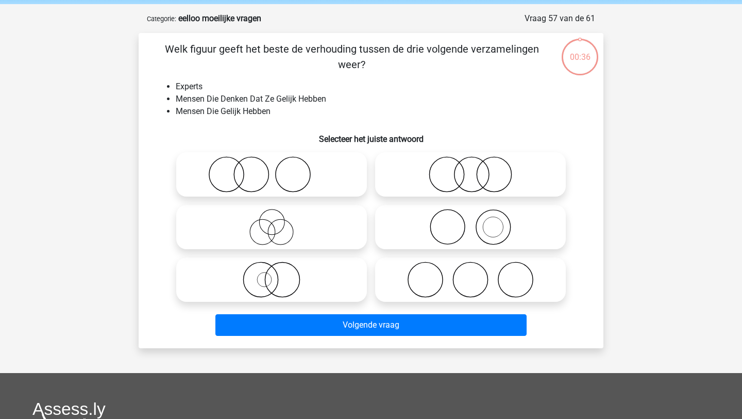
scroll to position [37, 0]
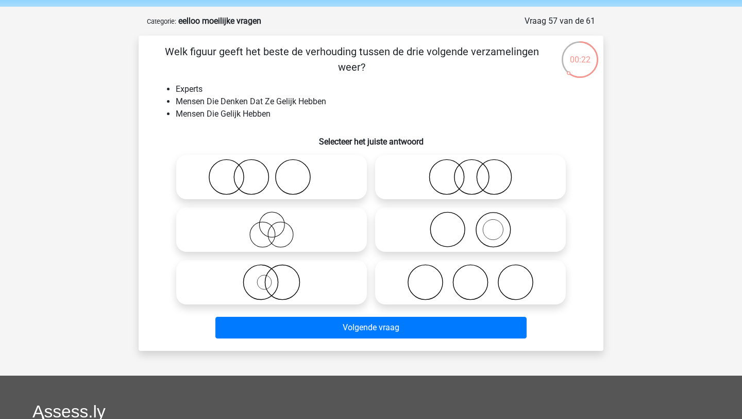
click at [320, 273] on icon at bounding box center [271, 282] width 182 height 36
click at [278, 273] on input "radio" at bounding box center [275, 273] width 7 height 7
radio input "true"
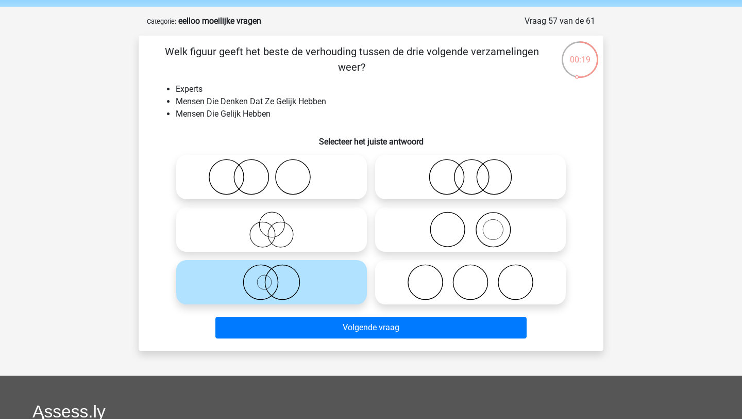
click at [458, 184] on icon at bounding box center [470, 177] width 182 height 36
click at [471, 172] on input "radio" at bounding box center [474, 168] width 7 height 7
radio input "true"
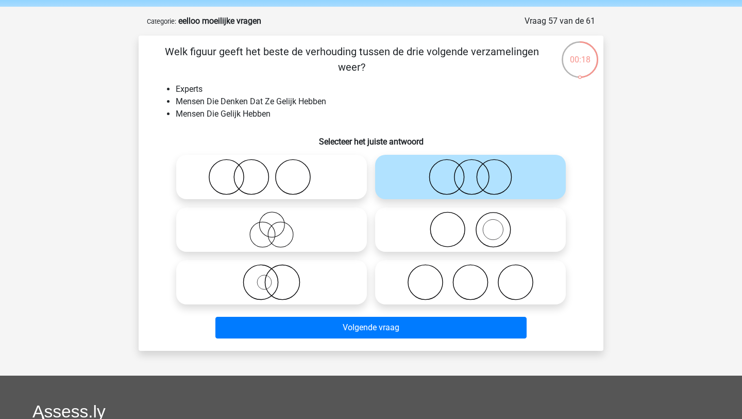
click at [324, 183] on icon at bounding box center [271, 177] width 182 height 36
click at [278, 172] on input "radio" at bounding box center [275, 168] width 7 height 7
radio input "true"
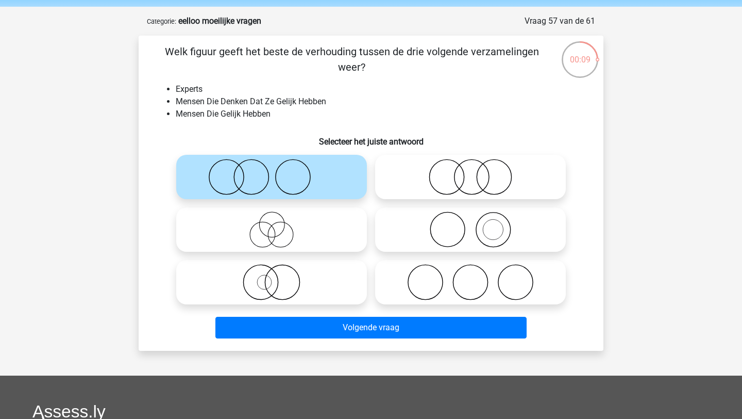
click at [291, 238] on icon at bounding box center [271, 229] width 182 height 36
click at [278, 224] on input "radio" at bounding box center [275, 221] width 7 height 7
radio input "true"
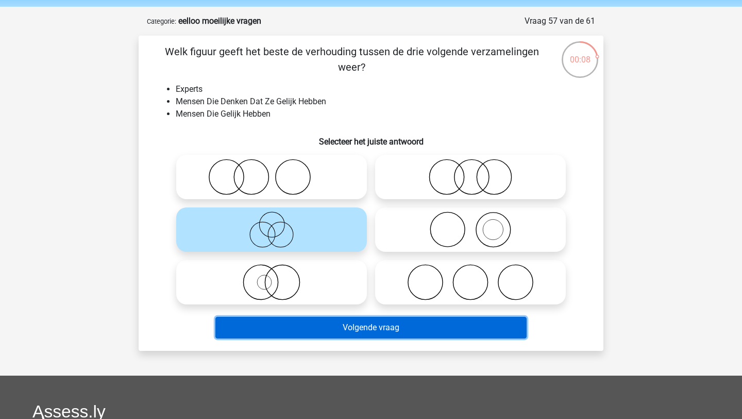
click at [326, 329] on button "Volgende vraag" at bounding box center [371, 328] width 312 height 22
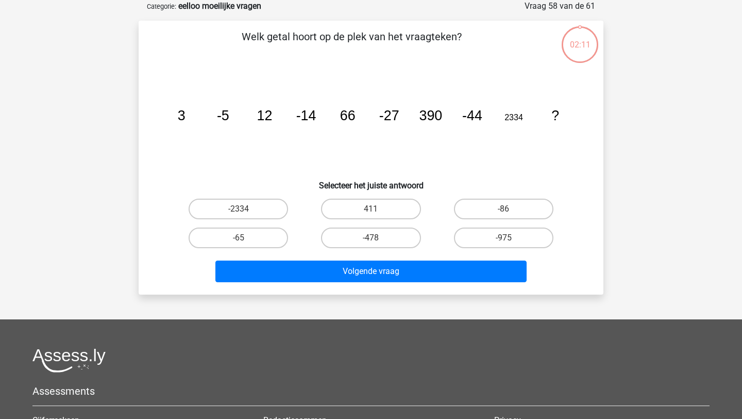
scroll to position [47, 0]
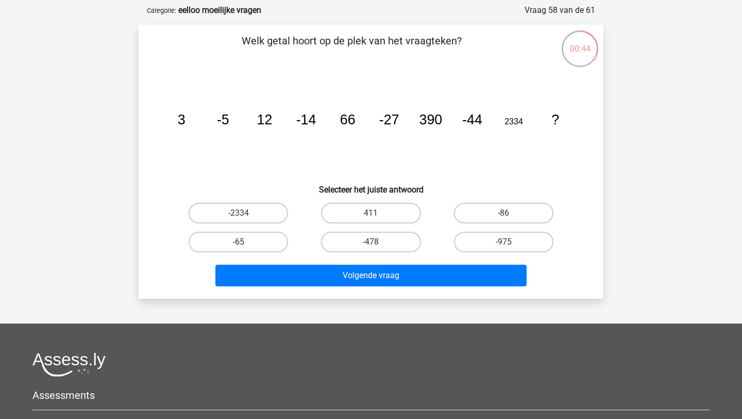
click at [265, 240] on label "-65" at bounding box center [238, 241] width 99 height 21
click at [245, 242] on input "-65" at bounding box center [242, 245] width 7 height 7
radio input "true"
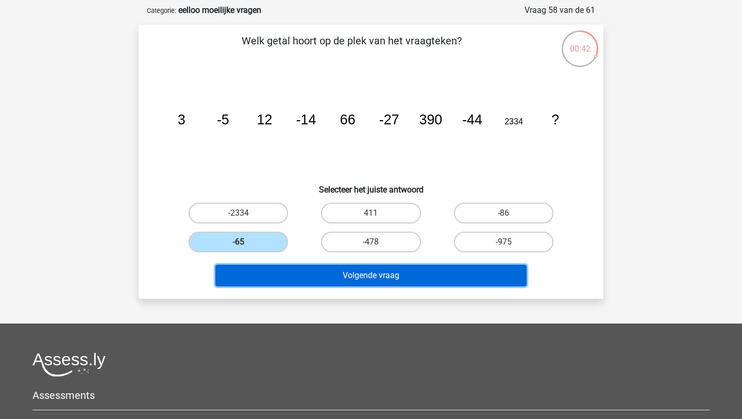
click at [317, 276] on button "Volgende vraag" at bounding box center [371, 275] width 312 height 22
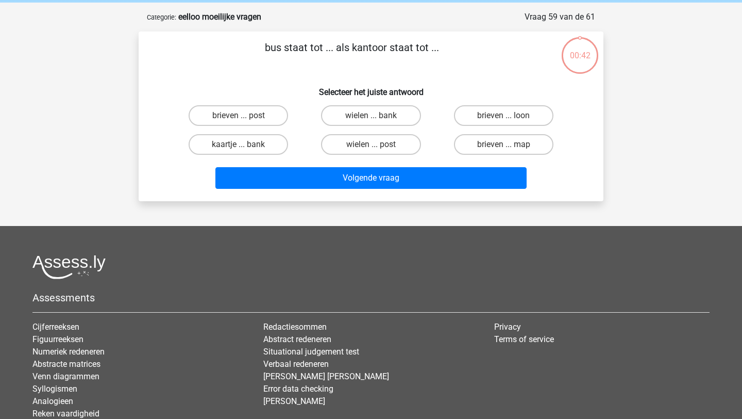
scroll to position [39, 0]
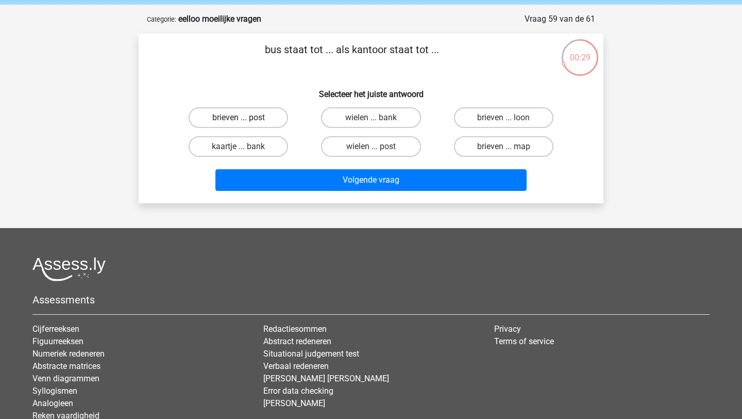
click at [253, 113] on label "brieven ... post" at bounding box center [238, 117] width 99 height 21
click at [245, 118] on input "brieven ... post" at bounding box center [242, 121] width 7 height 7
radio input "true"
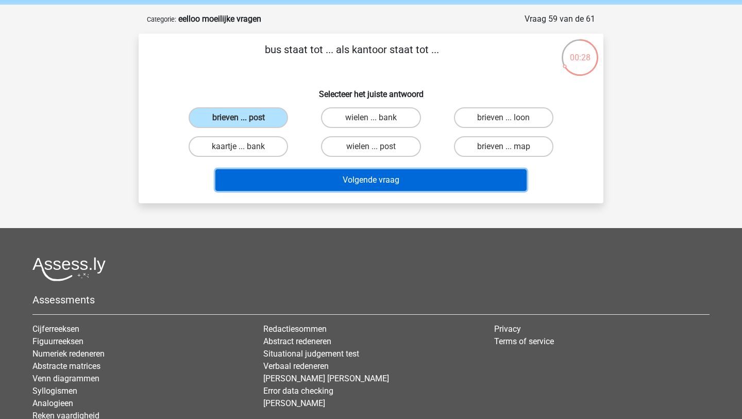
click at [301, 184] on button "Volgende vraag" at bounding box center [371, 180] width 312 height 22
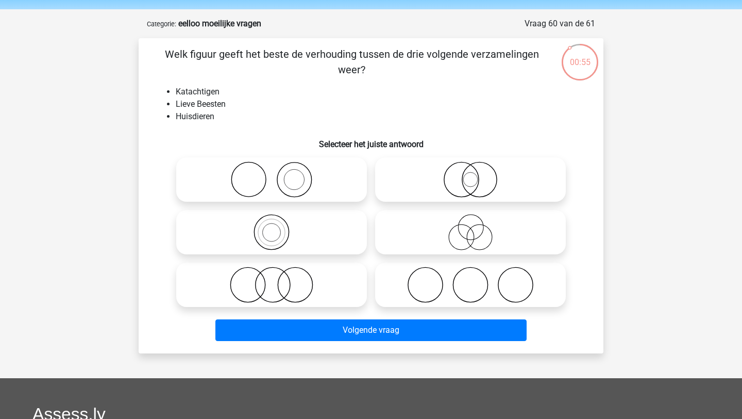
scroll to position [36, 0]
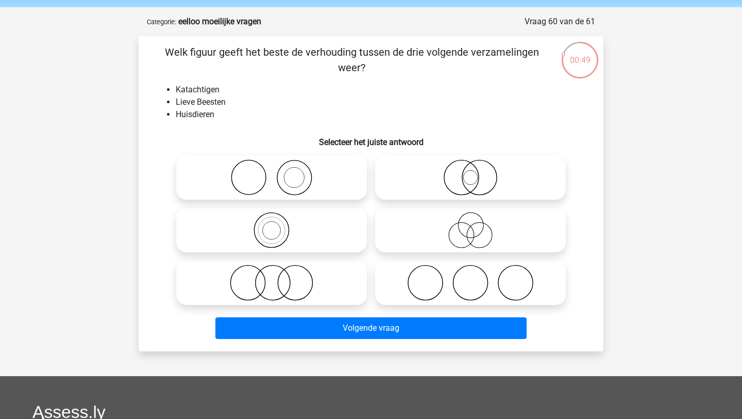
click at [482, 228] on icon at bounding box center [470, 230] width 182 height 36
click at [477, 225] on input "radio" at bounding box center [474, 221] width 7 height 7
radio input "true"
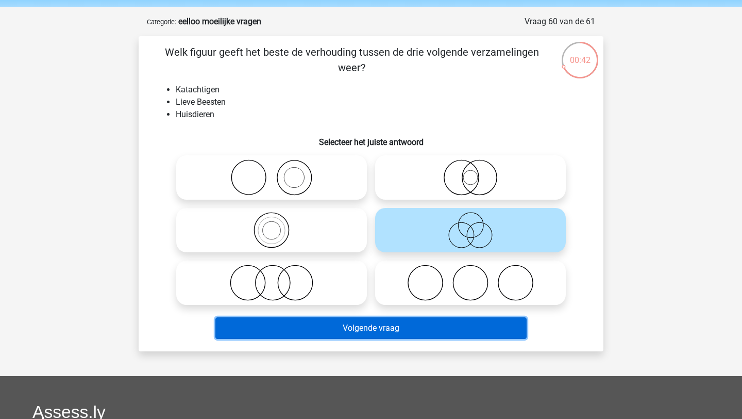
click at [387, 329] on button "Volgende vraag" at bounding box center [371, 328] width 312 height 22
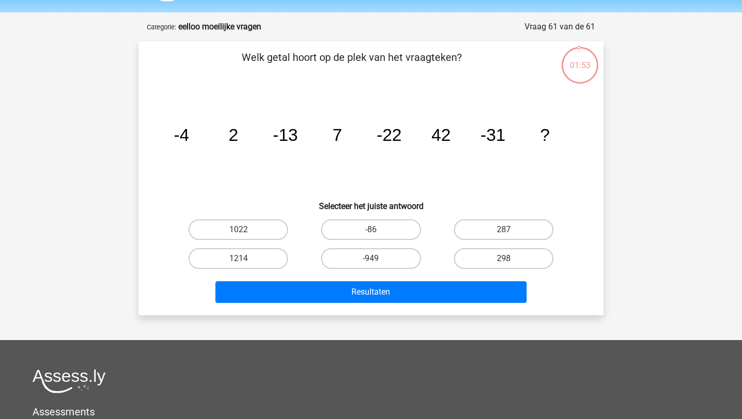
scroll to position [30, 0]
click at [390, 223] on label "-86" at bounding box center [370, 230] width 99 height 21
click at [378, 230] on input "-86" at bounding box center [374, 233] width 7 height 7
radio input "true"
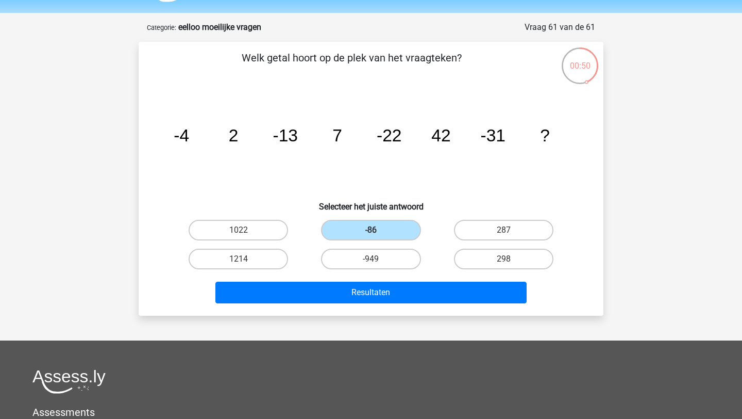
click at [506, 234] on input "287" at bounding box center [507, 233] width 7 height 7
radio input "true"
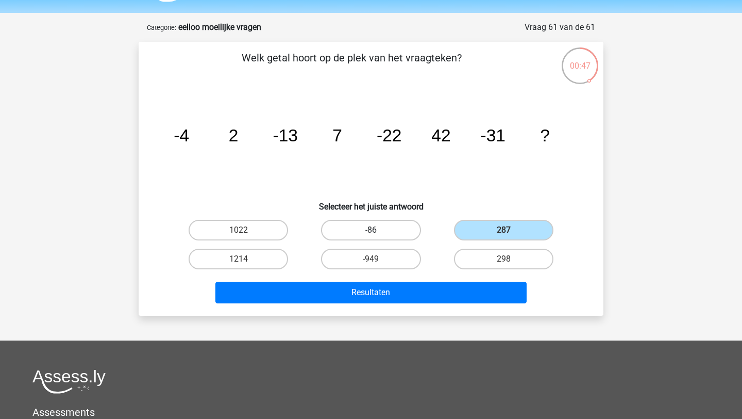
click at [393, 230] on label "-86" at bounding box center [370, 230] width 99 height 21
click at [378, 230] on input "-86" at bounding box center [374, 233] width 7 height 7
radio input "true"
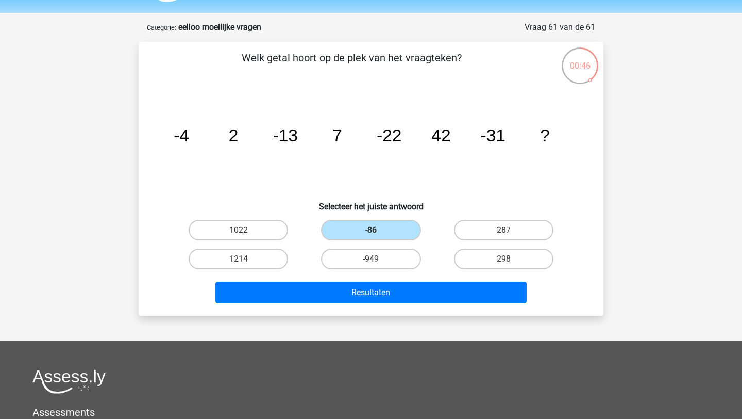
click at [377, 280] on div "Resultaten" at bounding box center [371, 290] width 432 height 34
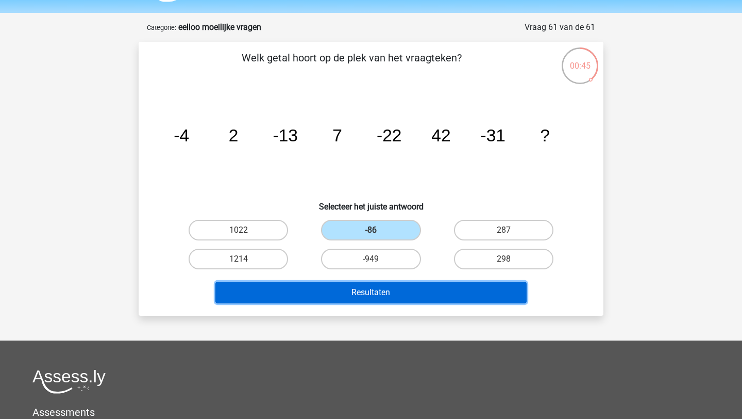
click at [375, 289] on button "Resultaten" at bounding box center [371, 292] width 312 height 22
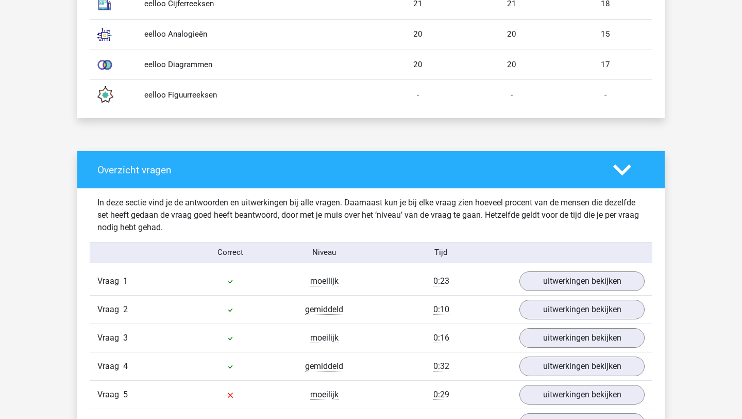
scroll to position [679, 0]
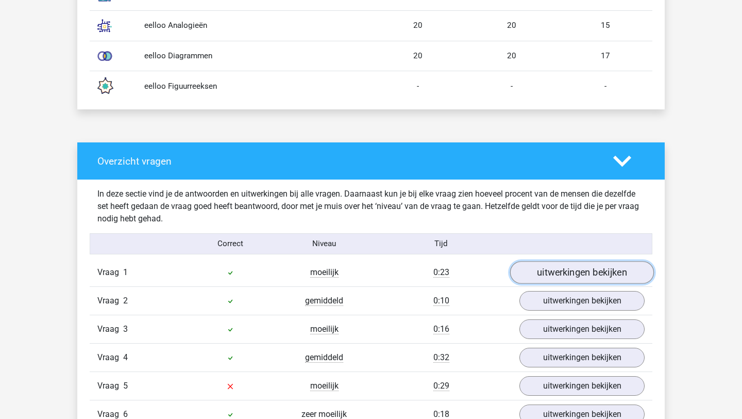
click at [606, 270] on link "uitwerkingen bekijken" at bounding box center [582, 272] width 144 height 23
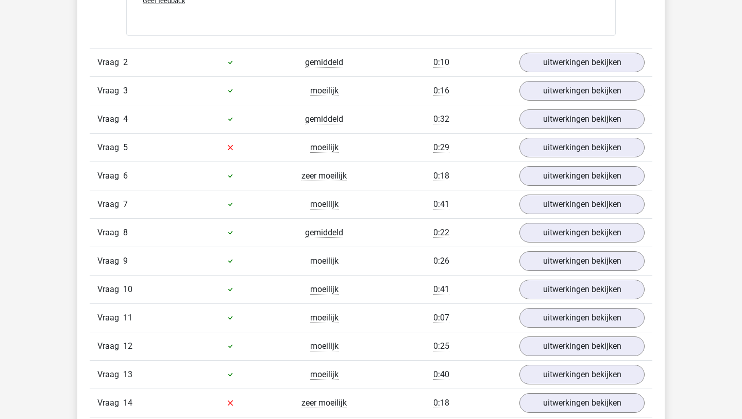
scroll to position [1441, 0]
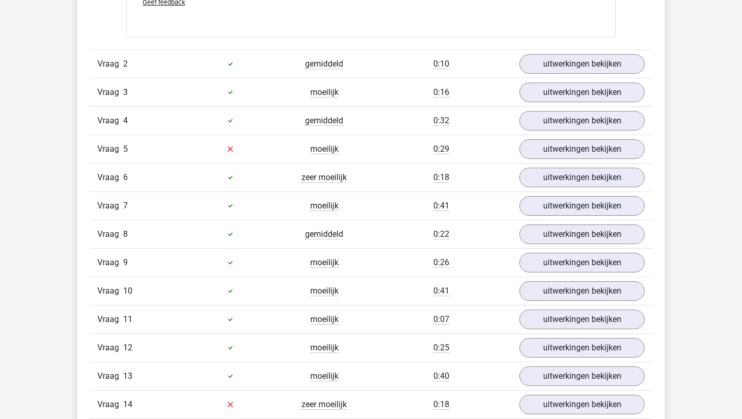
click at [554, 78] on div "Vraag 3 moeilijk 0:16 uitwerkingen bekijken" at bounding box center [371, 92] width 563 height 28
click at [555, 76] on div "Vraag 2 gemiddeld 0:10 uitwerkingen bekijken" at bounding box center [371, 63] width 563 height 28
click at [556, 68] on link "uitwerkingen bekijken" at bounding box center [582, 64] width 144 height 23
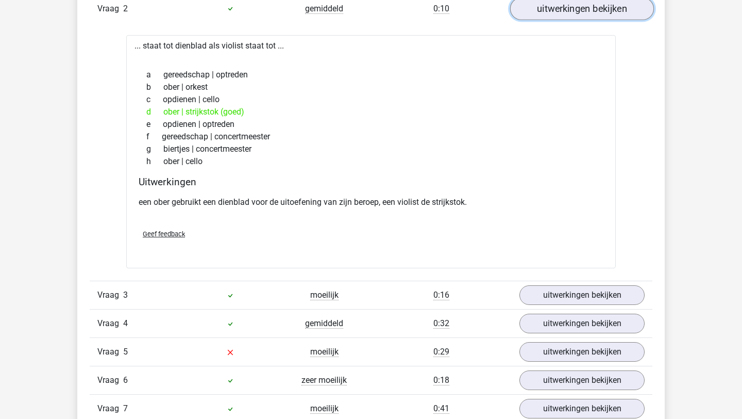
scroll to position [1506, 0]
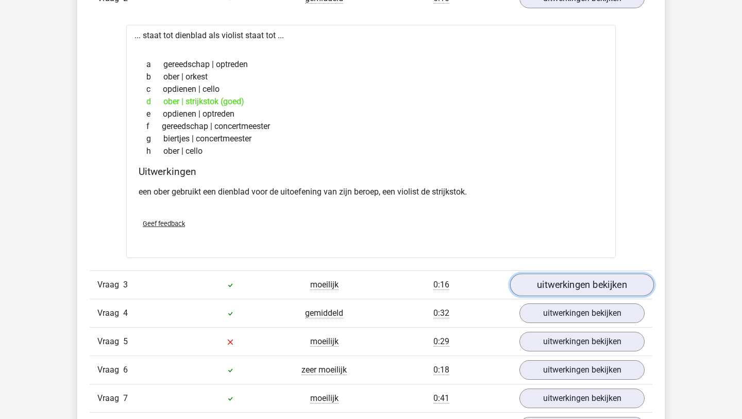
click at [584, 293] on link "uitwerkingen bekijken" at bounding box center [582, 284] width 144 height 23
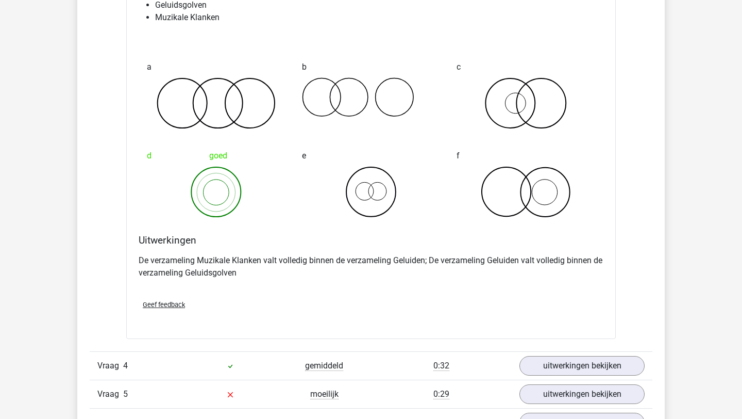
scroll to position [1848, 0]
click at [575, 364] on link "uitwerkingen bekijken" at bounding box center [582, 365] width 144 height 23
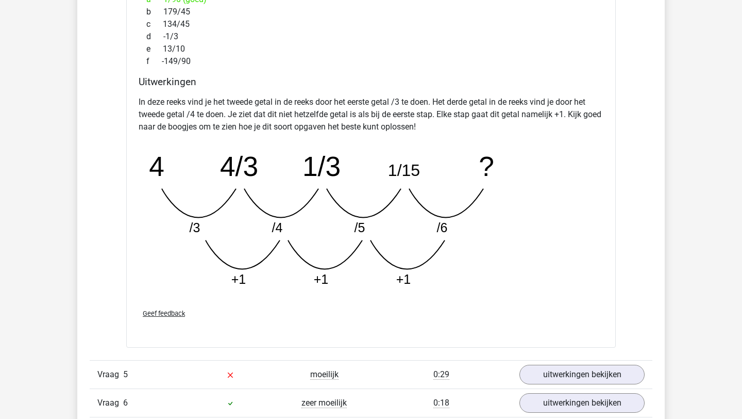
scroll to position [2501, 0]
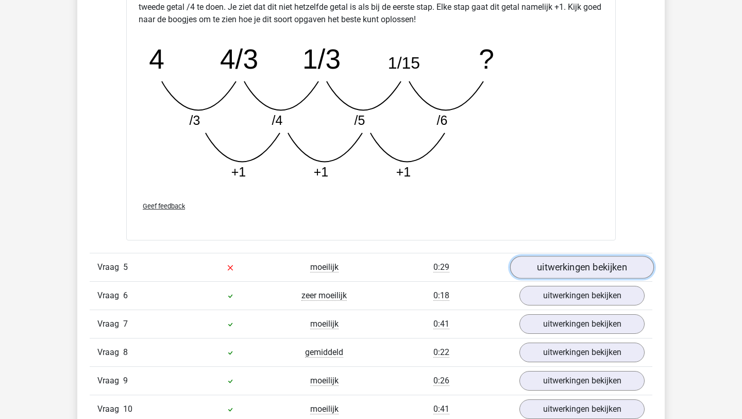
click at [580, 266] on link "uitwerkingen bekijken" at bounding box center [582, 267] width 144 height 23
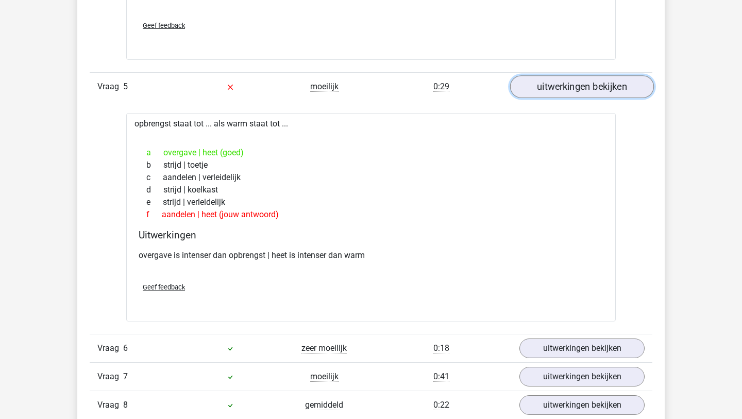
scroll to position [2687, 0]
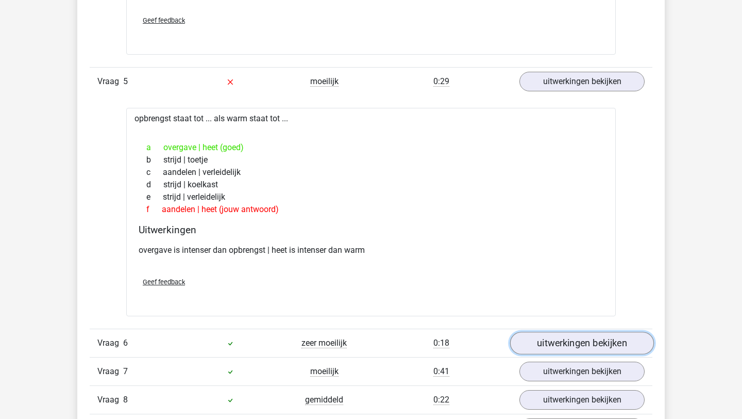
click at [566, 337] on link "uitwerkingen bekijken" at bounding box center [582, 342] width 144 height 23
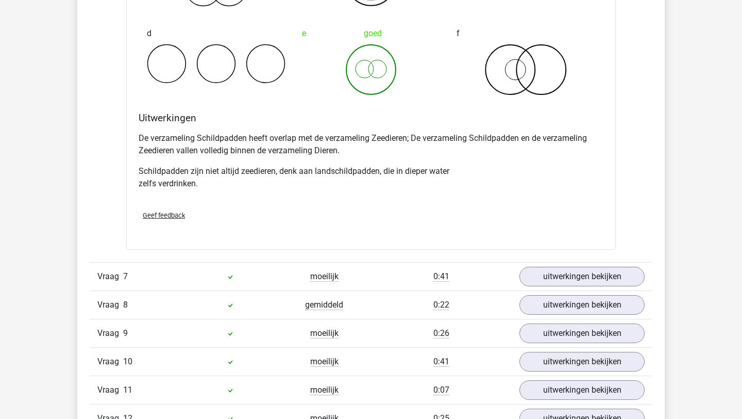
scroll to position [3242, 0]
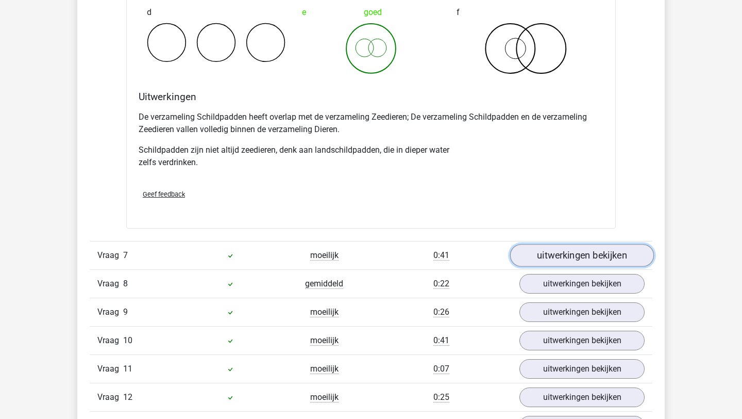
click at [555, 256] on link "uitwerkingen bekijken" at bounding box center [582, 255] width 144 height 23
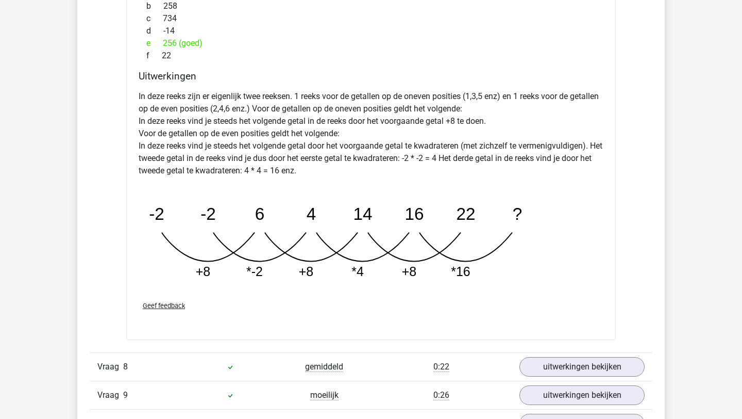
scroll to position [3686, 0]
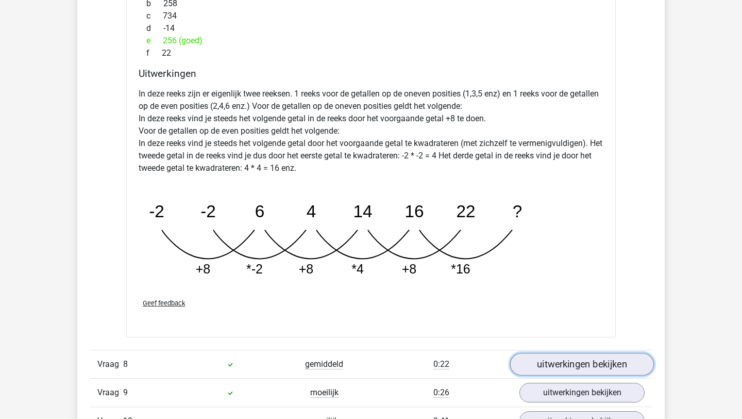
click at [603, 367] on link "uitwerkingen bekijken" at bounding box center [582, 364] width 144 height 23
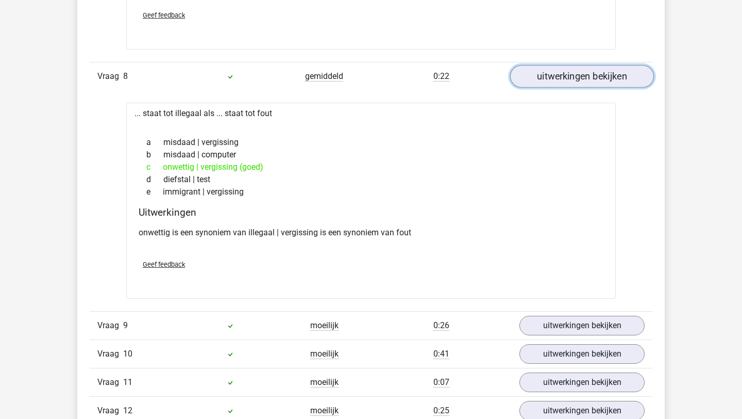
scroll to position [3977, 0]
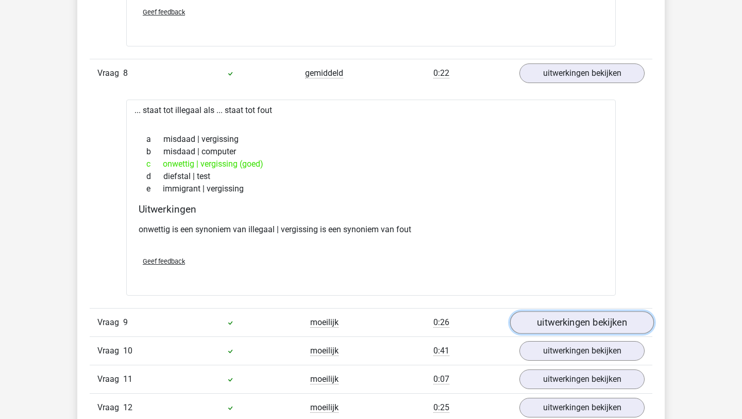
click at [560, 328] on link "uitwerkingen bekijken" at bounding box center [582, 322] width 144 height 23
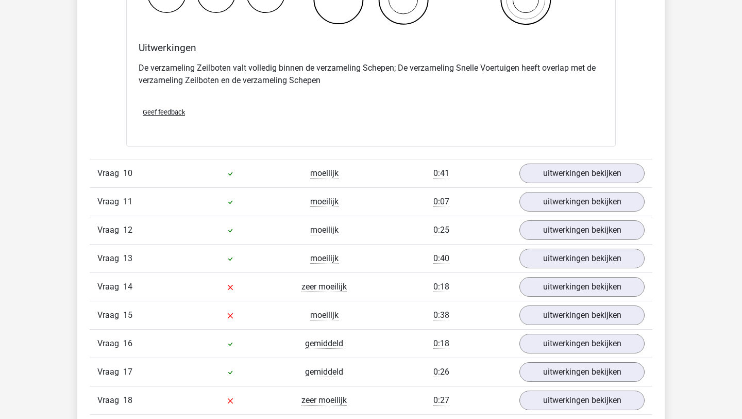
scroll to position [4555, 0]
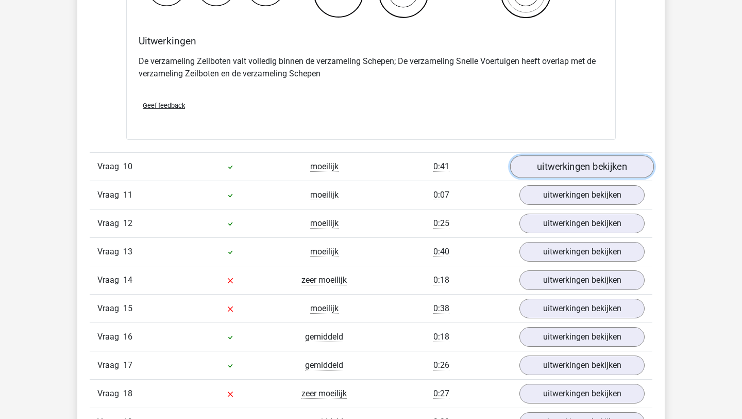
click at [581, 169] on link "uitwerkingen bekijken" at bounding box center [582, 167] width 144 height 23
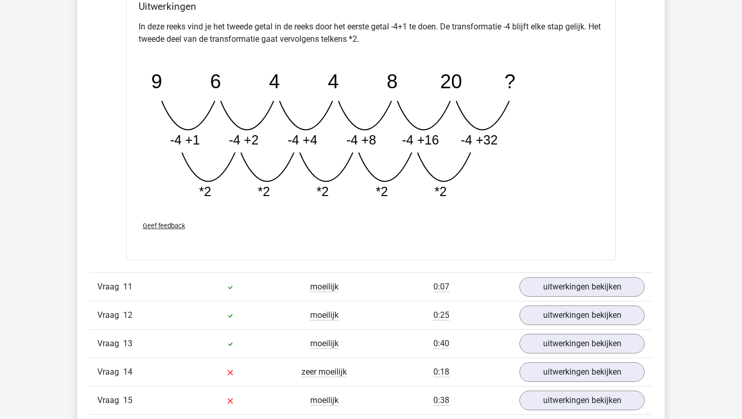
scroll to position [4985, 0]
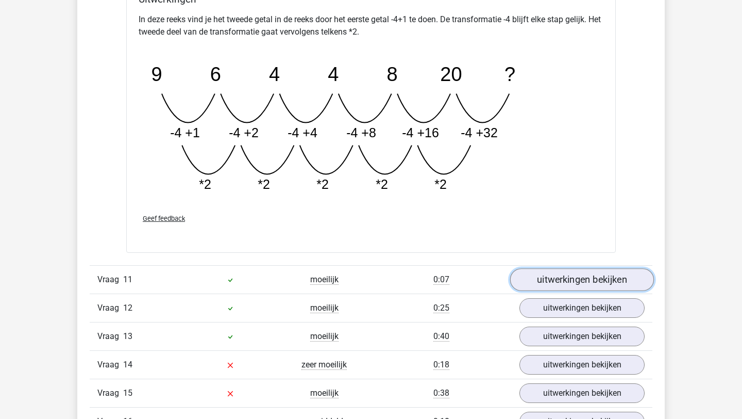
click at [612, 271] on link "uitwerkingen bekijken" at bounding box center [582, 279] width 144 height 23
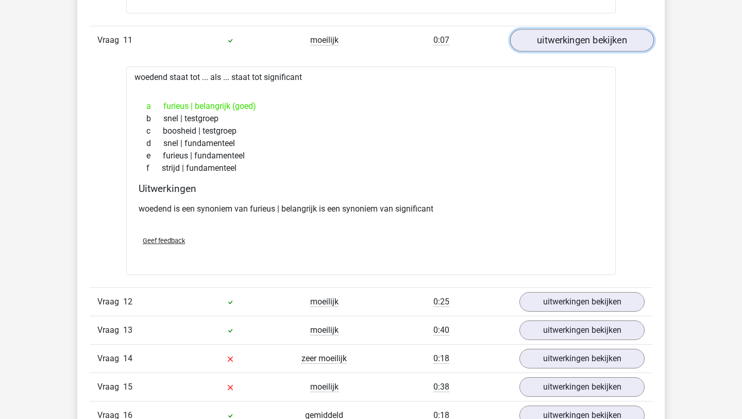
scroll to position [5394, 0]
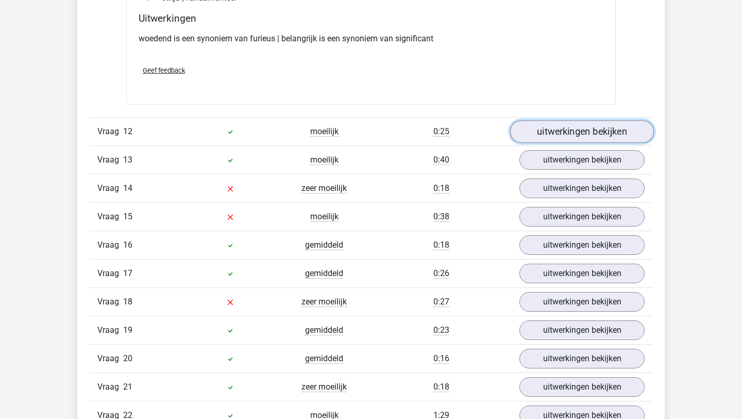
click at [583, 137] on link "uitwerkingen bekijken" at bounding box center [582, 131] width 144 height 23
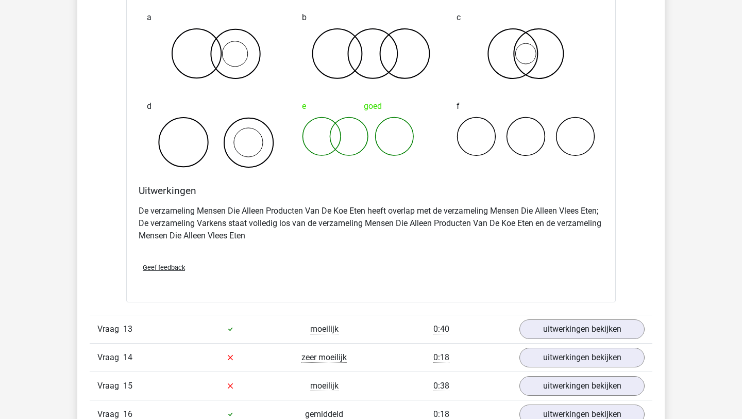
scroll to position [5633, 0]
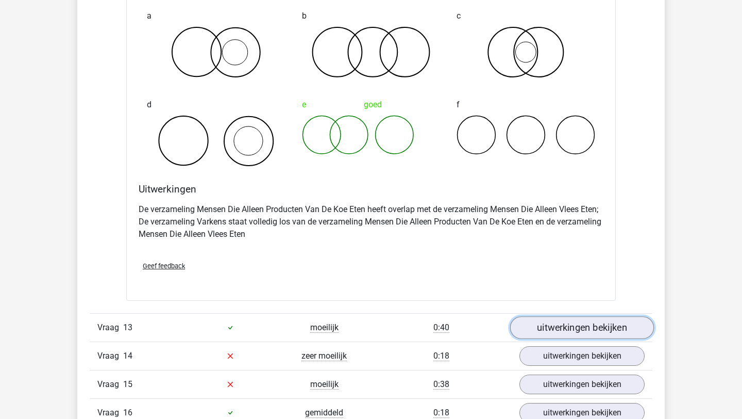
click at [575, 321] on link "uitwerkingen bekijken" at bounding box center [582, 327] width 144 height 23
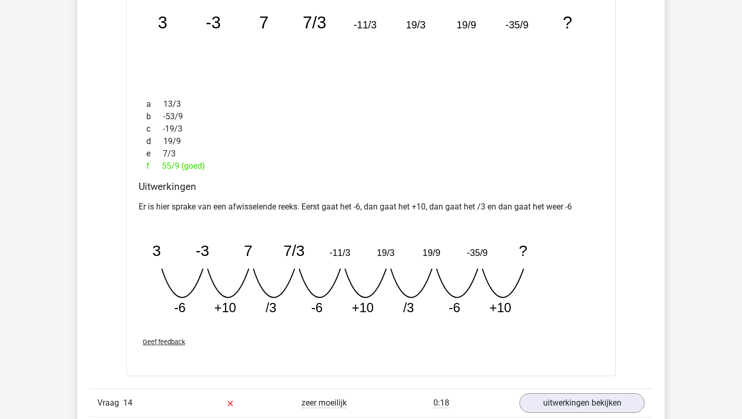
scroll to position [6194, 0]
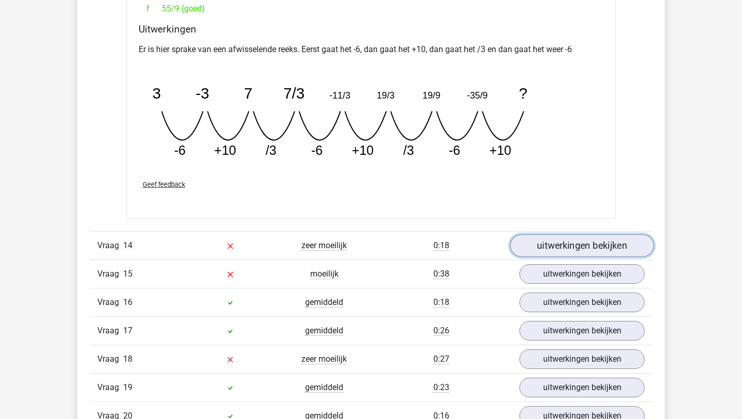
click at [623, 251] on link "uitwerkingen bekijken" at bounding box center [582, 245] width 144 height 23
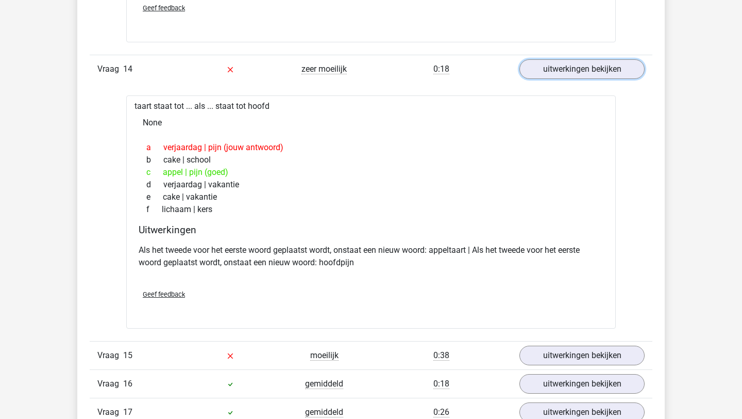
scroll to position [6493, 0]
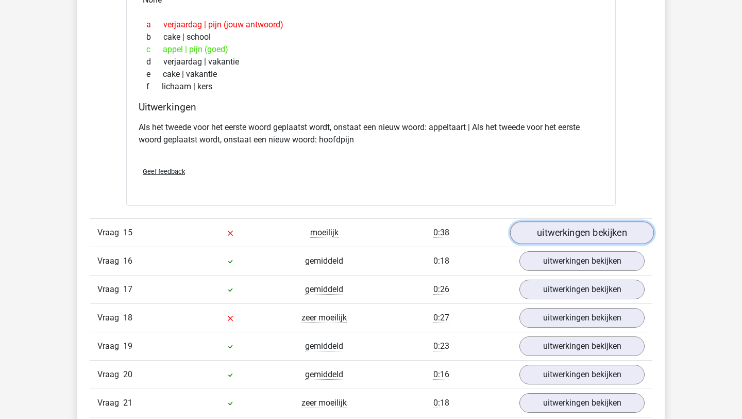
click at [580, 234] on link "uitwerkingen bekijken" at bounding box center [582, 233] width 144 height 23
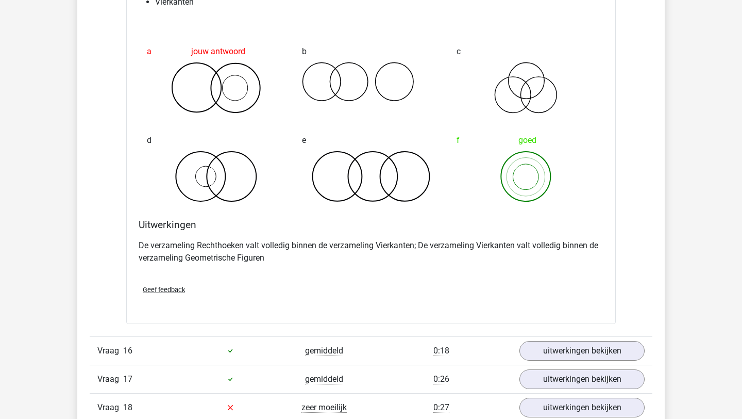
scroll to position [6804, 0]
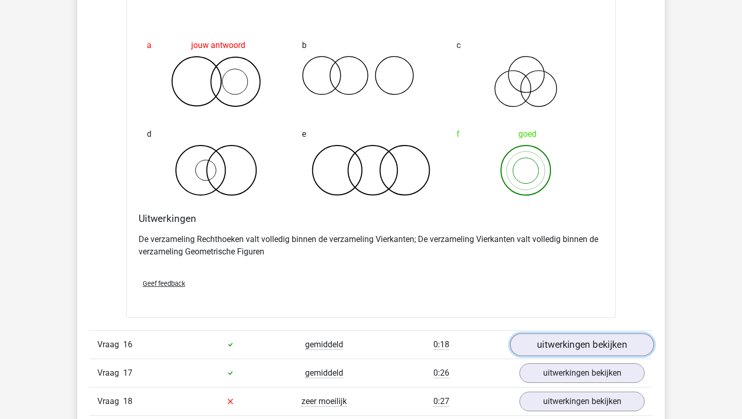
click at [576, 350] on link "uitwerkingen bekijken" at bounding box center [582, 344] width 144 height 23
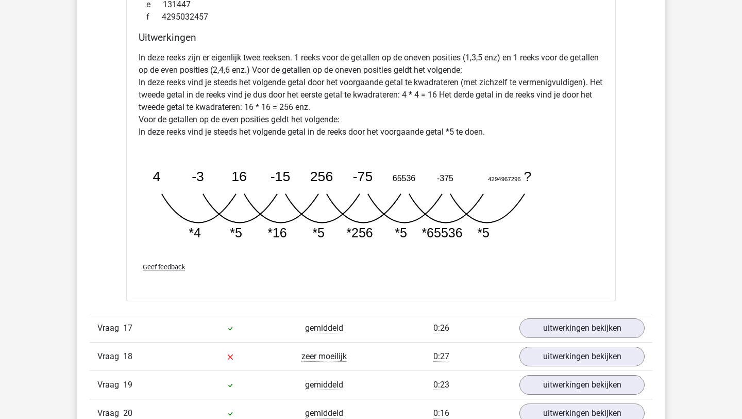
scroll to position [7421, 0]
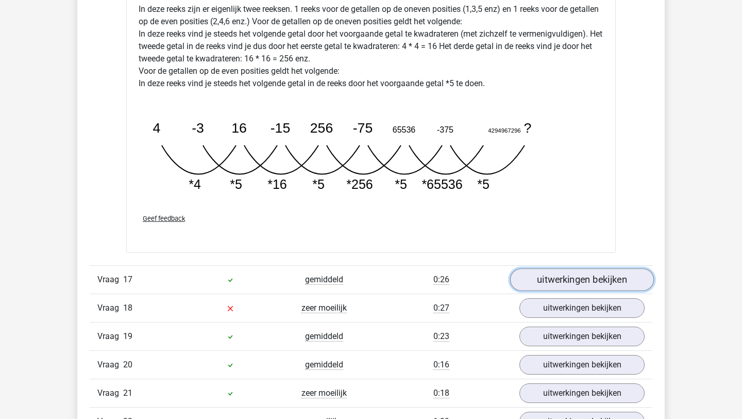
click at [558, 276] on link "uitwerkingen bekijken" at bounding box center [582, 280] width 144 height 23
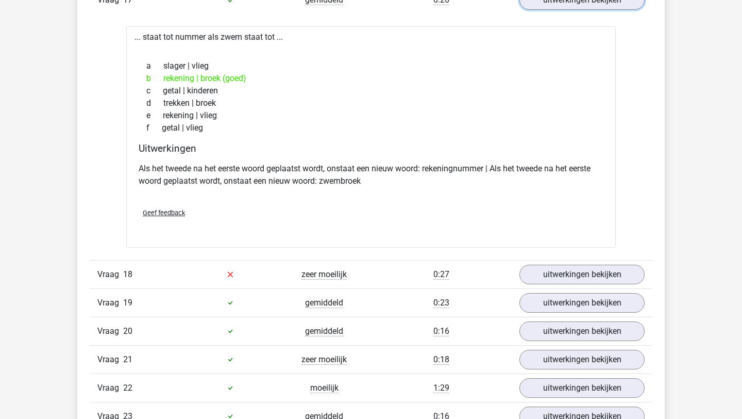
scroll to position [7864, 0]
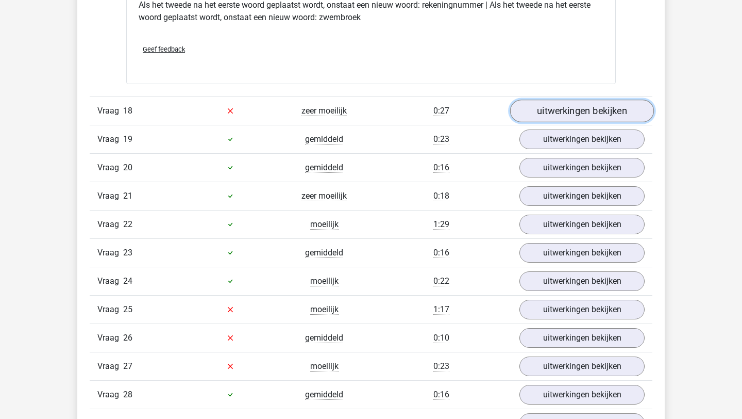
click at [550, 117] on link "uitwerkingen bekijken" at bounding box center [582, 110] width 144 height 23
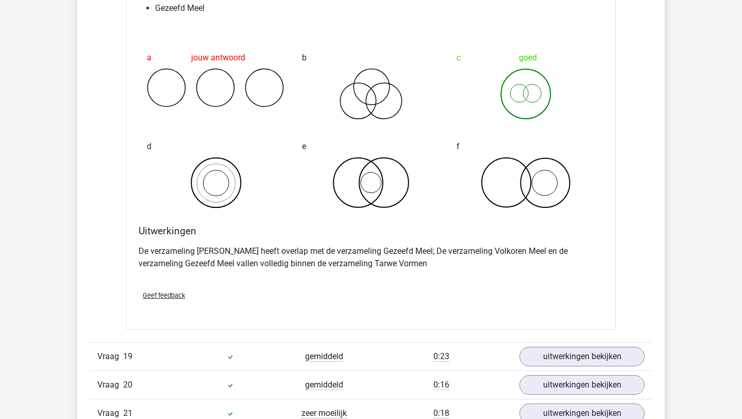
scroll to position [8091, 0]
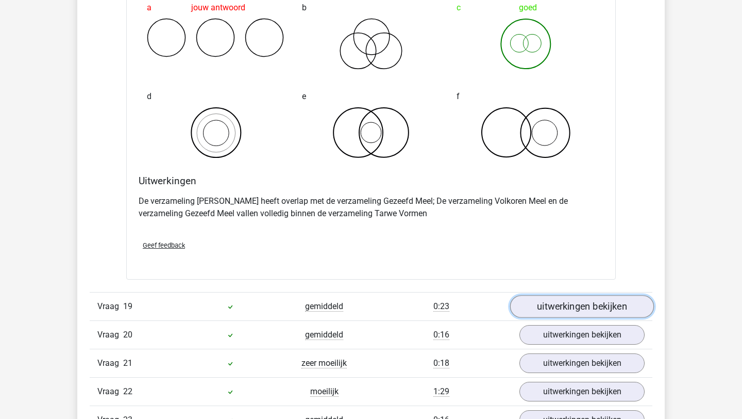
click at [572, 309] on link "uitwerkingen bekijken" at bounding box center [582, 306] width 144 height 23
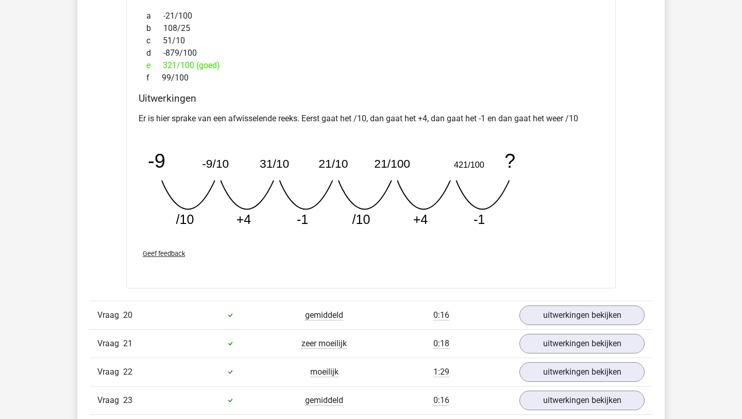
scroll to position [8679, 0]
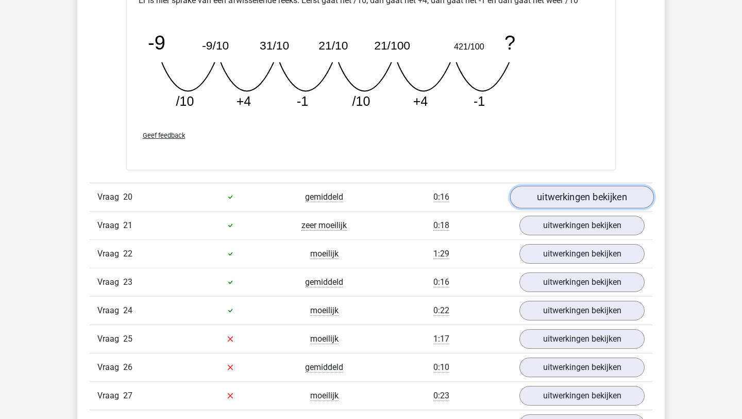
click at [555, 202] on link "uitwerkingen bekijken" at bounding box center [582, 197] width 144 height 23
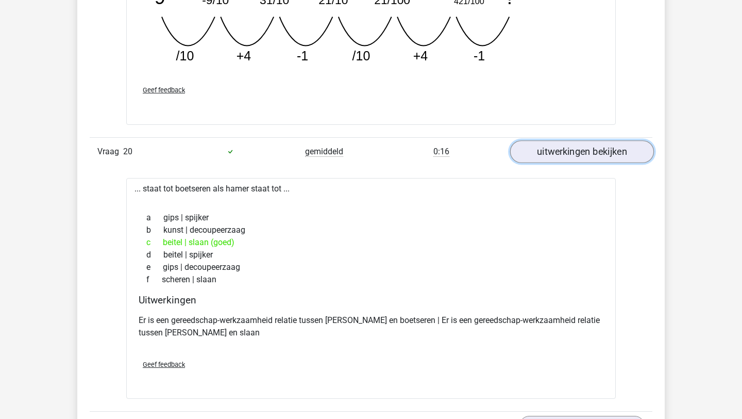
scroll to position [8872, 0]
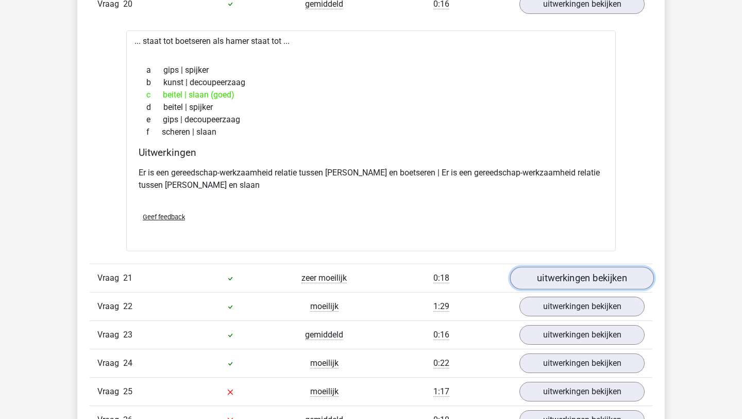
click at [566, 269] on link "uitwerkingen bekijken" at bounding box center [582, 278] width 144 height 23
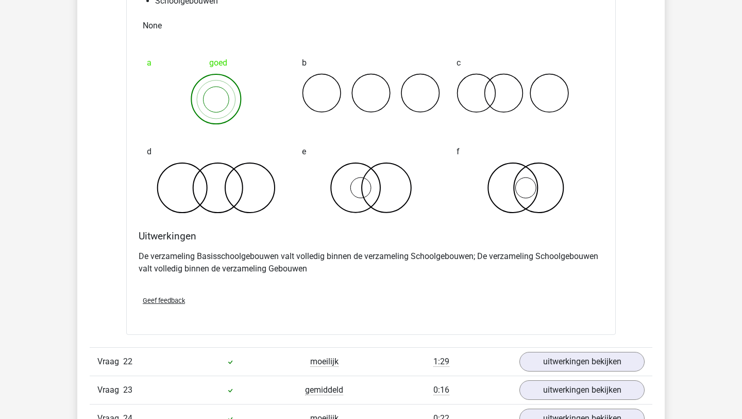
scroll to position [9260, 0]
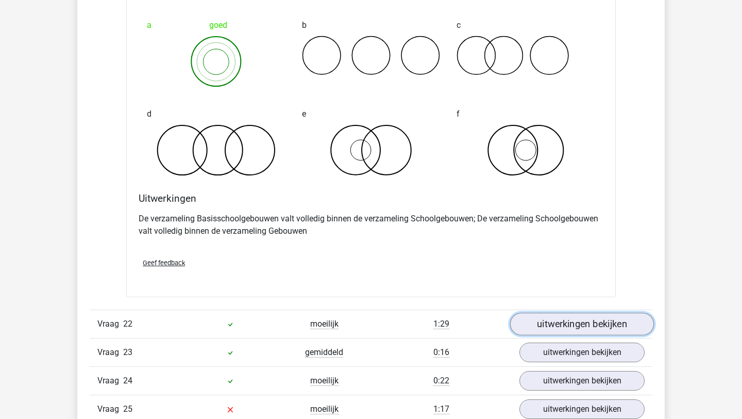
click at [571, 326] on link "uitwerkingen bekijken" at bounding box center [582, 323] width 144 height 23
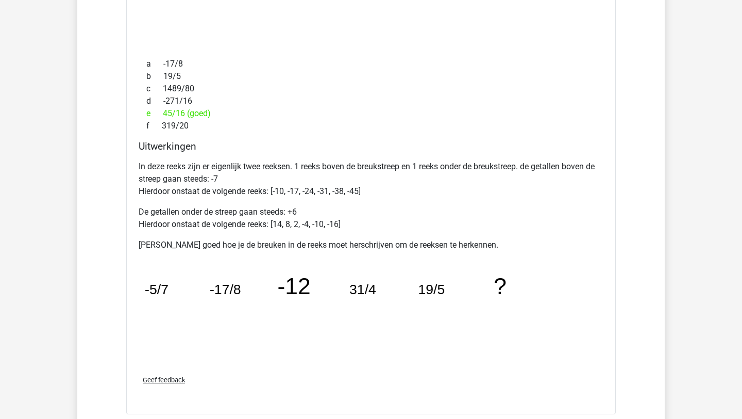
scroll to position [9838, 0]
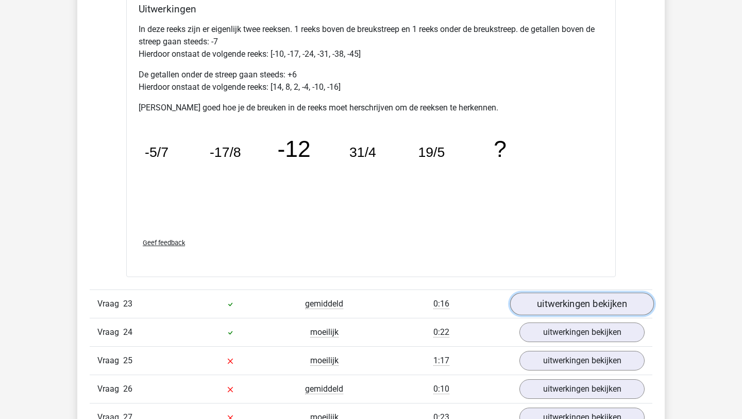
click at [572, 298] on link "uitwerkingen bekijken" at bounding box center [582, 303] width 144 height 23
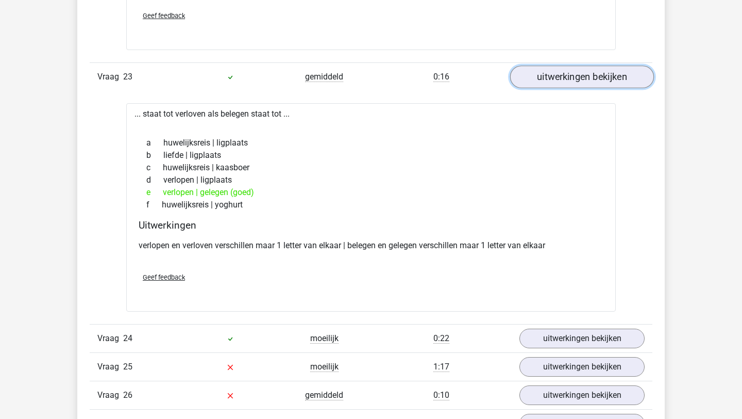
scroll to position [10135, 0]
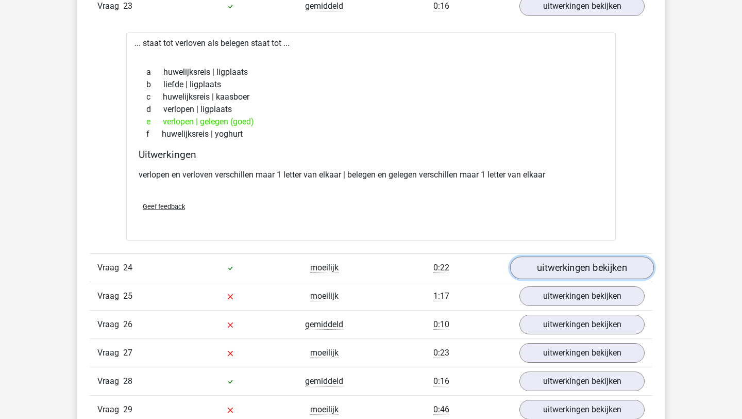
click at [575, 269] on link "uitwerkingen bekijken" at bounding box center [582, 267] width 144 height 23
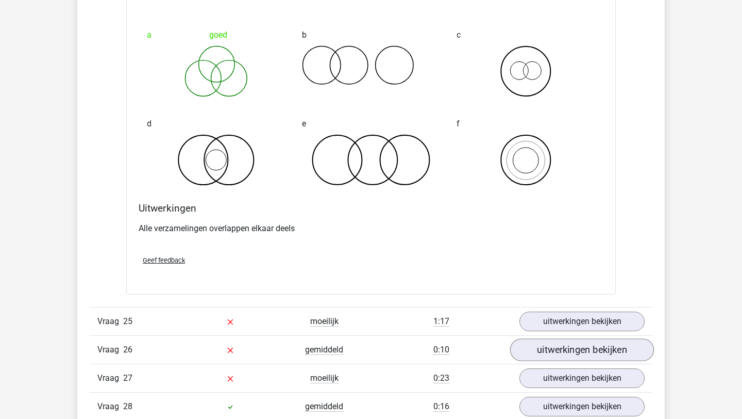
scroll to position [10532, 0]
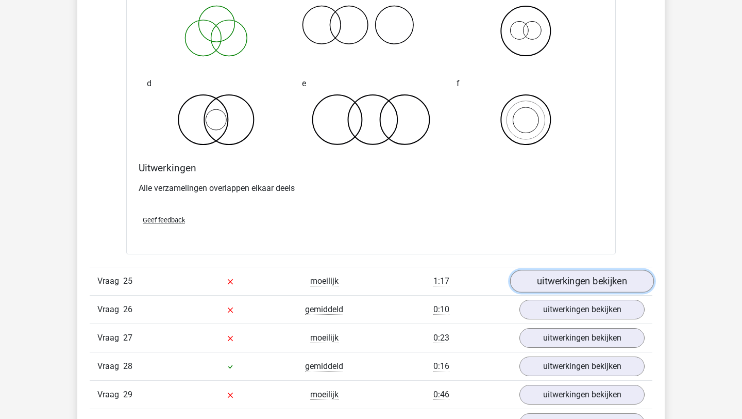
click at [562, 283] on link "uitwerkingen bekijken" at bounding box center [582, 281] width 144 height 23
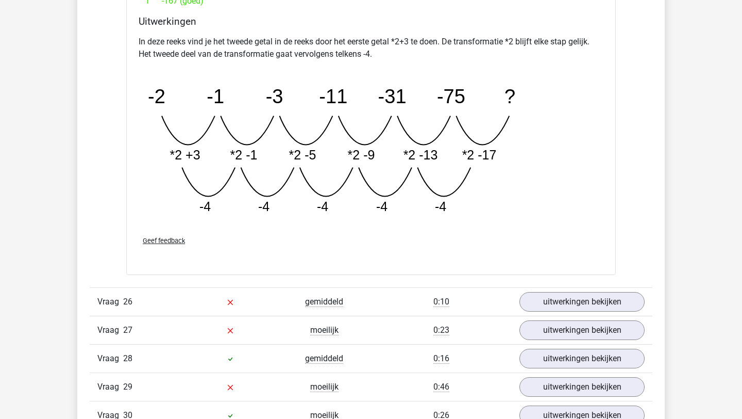
scroll to position [11081, 0]
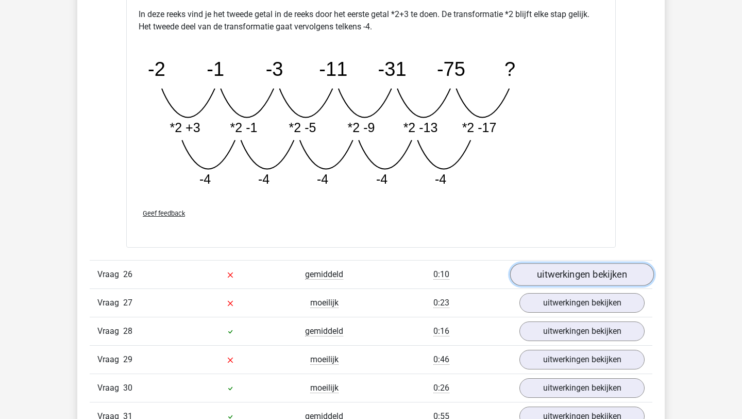
click at [551, 283] on link "uitwerkingen bekijken" at bounding box center [582, 274] width 144 height 23
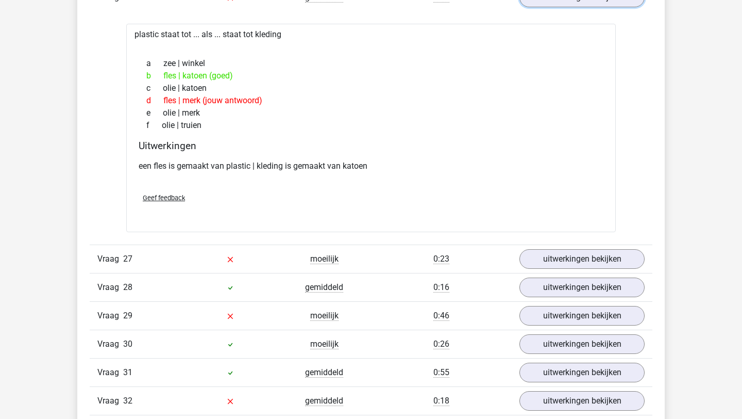
scroll to position [11365, 0]
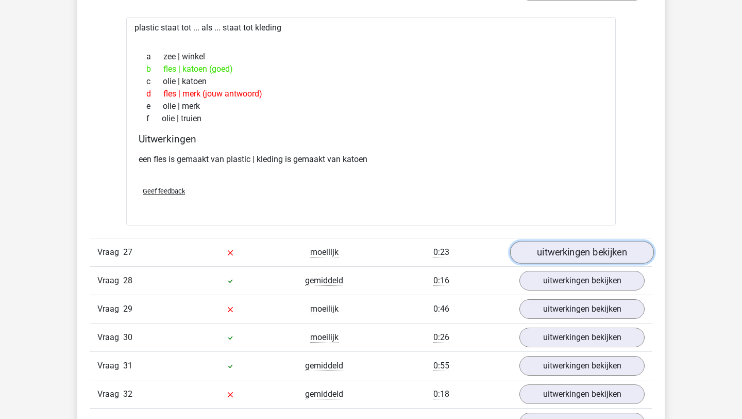
click at [607, 243] on link "uitwerkingen bekijken" at bounding box center [582, 252] width 144 height 23
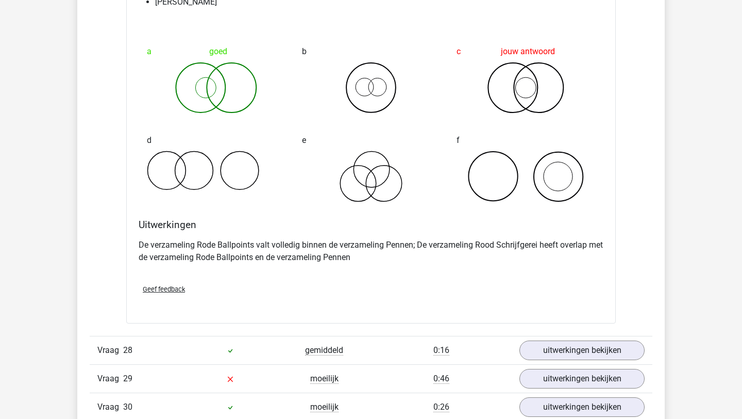
scroll to position [11703, 0]
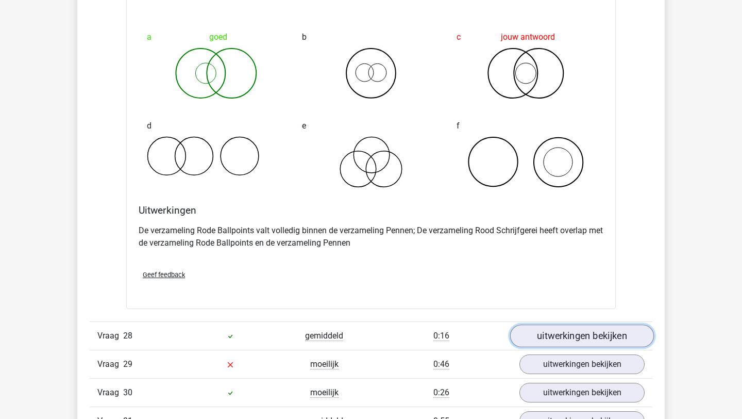
click at [573, 342] on link "uitwerkingen bekijken" at bounding box center [582, 335] width 144 height 23
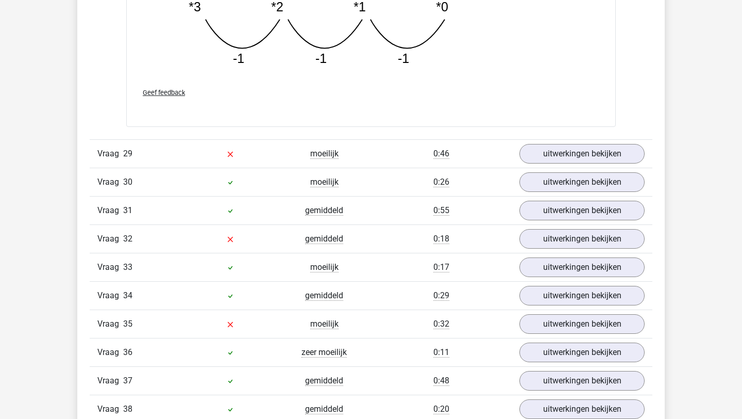
scroll to position [12529, 0]
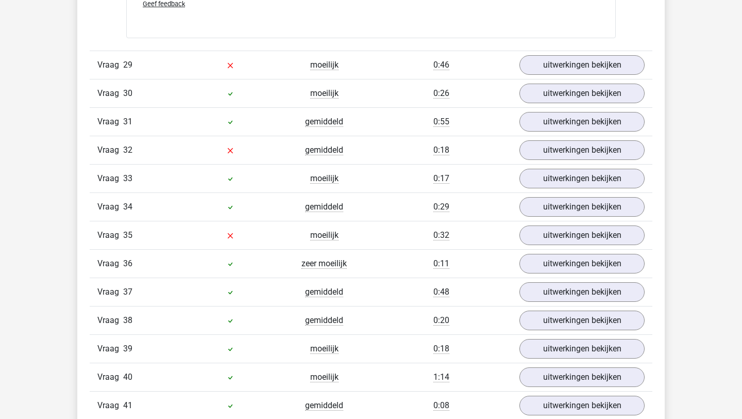
click at [559, 75] on div "Vraag 29 moeilijk 0:46 uitwerkingen bekijken" at bounding box center [371, 65] width 563 height 28
click at [559, 68] on link "uitwerkingen bekijken" at bounding box center [582, 65] width 144 height 23
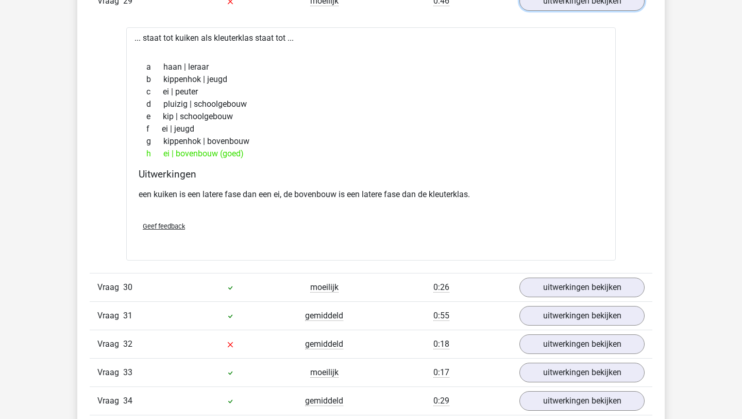
scroll to position [12608, 0]
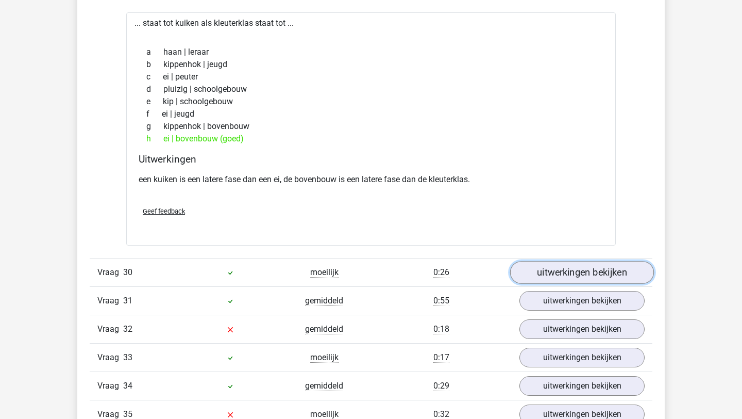
click at [550, 277] on link "uitwerkingen bekijken" at bounding box center [582, 272] width 144 height 23
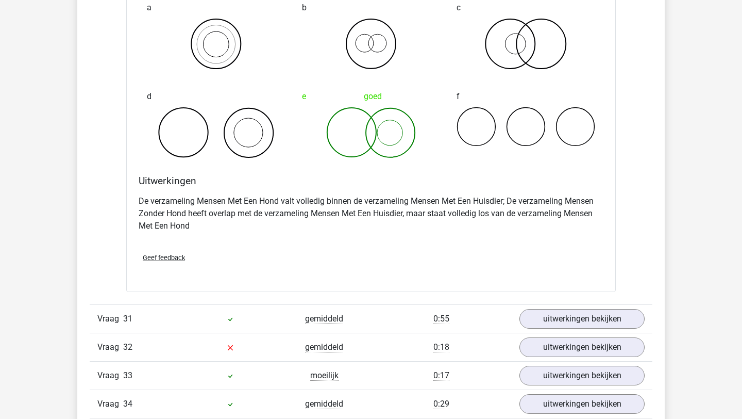
scroll to position [13056, 0]
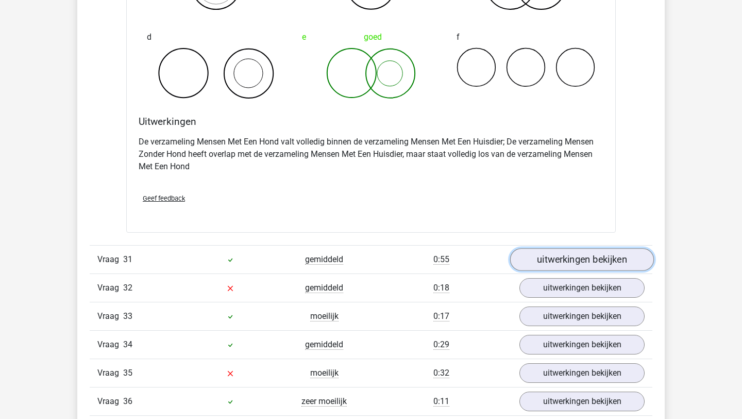
click at [572, 263] on link "uitwerkingen bekijken" at bounding box center [582, 259] width 144 height 23
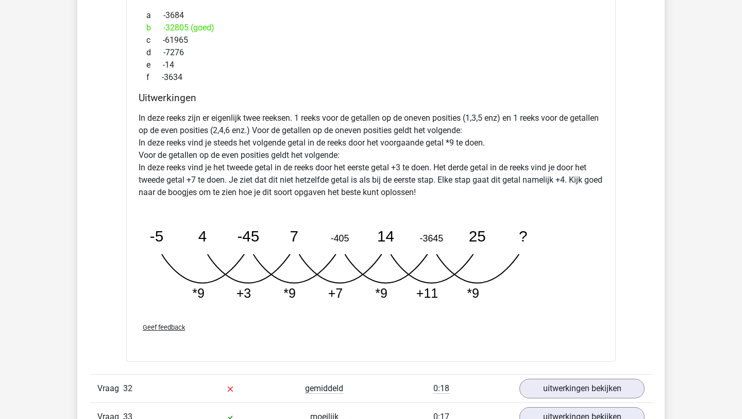
scroll to position [13569, 0]
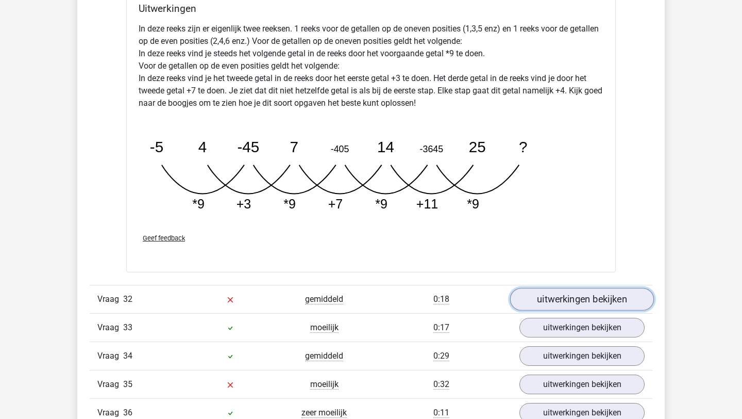
click at [572, 306] on link "uitwerkingen bekijken" at bounding box center [582, 299] width 144 height 23
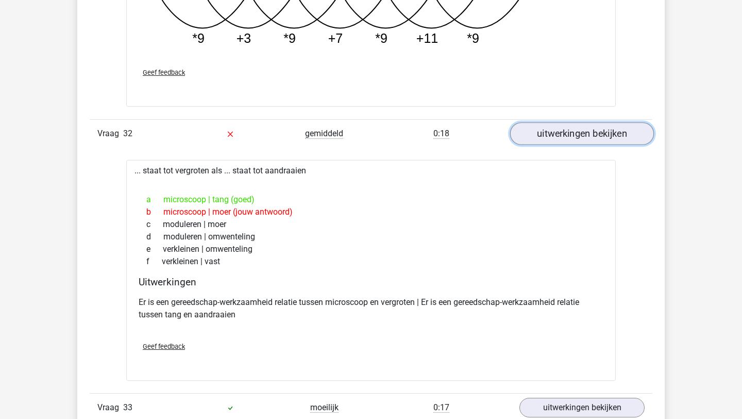
scroll to position [13948, 0]
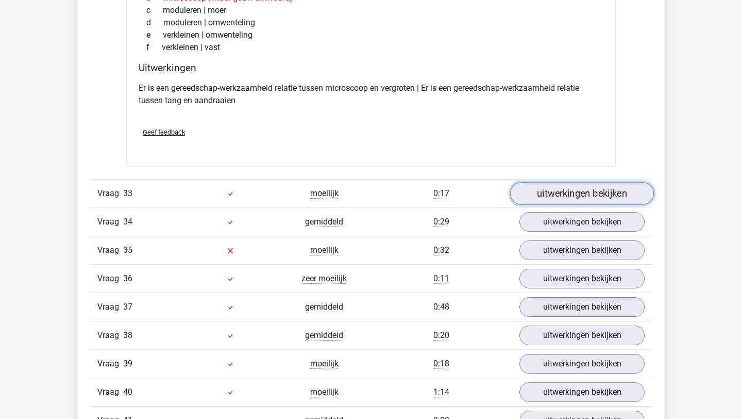
click at [551, 201] on link "uitwerkingen bekijken" at bounding box center [582, 193] width 144 height 23
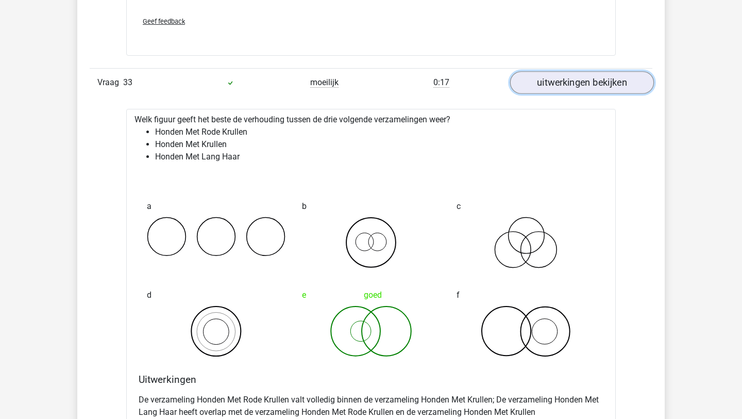
scroll to position [14194, 0]
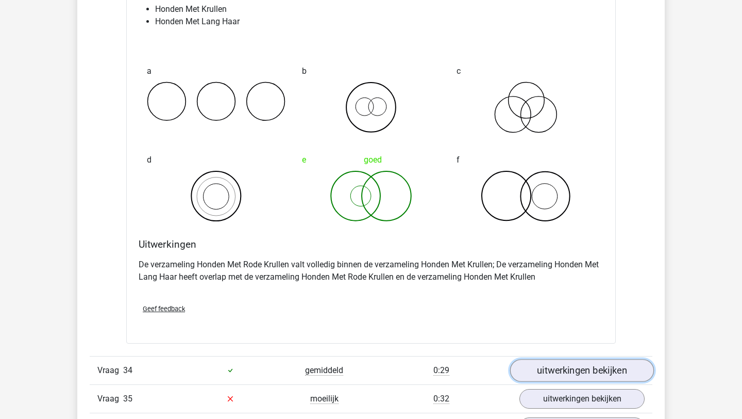
click at [595, 372] on link "uitwerkingen bekijken" at bounding box center [582, 370] width 144 height 23
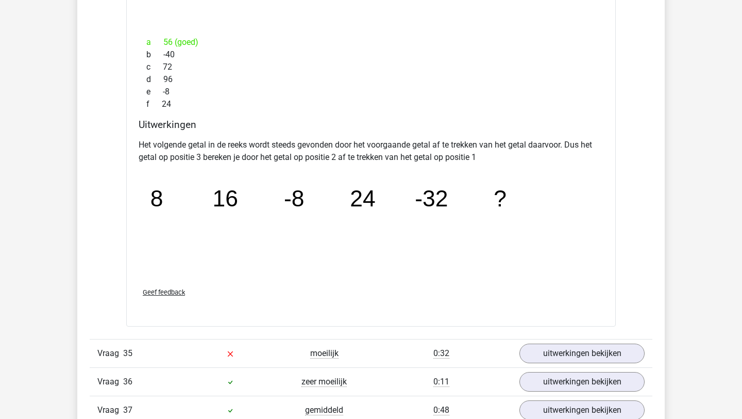
scroll to position [14703, 0]
click at [581, 357] on link "uitwerkingen bekijken" at bounding box center [582, 353] width 144 height 23
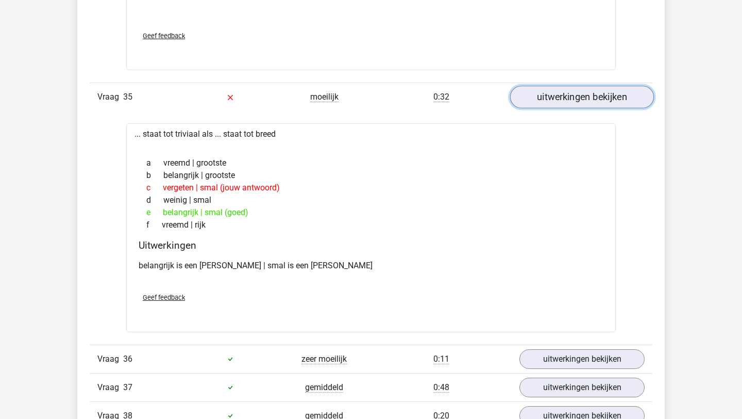
scroll to position [14963, 0]
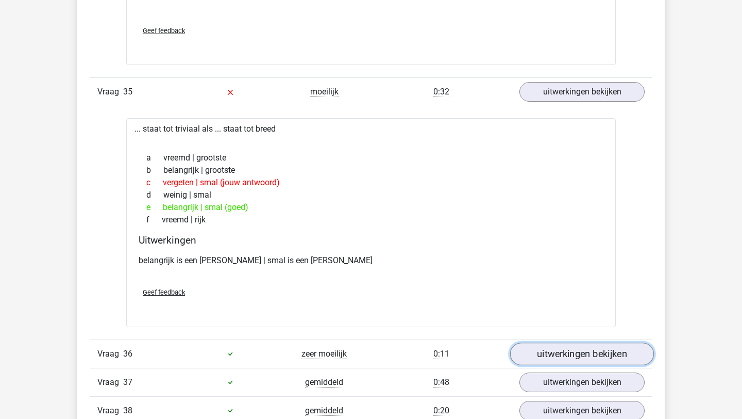
click at [576, 346] on link "uitwerkingen bekijken" at bounding box center [582, 353] width 144 height 23
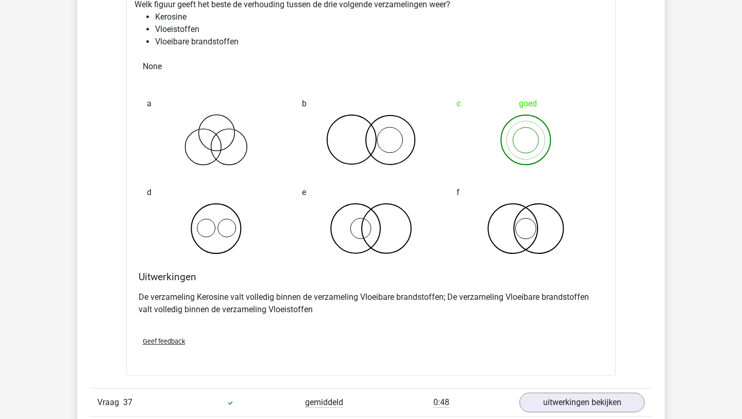
scroll to position [15508, 0]
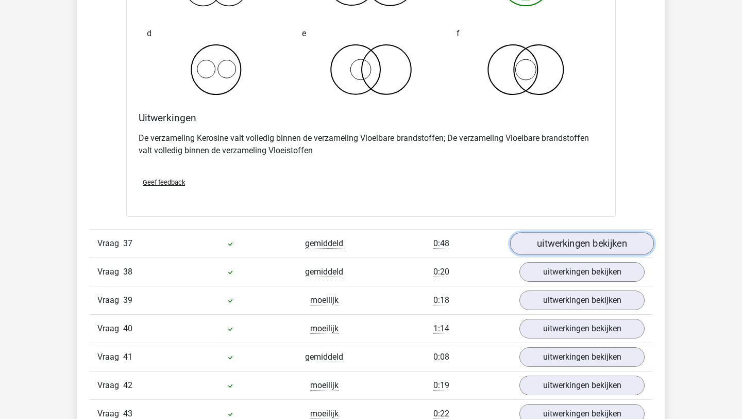
click at [560, 245] on link "uitwerkingen bekijken" at bounding box center [582, 243] width 144 height 23
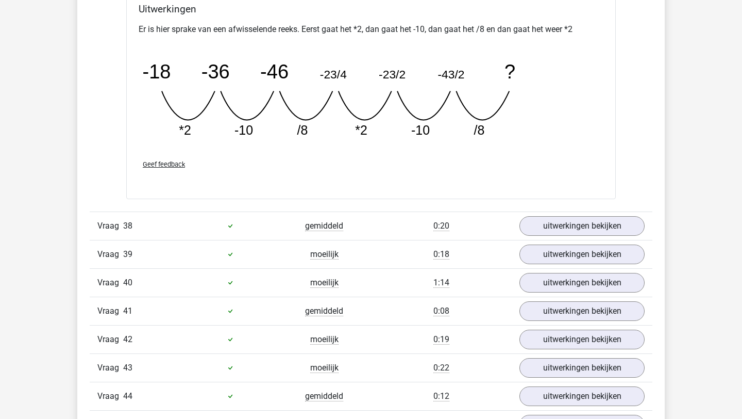
scroll to position [16099, 0]
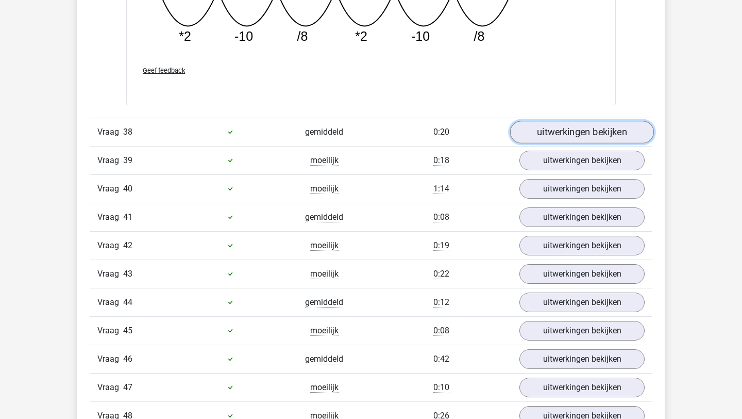
click at [549, 128] on link "uitwerkingen bekijken" at bounding box center [582, 132] width 144 height 23
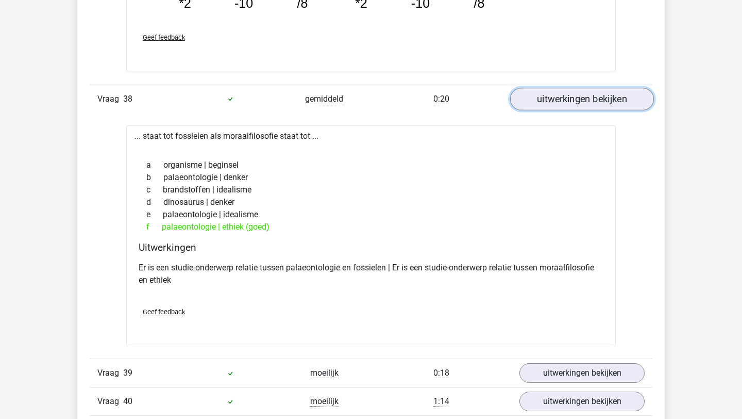
scroll to position [16165, 0]
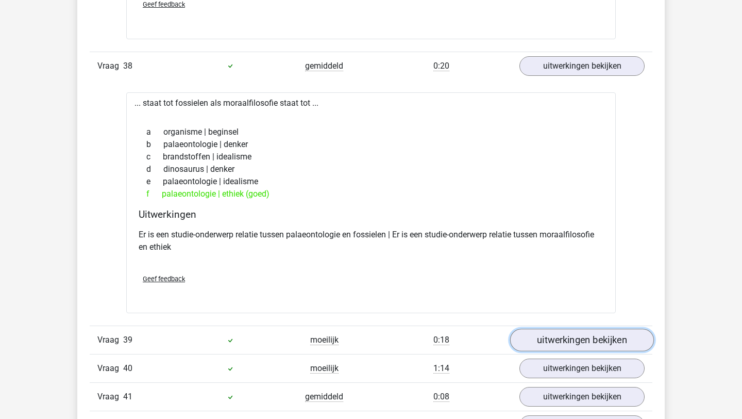
click at [602, 345] on link "uitwerkingen bekijken" at bounding box center [582, 339] width 144 height 23
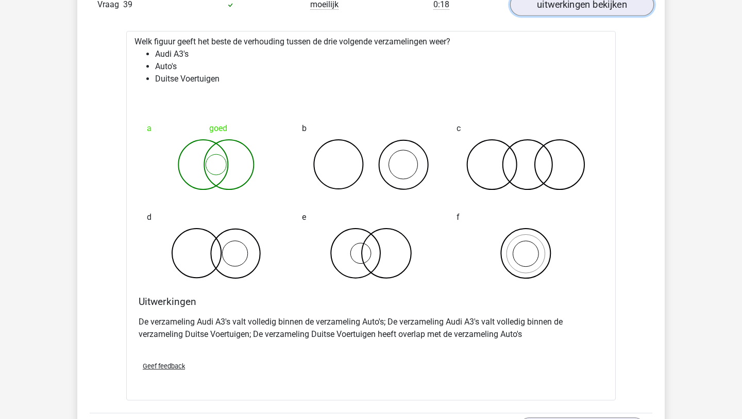
scroll to position [16556, 0]
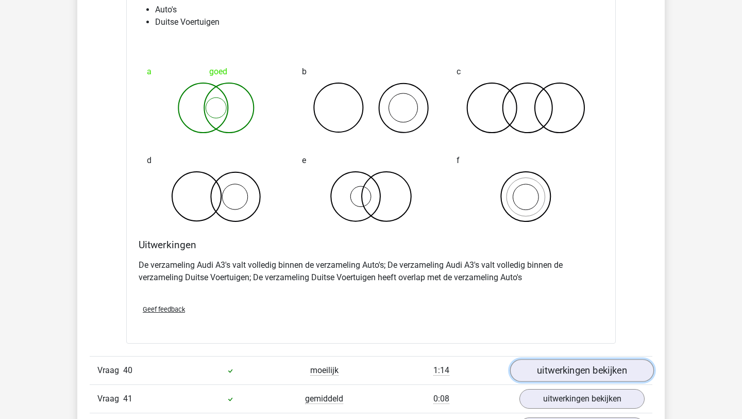
click at [566, 371] on link "uitwerkingen bekijken" at bounding box center [582, 370] width 144 height 23
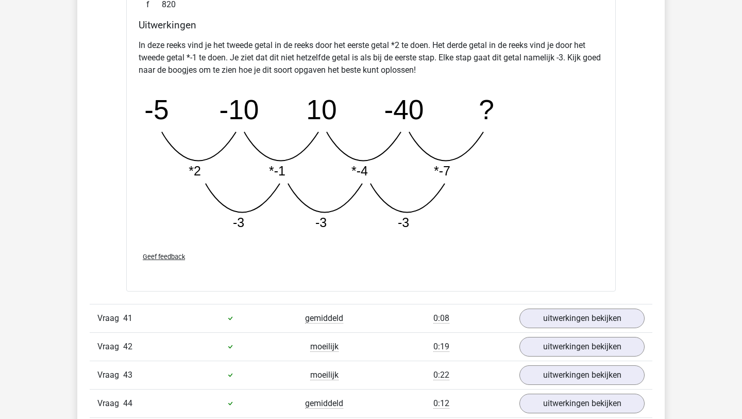
scroll to position [17278, 0]
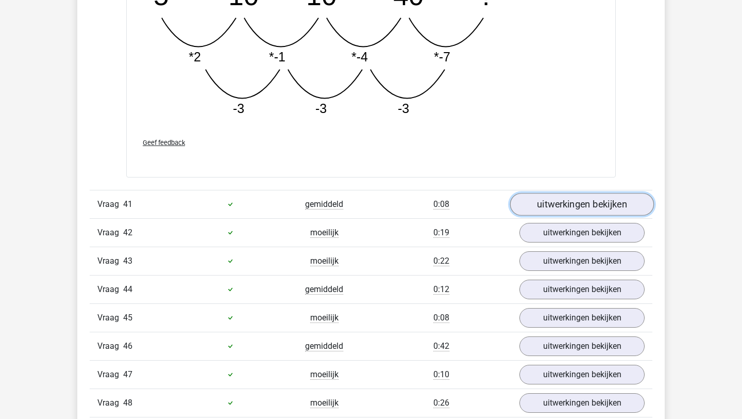
click at [572, 214] on link "uitwerkingen bekijken" at bounding box center [582, 204] width 144 height 23
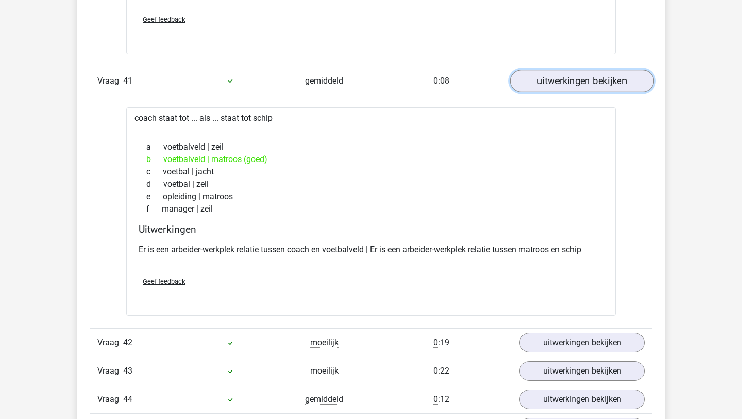
scroll to position [17399, 0]
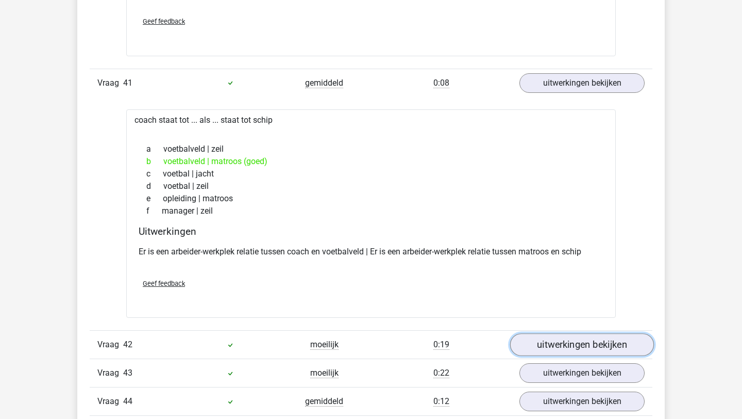
click at [561, 345] on link "uitwerkingen bekijken" at bounding box center [582, 344] width 144 height 23
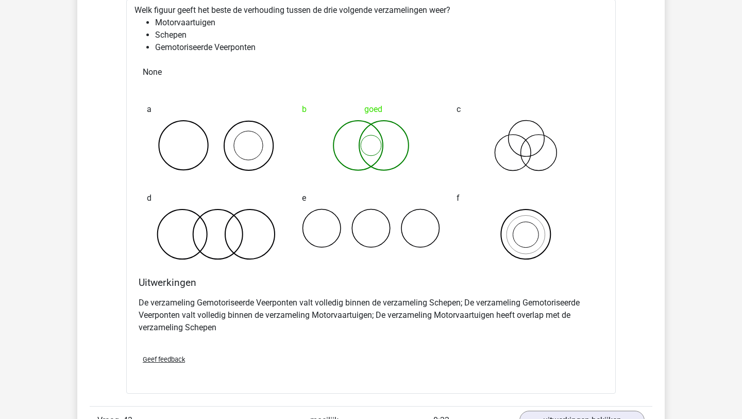
scroll to position [17902, 0]
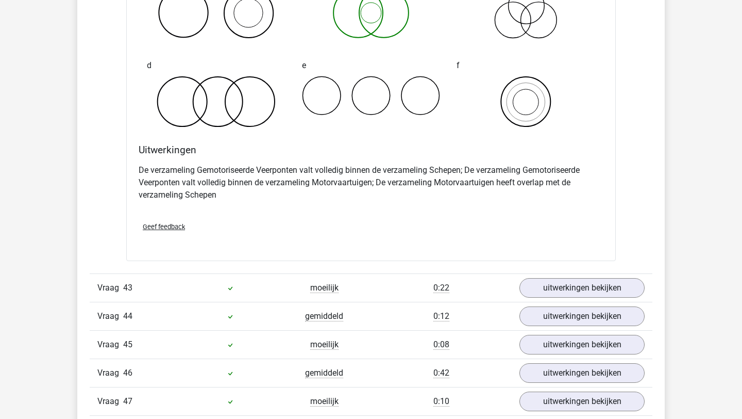
click at [562, 298] on div "Vraag 43 moeilijk 0:22 uitwerkingen bekijken" at bounding box center [371, 287] width 563 height 28
click at [562, 293] on link "uitwerkingen bekijken" at bounding box center [582, 287] width 144 height 23
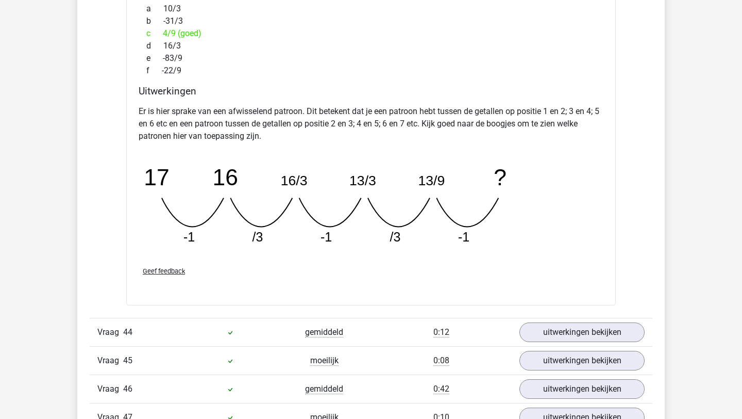
scroll to position [18388, 0]
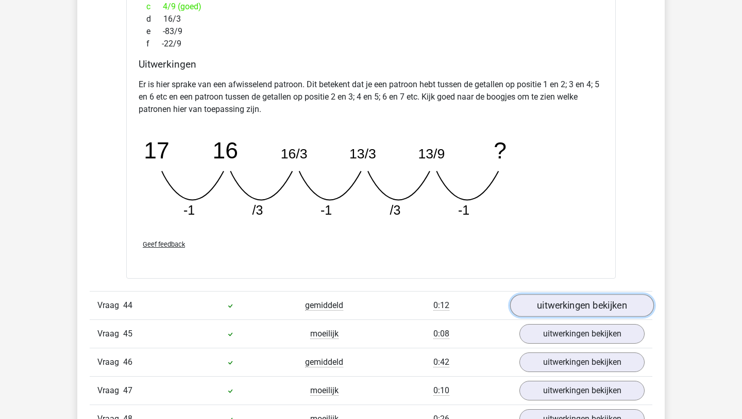
click at [556, 301] on link "uitwerkingen bekijken" at bounding box center [582, 305] width 144 height 23
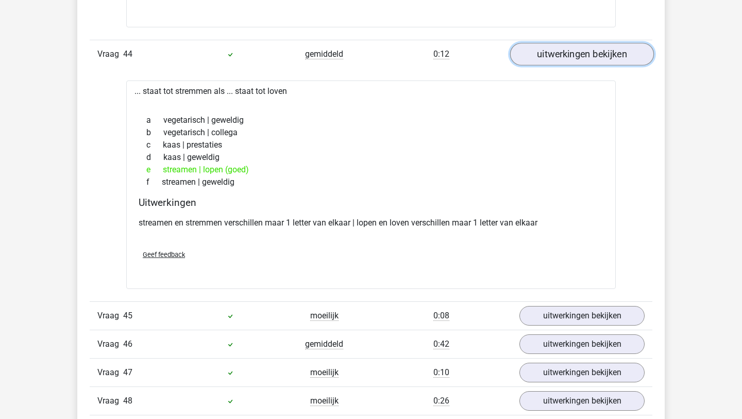
scroll to position [18725, 0]
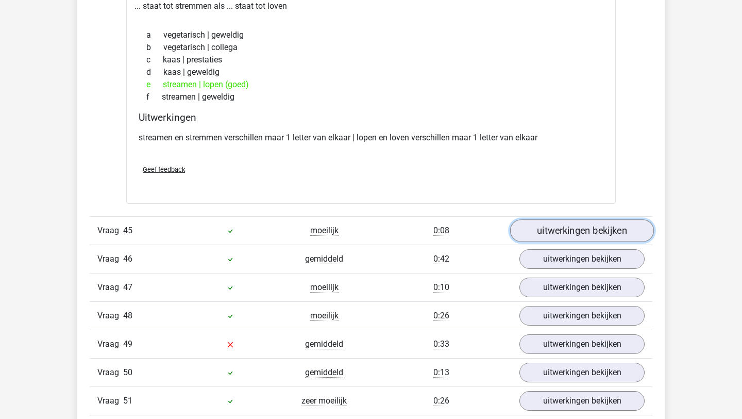
click at [553, 235] on link "uitwerkingen bekijken" at bounding box center [582, 230] width 144 height 23
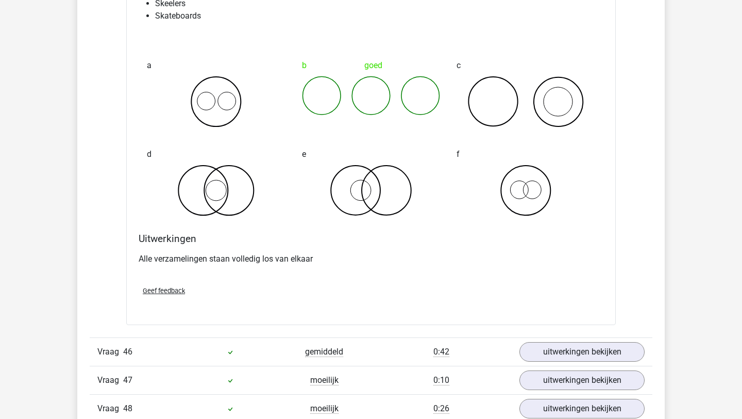
scroll to position [19133, 0]
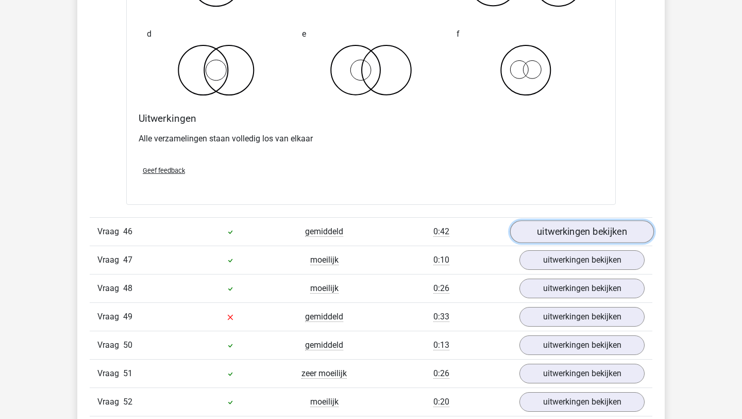
click at [550, 229] on link "uitwerkingen bekijken" at bounding box center [582, 231] width 144 height 23
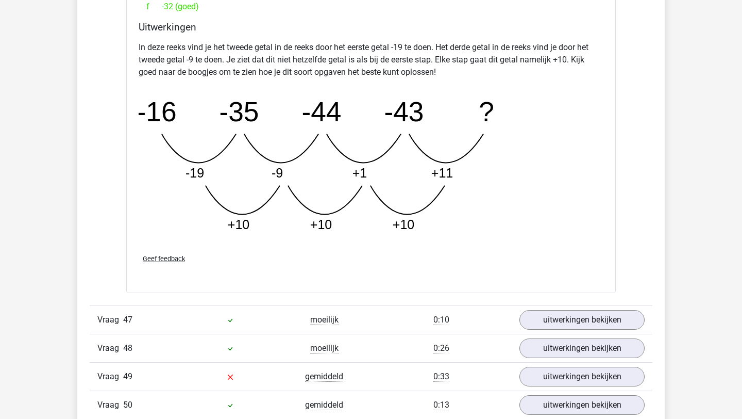
scroll to position [19780, 0]
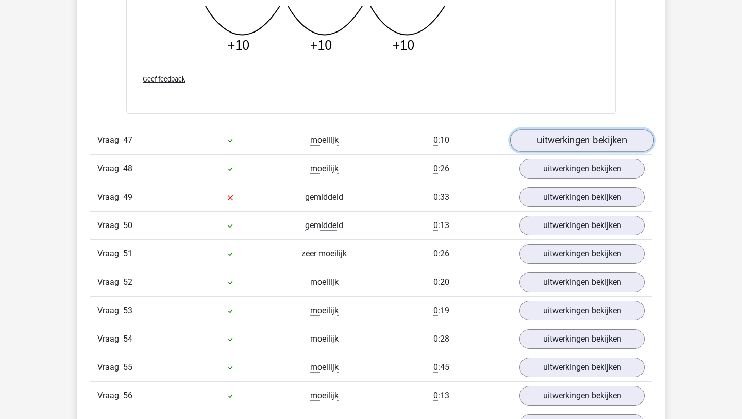
click at [543, 132] on link "uitwerkingen bekijken" at bounding box center [582, 140] width 144 height 23
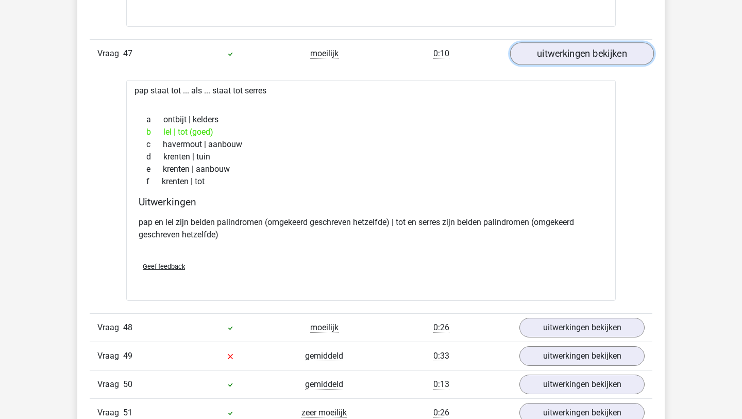
scroll to position [19972, 0]
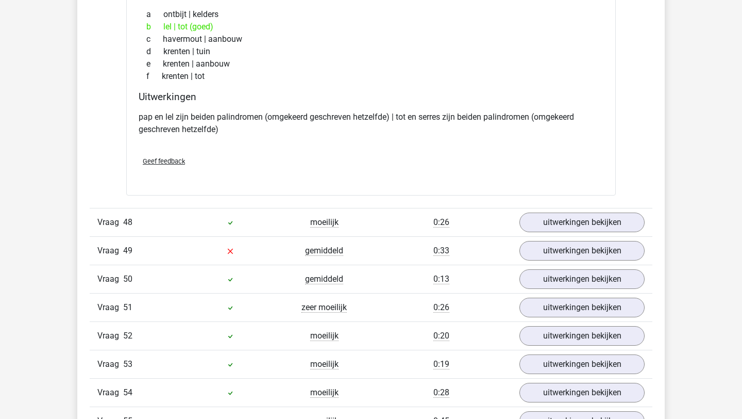
click at [547, 211] on div "Vraag 48 moeilijk 0:26 uitwerkingen bekijken" at bounding box center [371, 222] width 563 height 28
click at [547, 214] on link "uitwerkingen bekijken" at bounding box center [582, 222] width 144 height 23
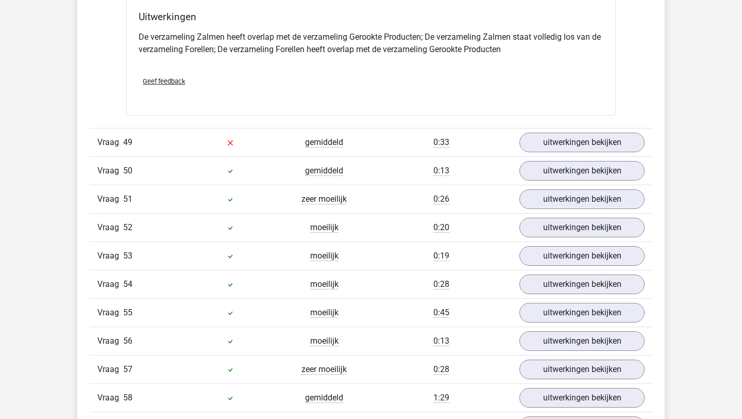
scroll to position [20482, 0]
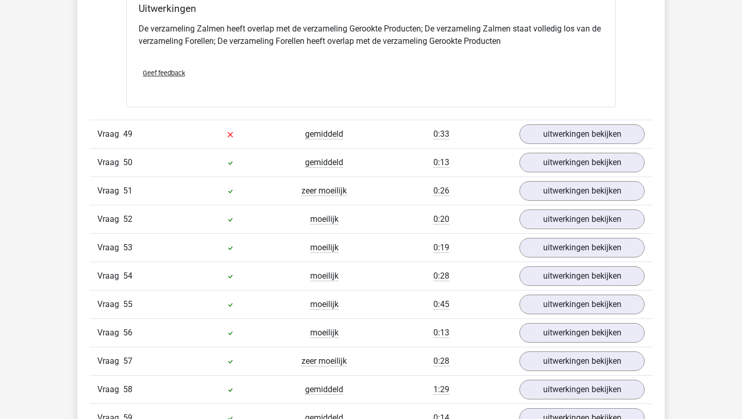
click at [560, 133] on link "uitwerkingen bekijken" at bounding box center [582, 134] width 144 height 23
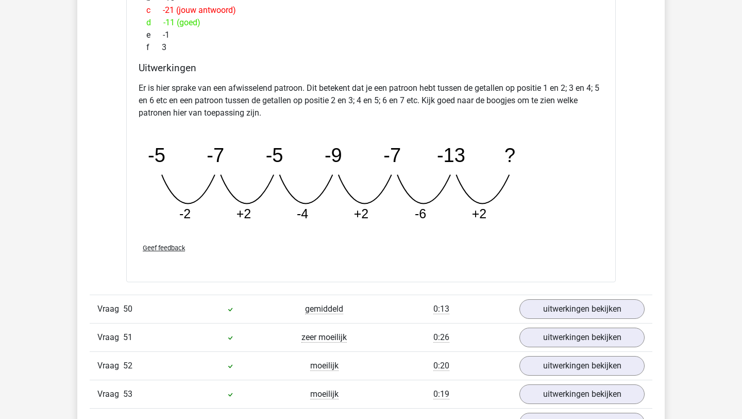
scroll to position [20885, 0]
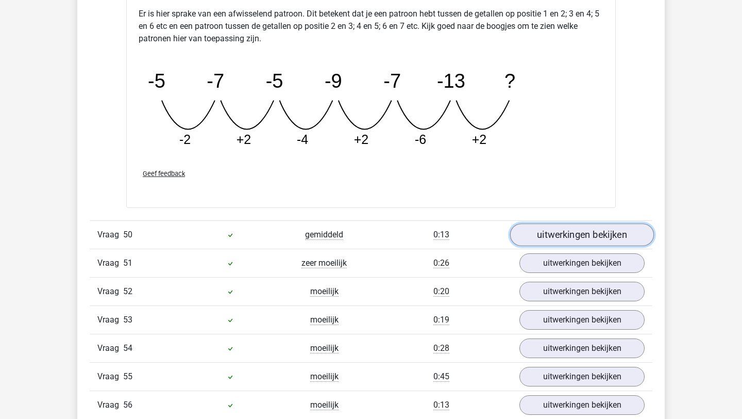
click at [545, 229] on link "uitwerkingen bekijken" at bounding box center [582, 234] width 144 height 23
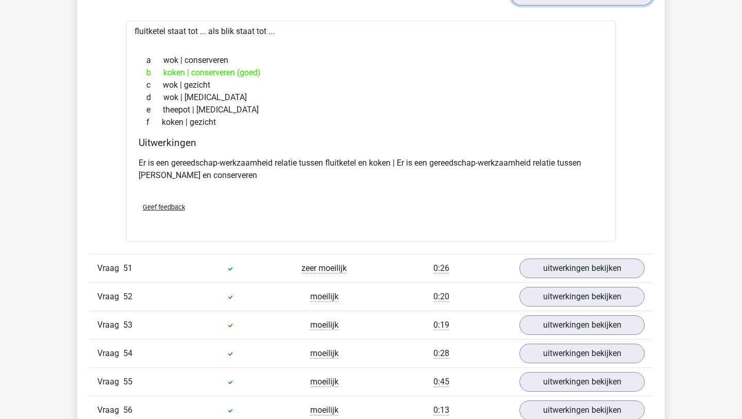
scroll to position [21143, 0]
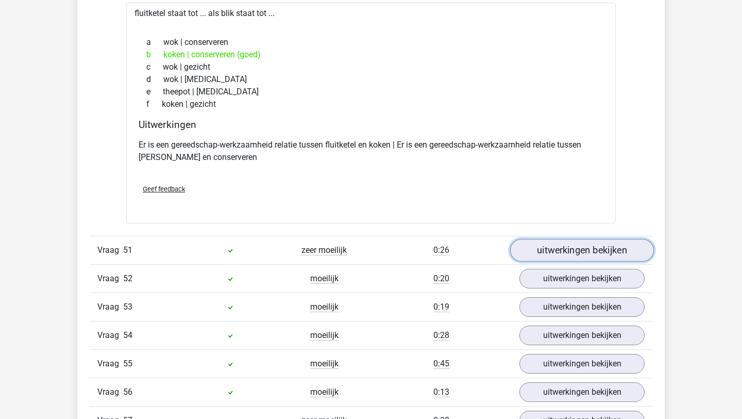
click at [553, 250] on link "uitwerkingen bekijken" at bounding box center [582, 250] width 144 height 23
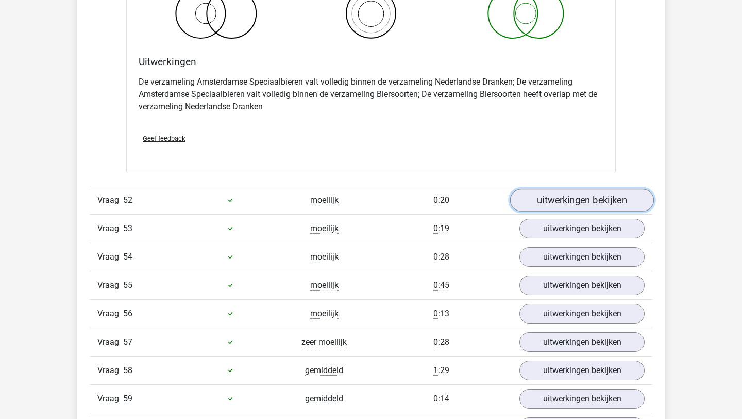
click at [555, 204] on link "uitwerkingen bekijken" at bounding box center [582, 200] width 144 height 23
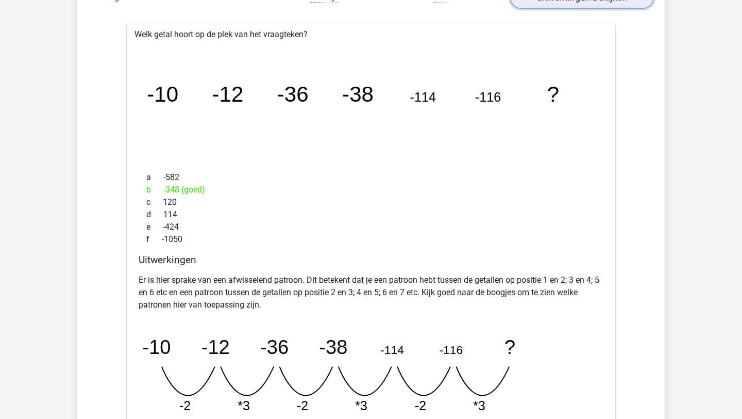
scroll to position [21984, 0]
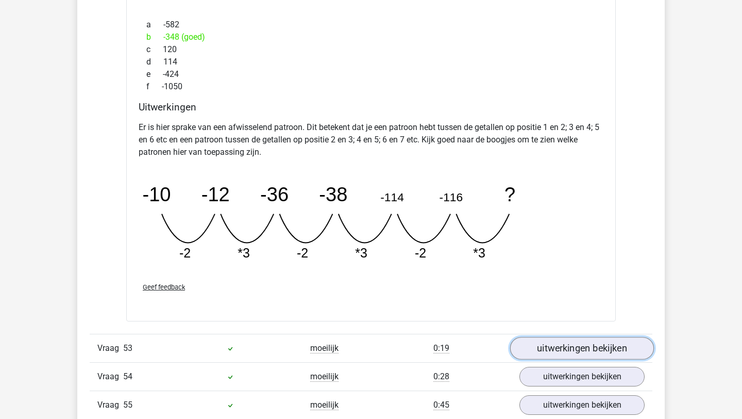
click at [578, 346] on link "uitwerkingen bekijken" at bounding box center [582, 348] width 144 height 23
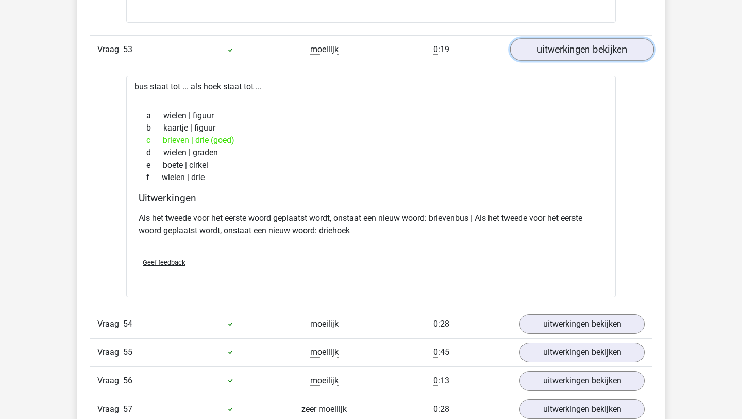
scroll to position [22307, 0]
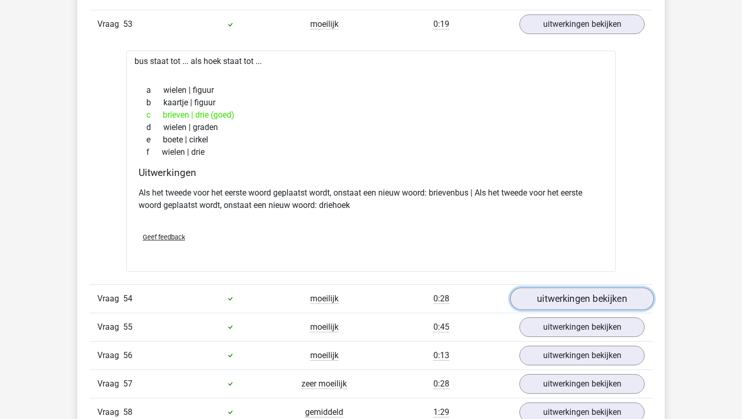
click at [577, 307] on link "uitwerkingen bekijken" at bounding box center [582, 298] width 144 height 23
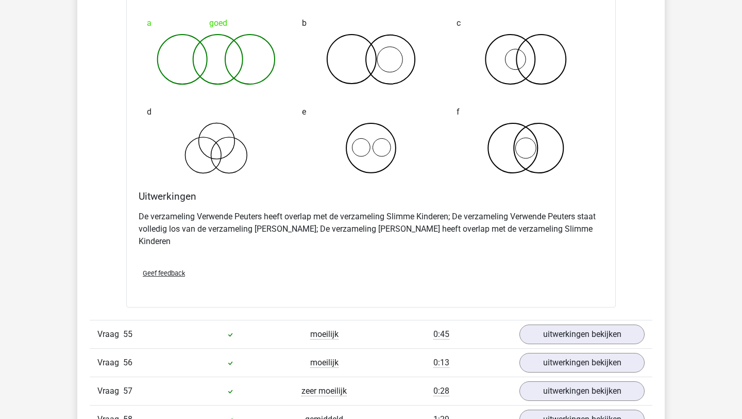
scroll to position [22719, 0]
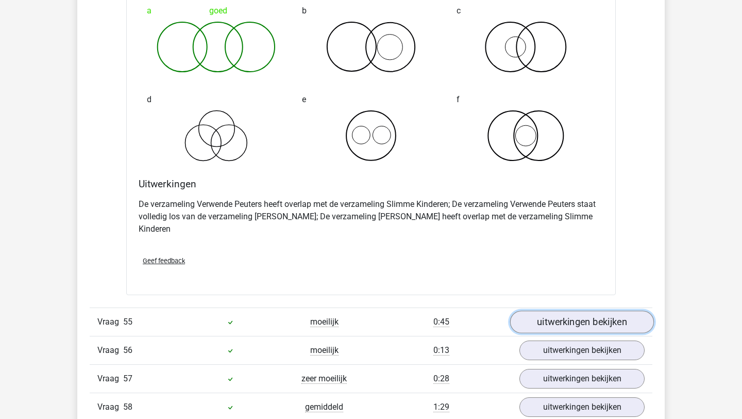
click at [595, 316] on link "uitwerkingen bekijken" at bounding box center [582, 321] width 144 height 23
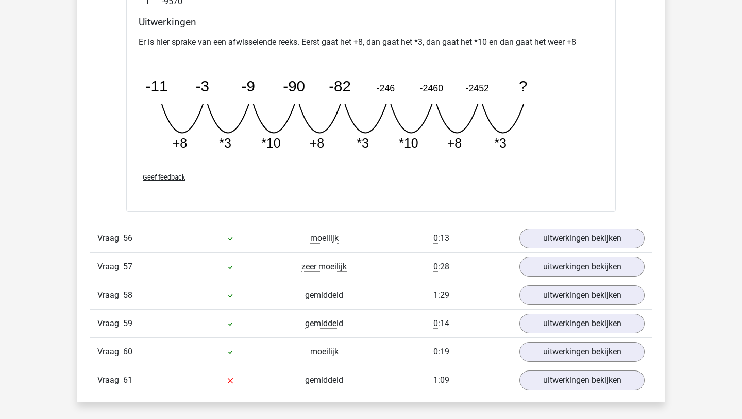
scroll to position [23290, 0]
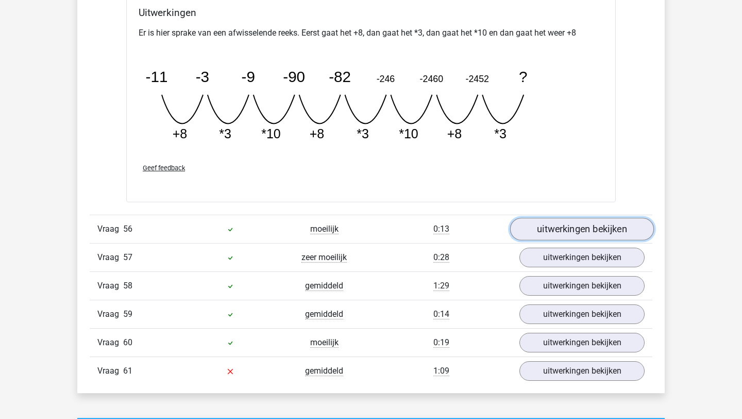
click at [541, 223] on link "uitwerkingen bekijken" at bounding box center [582, 229] width 144 height 23
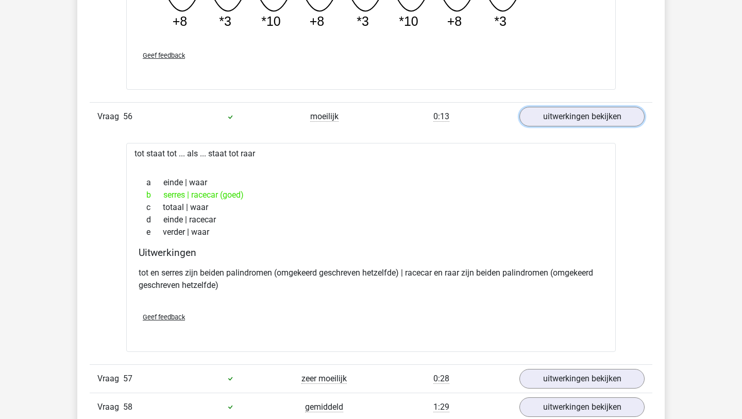
scroll to position [23484, 0]
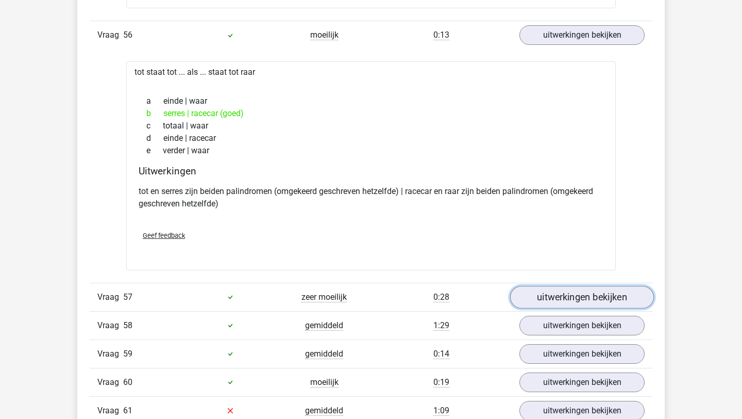
click at [585, 286] on link "uitwerkingen bekijken" at bounding box center [582, 297] width 144 height 23
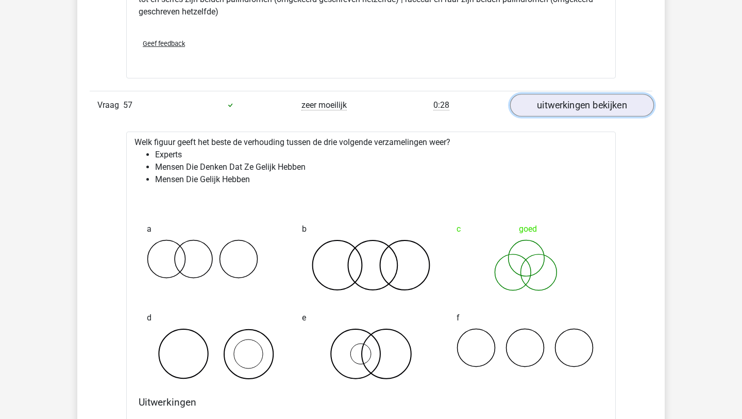
scroll to position [23682, 0]
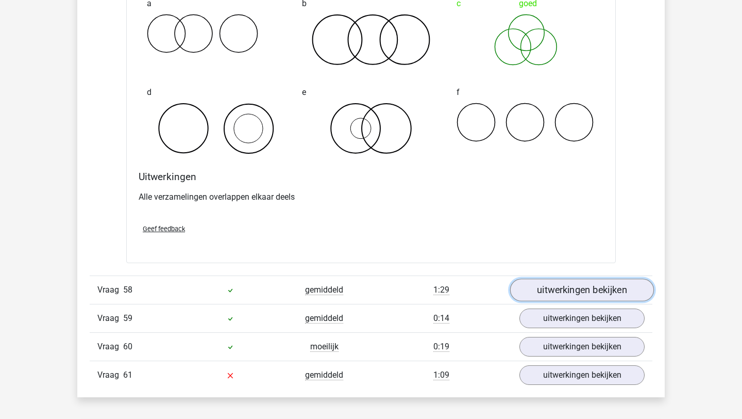
click at [548, 278] on link "uitwerkingen bekijken" at bounding box center [582, 289] width 144 height 23
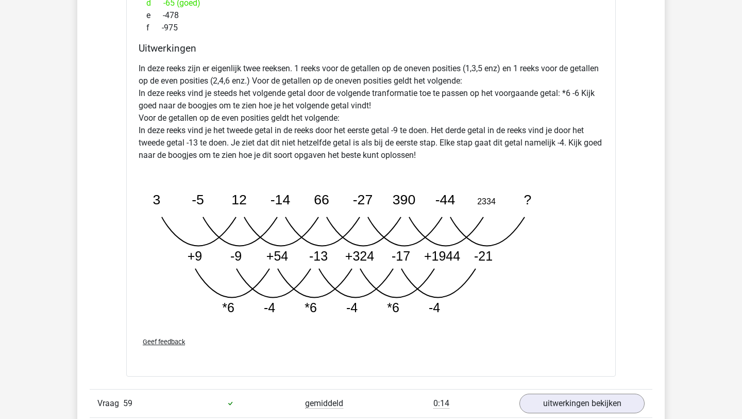
scroll to position [24442, 0]
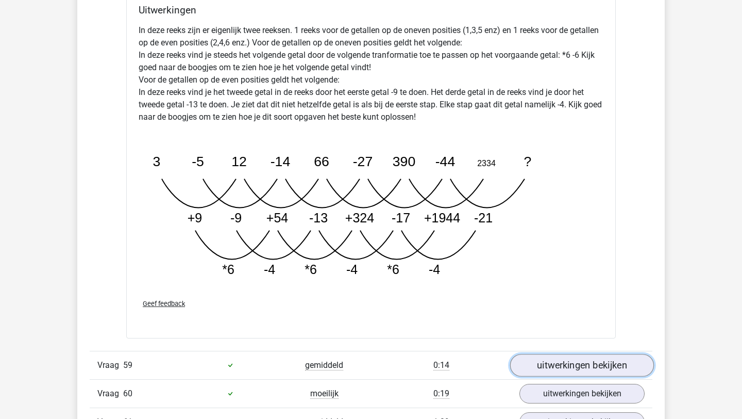
click at [551, 354] on link "uitwerkingen bekijken" at bounding box center [582, 365] width 144 height 23
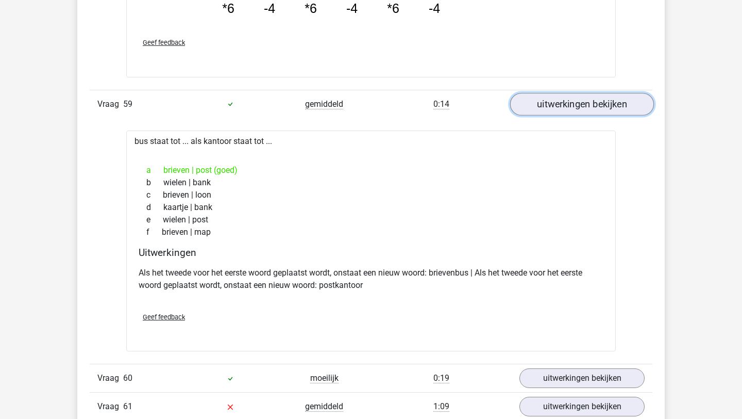
scroll to position [24802, 0]
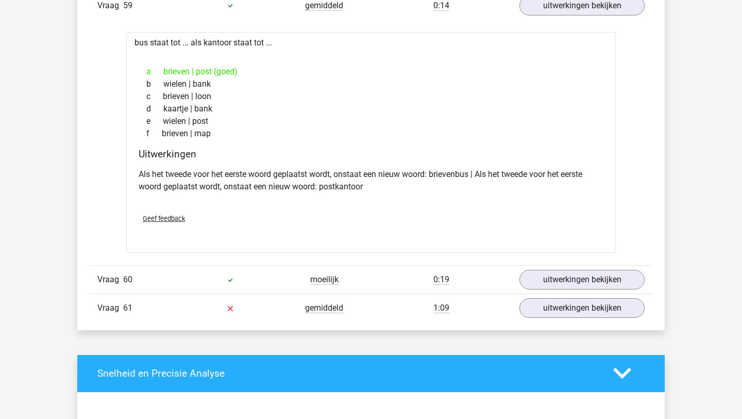
click at [576, 278] on div "Vraag 60 moeilijk 0:19 uitwerkingen bekijken" at bounding box center [371, 279] width 563 height 28
click at [575, 271] on link "uitwerkingen bekijken" at bounding box center [582, 279] width 144 height 23
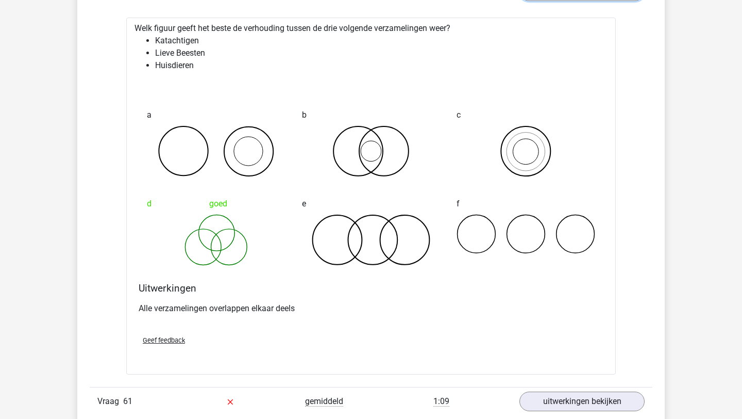
scroll to position [25117, 0]
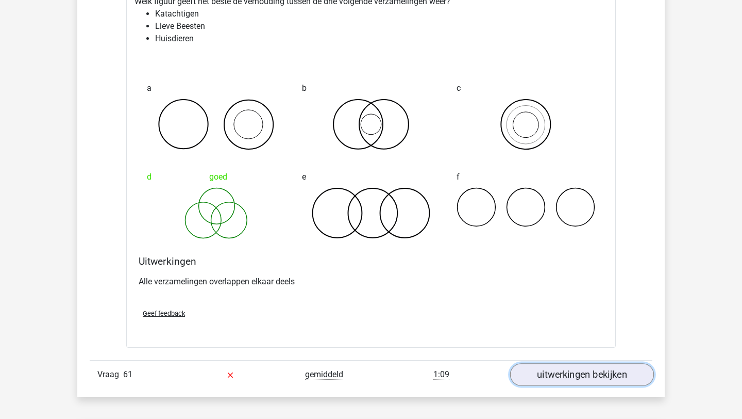
click at [587, 368] on link "uitwerkingen bekijken" at bounding box center [582, 374] width 144 height 23
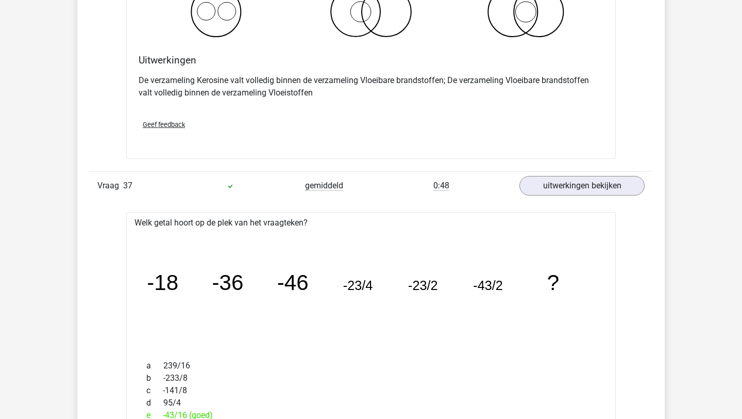
scroll to position [15449, 0]
